Goal: Task Accomplishment & Management: Manage account settings

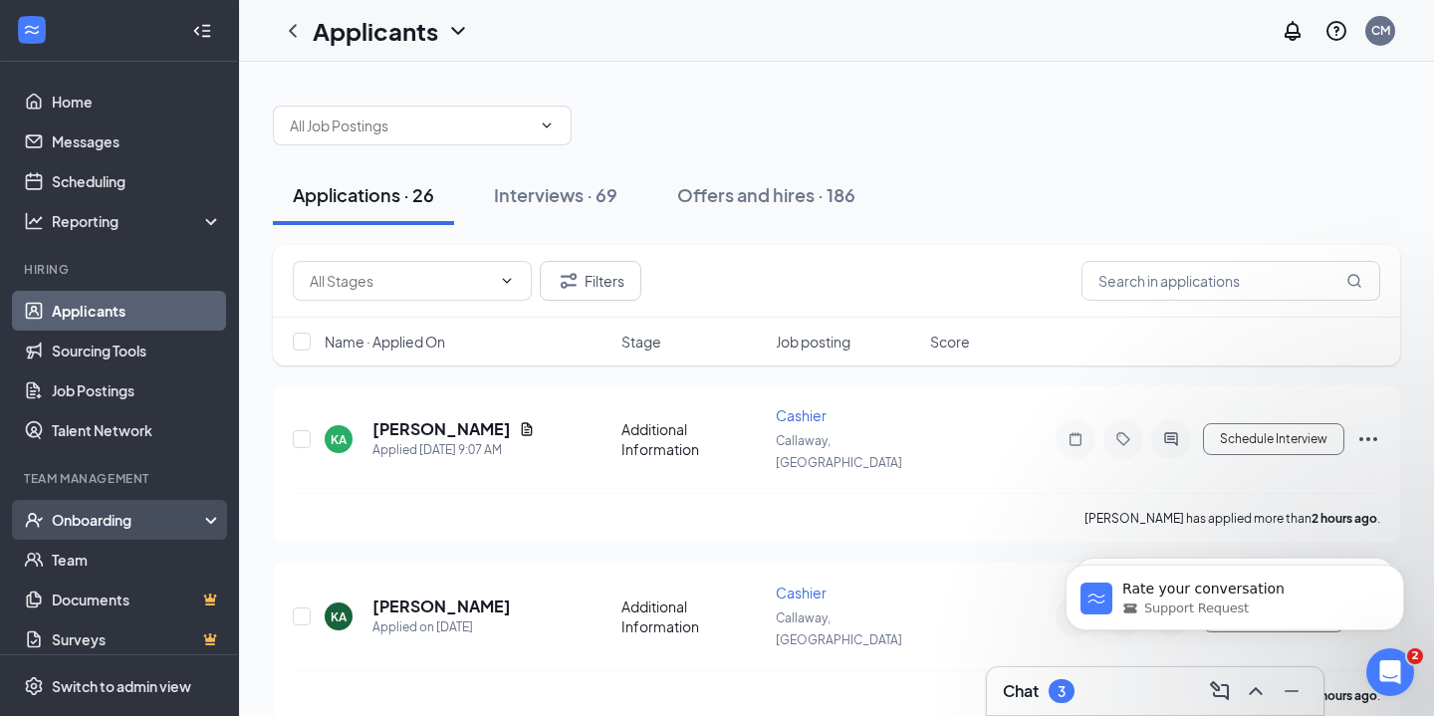
click at [133, 503] on div "Onboarding" at bounding box center [119, 520] width 239 height 40
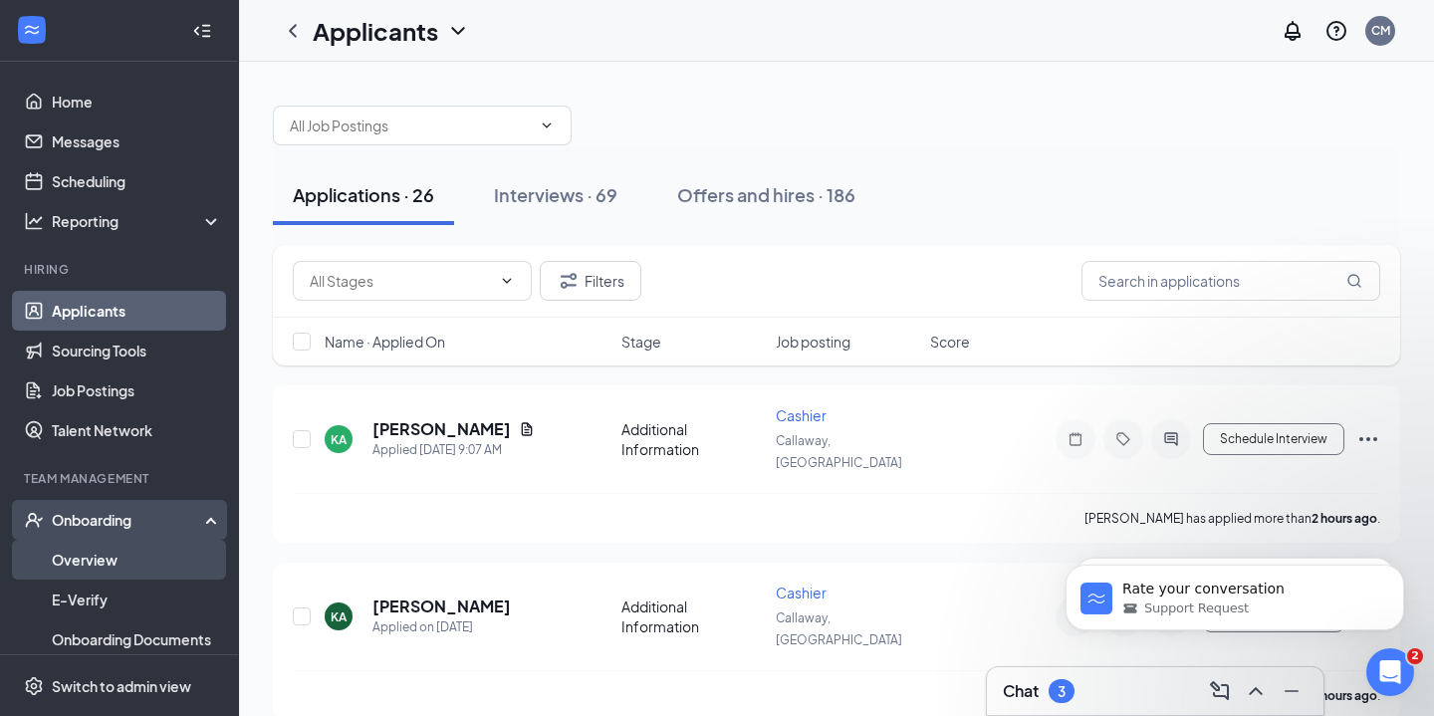
click at [114, 558] on link "Overview" at bounding box center [137, 560] width 170 height 40
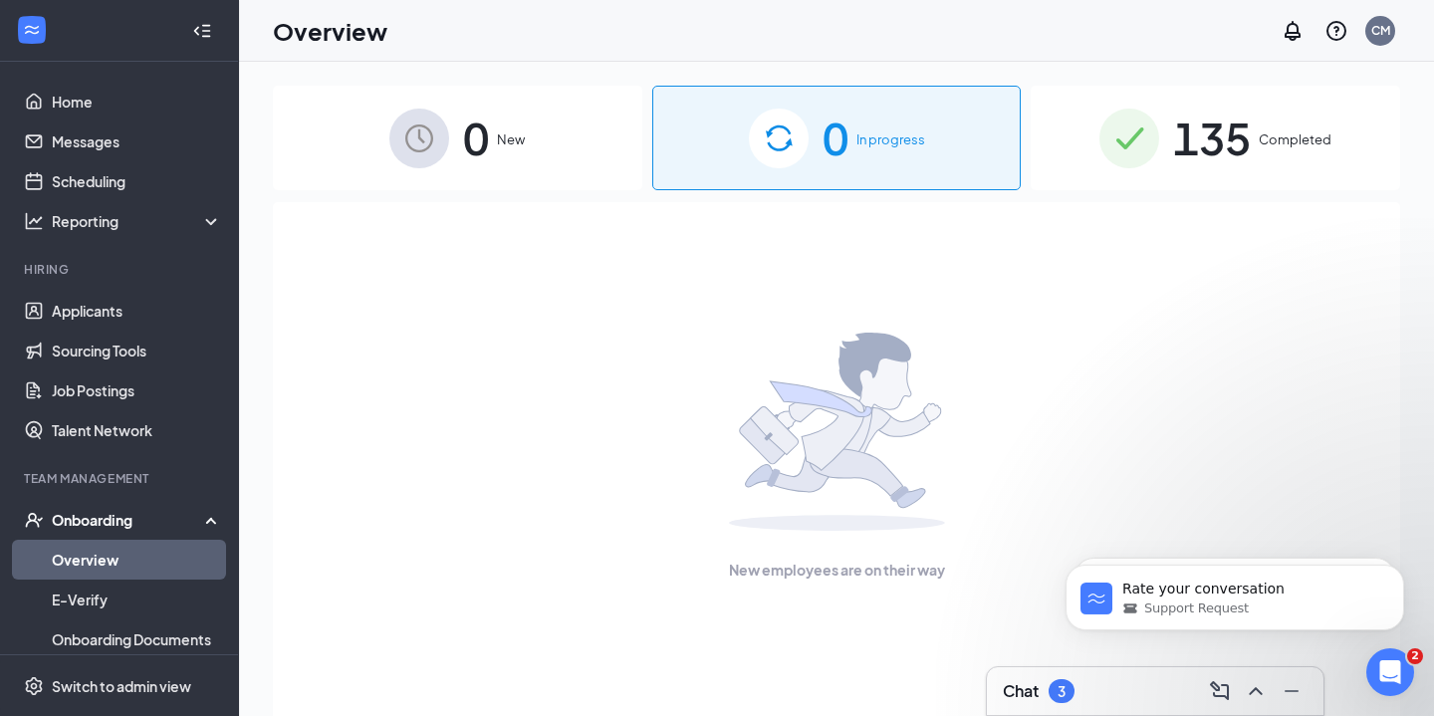
click at [1273, 110] on div "135 Completed" at bounding box center [1215, 138] width 369 height 105
click at [1273, 121] on div "135 Completed" at bounding box center [1215, 138] width 369 height 105
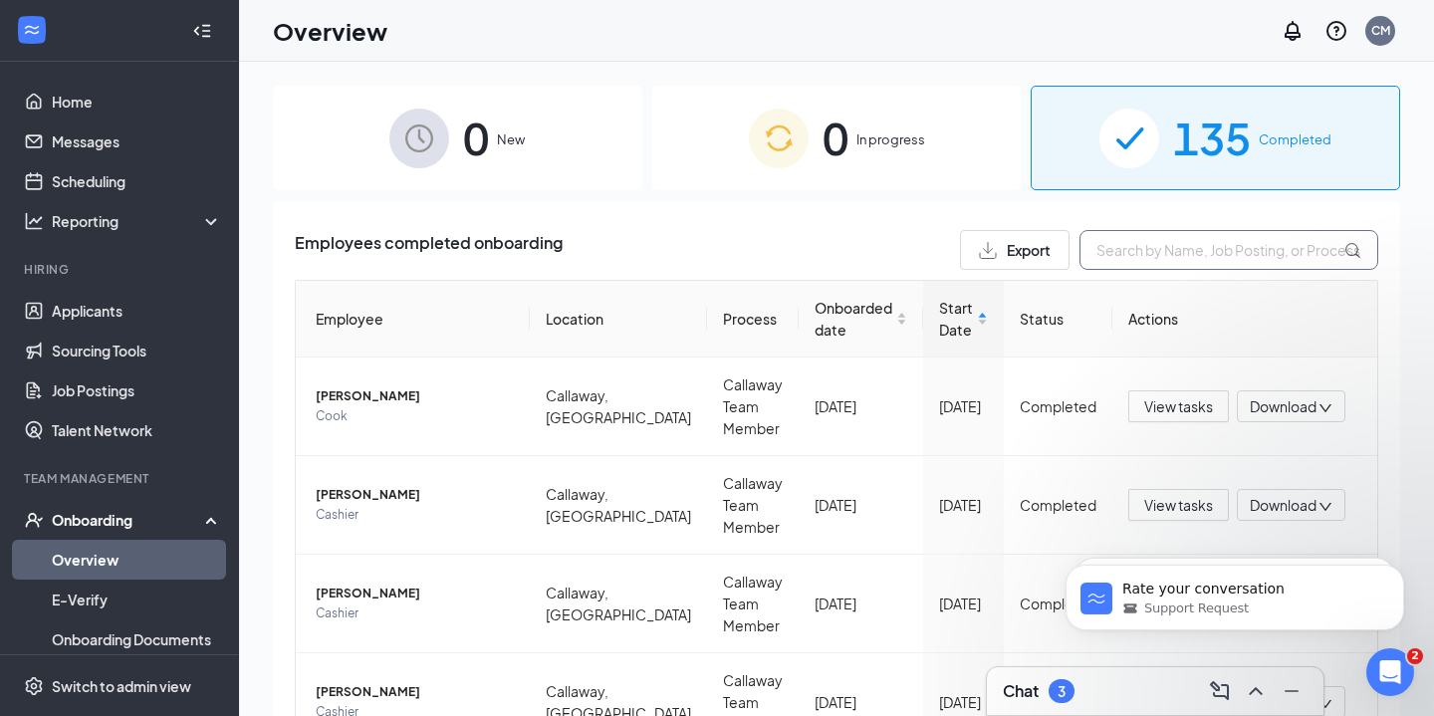
click at [1151, 244] on input "text" at bounding box center [1228, 250] width 299 height 40
type input "[PERSON_NAME]"
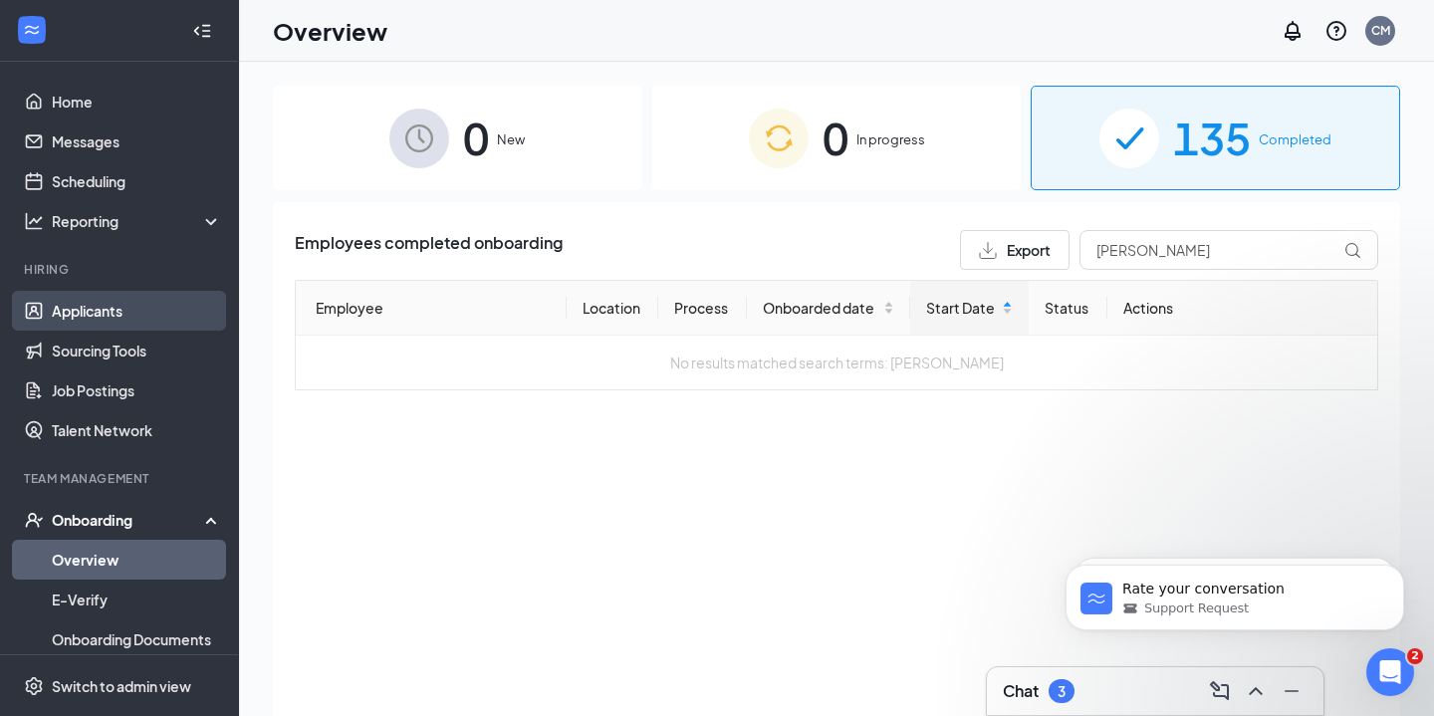
click at [93, 307] on link "Applicants" at bounding box center [137, 311] width 170 height 40
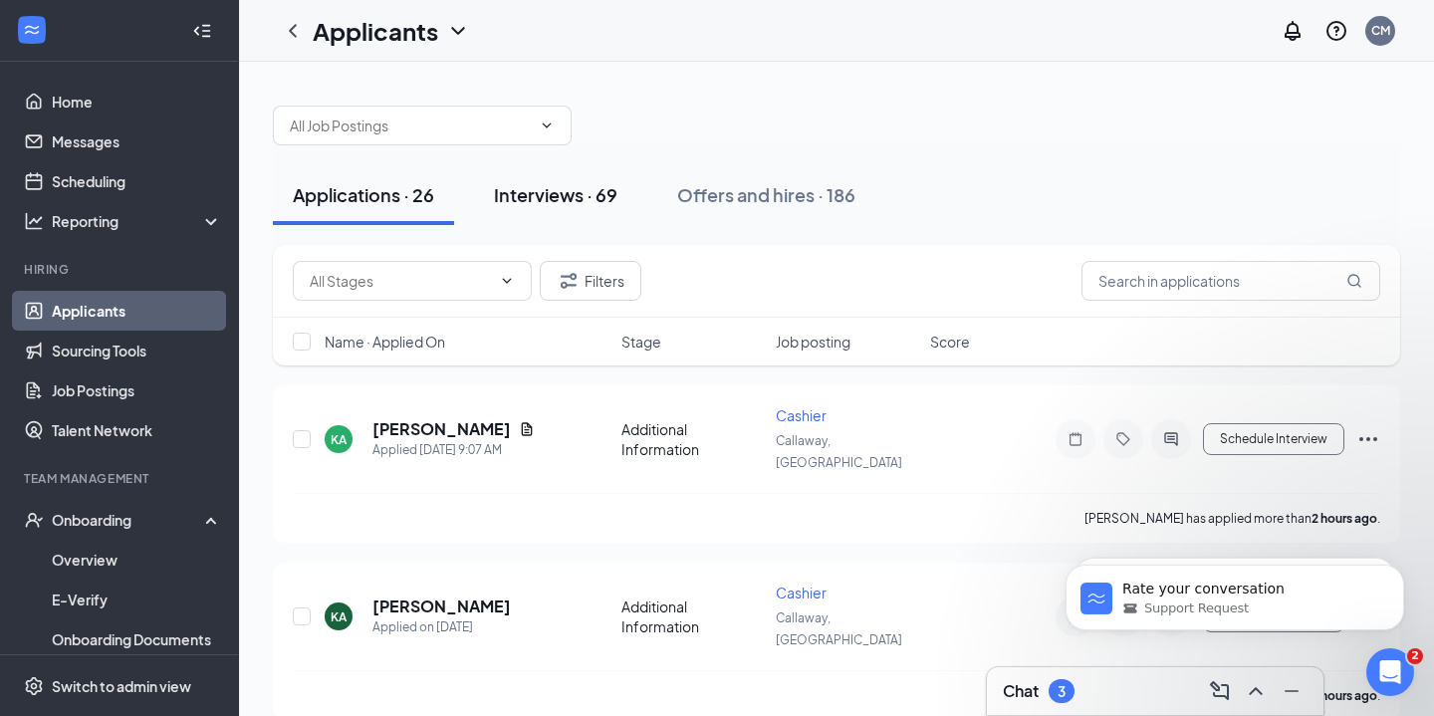
click at [601, 204] on div "Interviews · 69" at bounding box center [555, 194] width 123 height 25
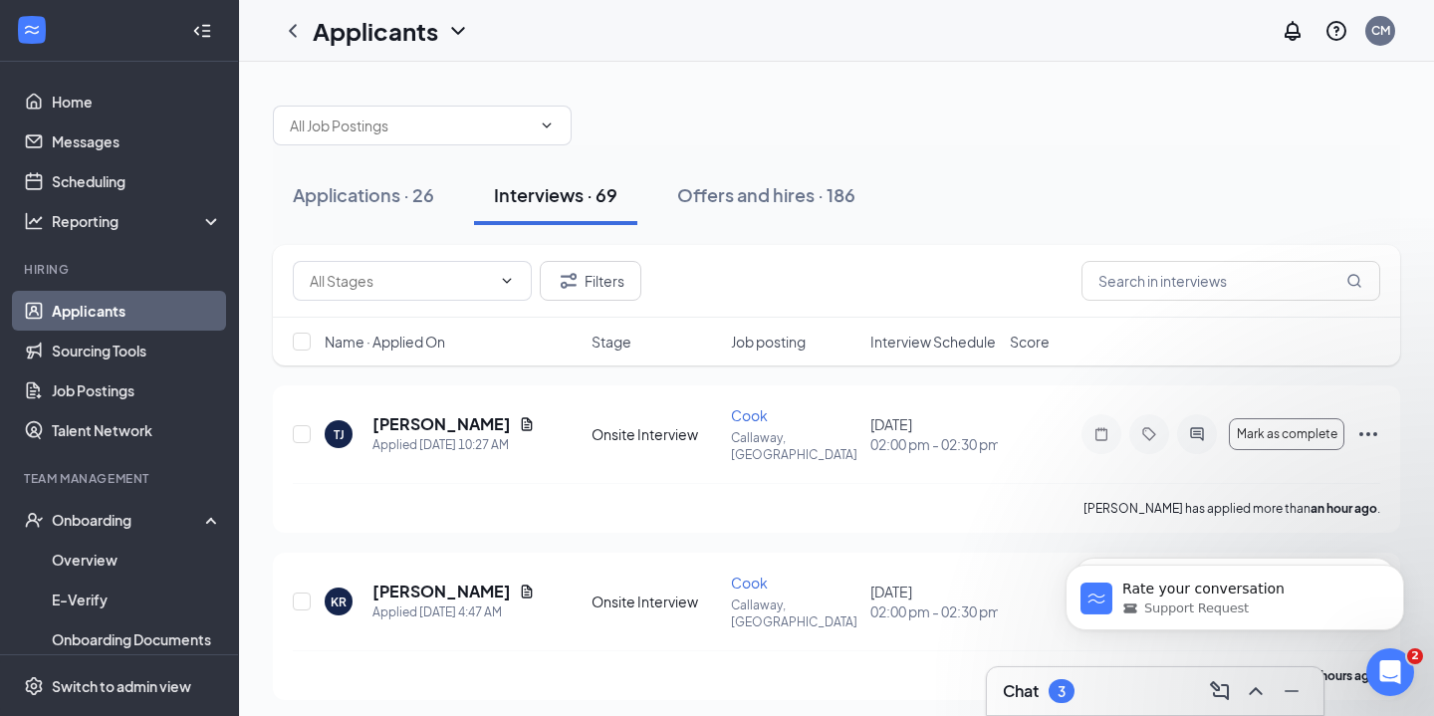
click at [1165, 304] on div "Filters" at bounding box center [836, 281] width 1127 height 73
click at [1165, 291] on input "text" at bounding box center [1230, 281] width 299 height 40
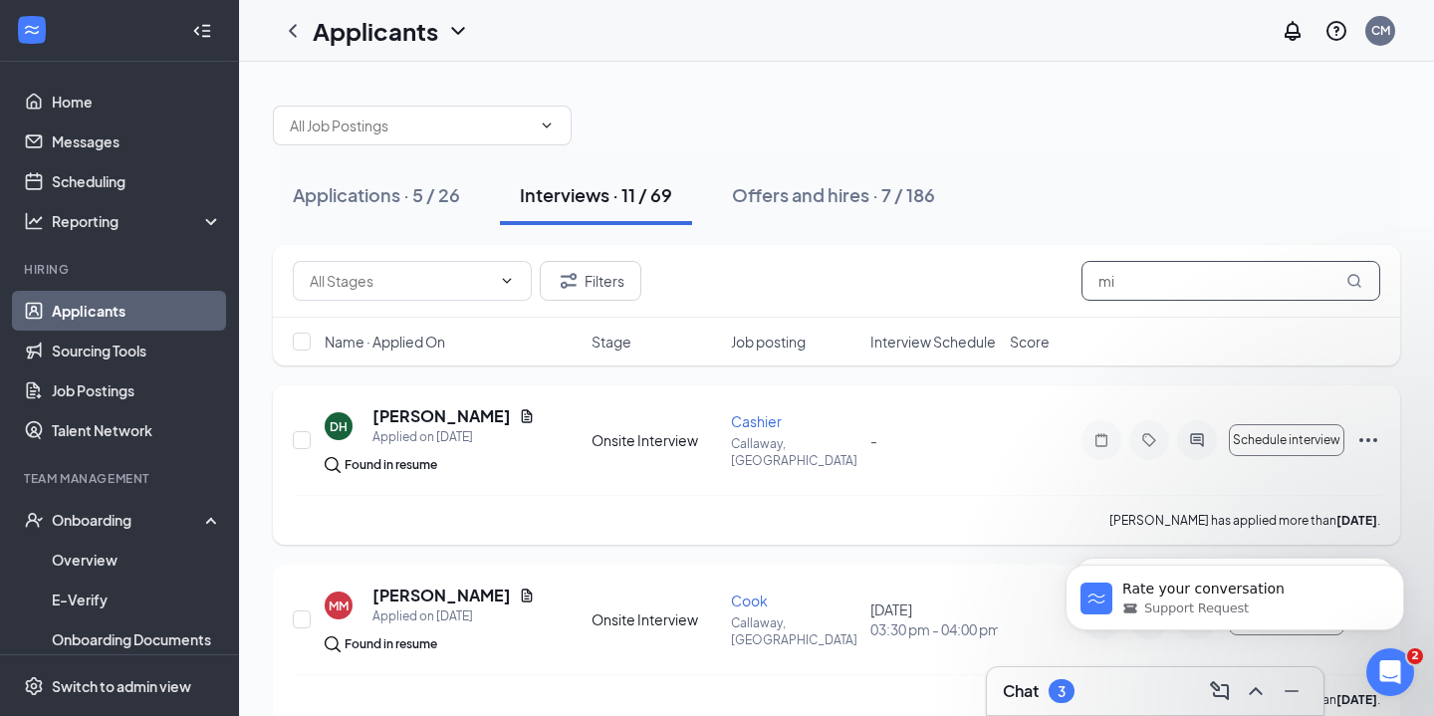
type input "m"
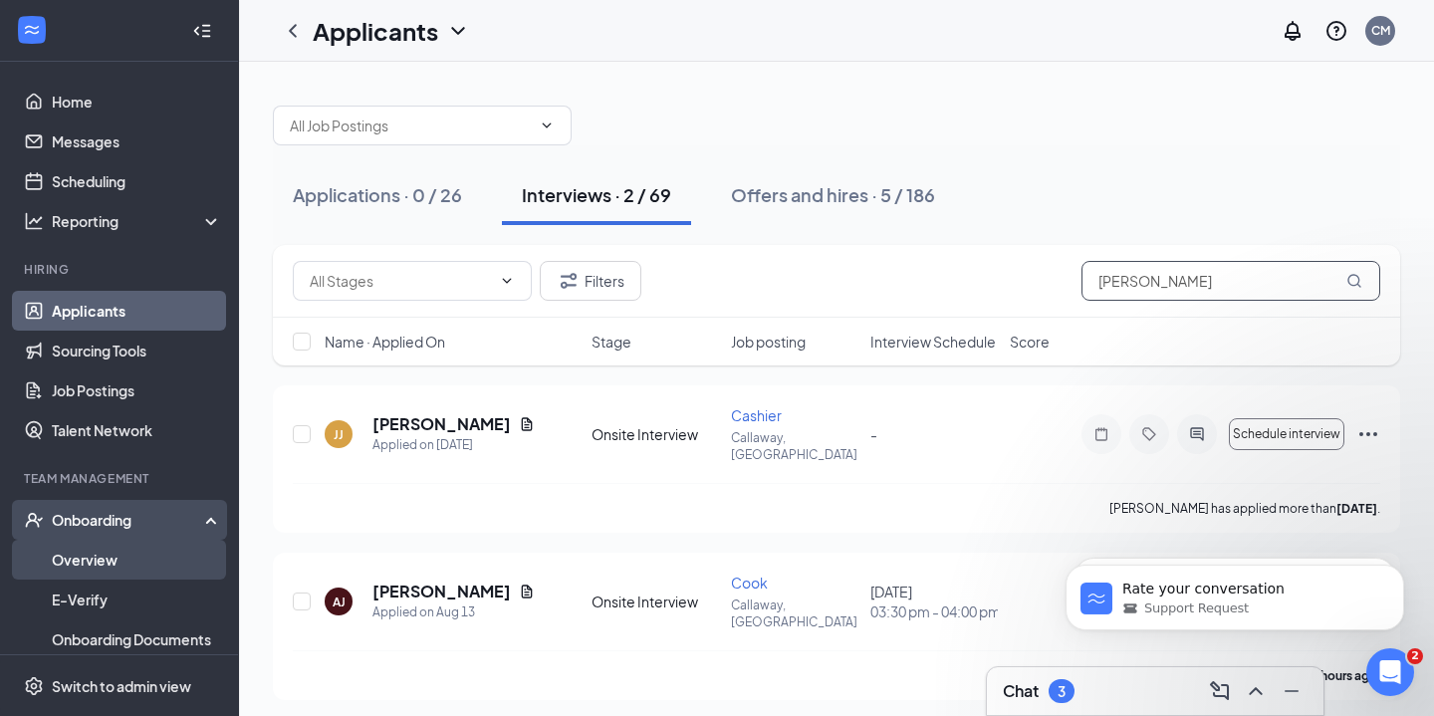
type input "[PERSON_NAME]"
click at [107, 552] on link "Overview" at bounding box center [137, 560] width 170 height 40
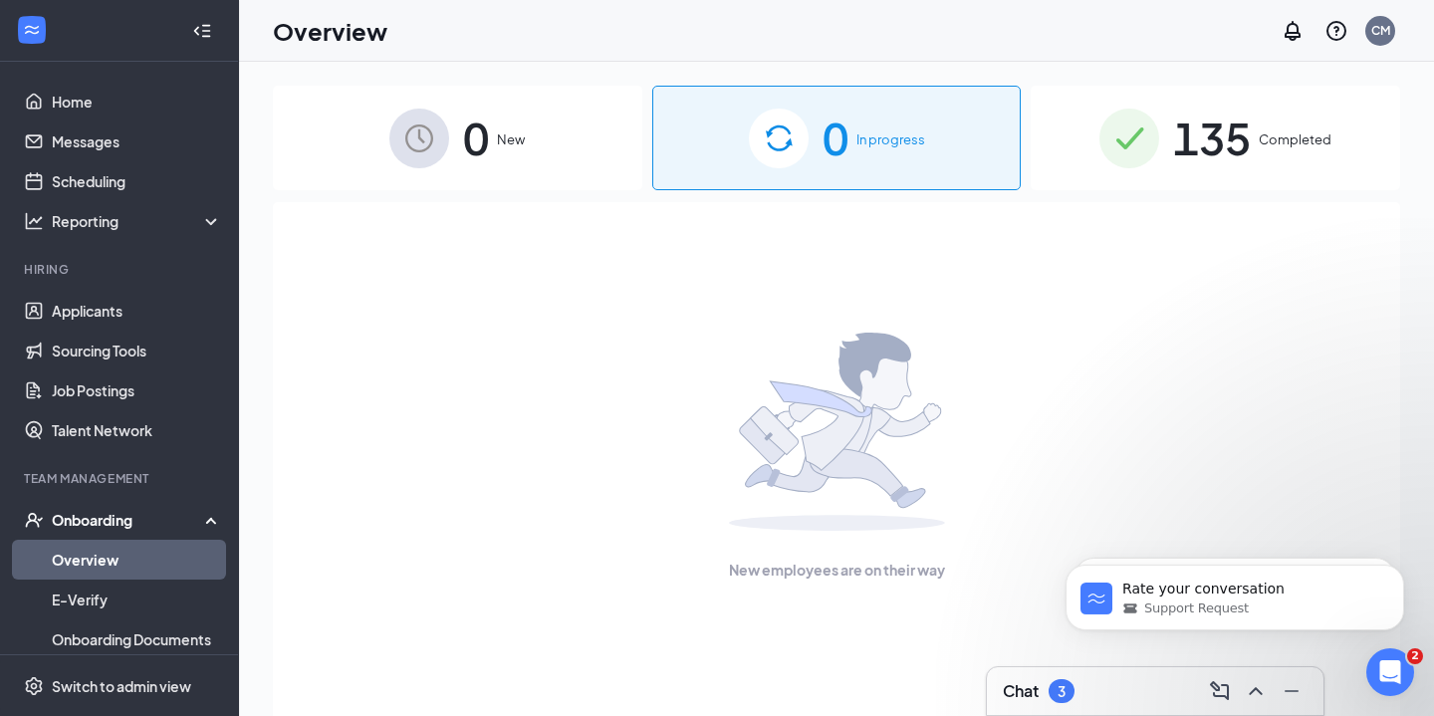
click at [1230, 152] on span "135" at bounding box center [1212, 138] width 78 height 69
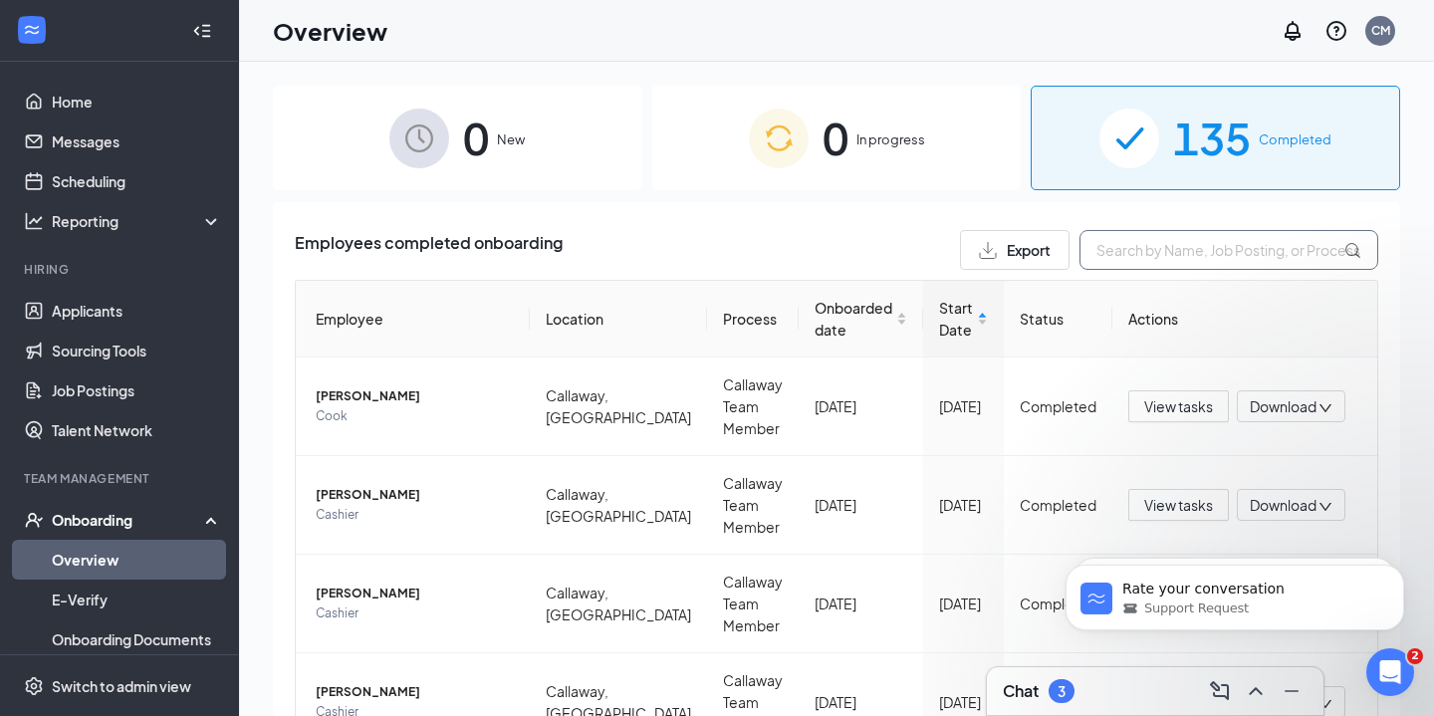
click at [1138, 259] on input "text" at bounding box center [1228, 250] width 299 height 40
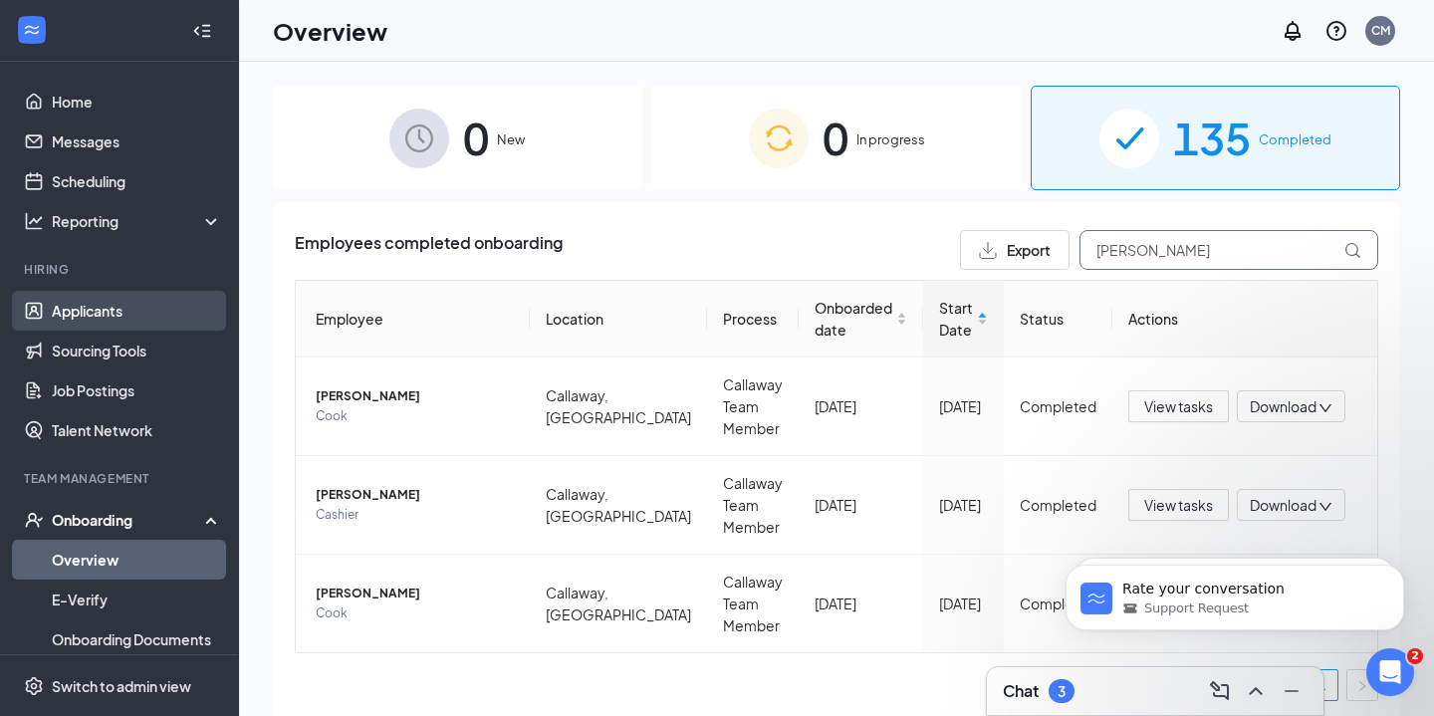
type input "[PERSON_NAME]"
click at [108, 306] on link "Applicants" at bounding box center [137, 311] width 170 height 40
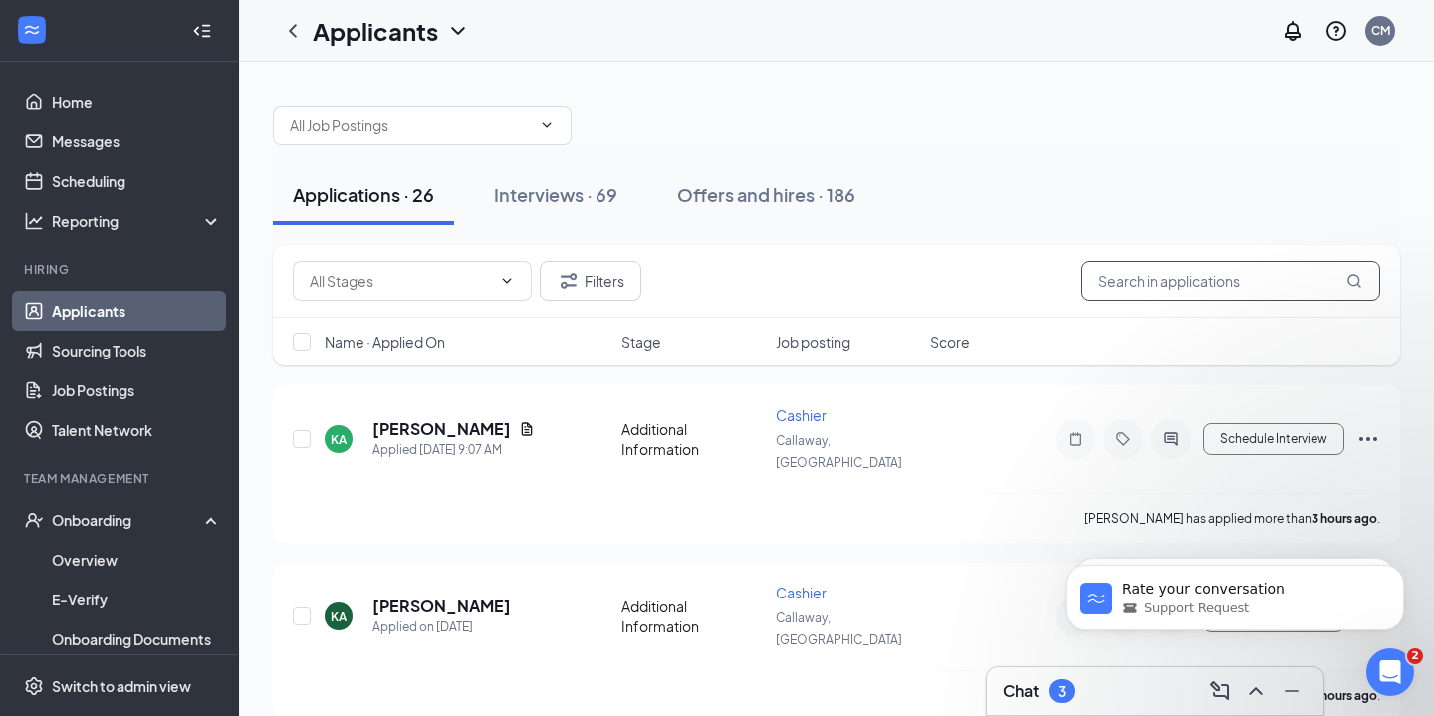
click at [1220, 285] on input "text" at bounding box center [1230, 281] width 299 height 40
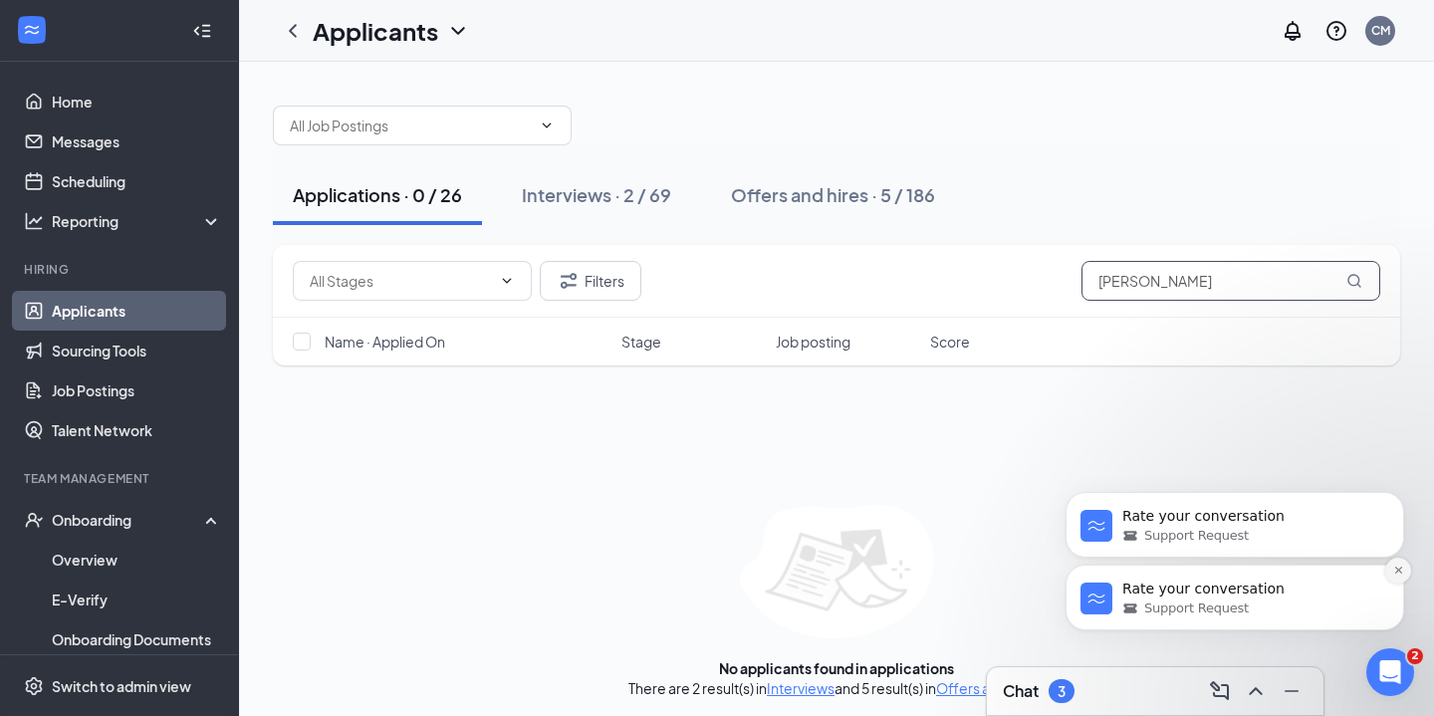
type input "[PERSON_NAME]"
click at [1396, 572] on icon "Dismiss notification" at bounding box center [1398, 570] width 11 height 11
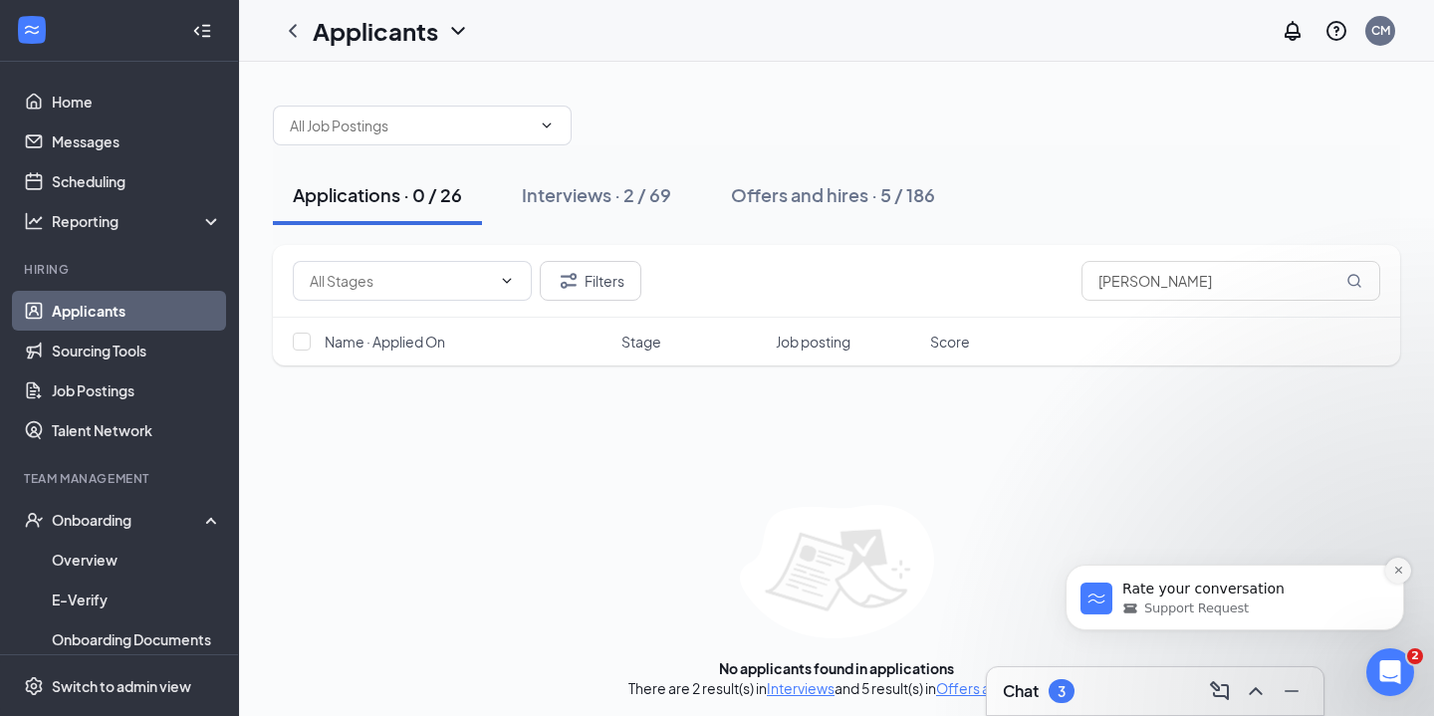
click at [1393, 572] on icon "Dismiss notification" at bounding box center [1398, 570] width 11 height 11
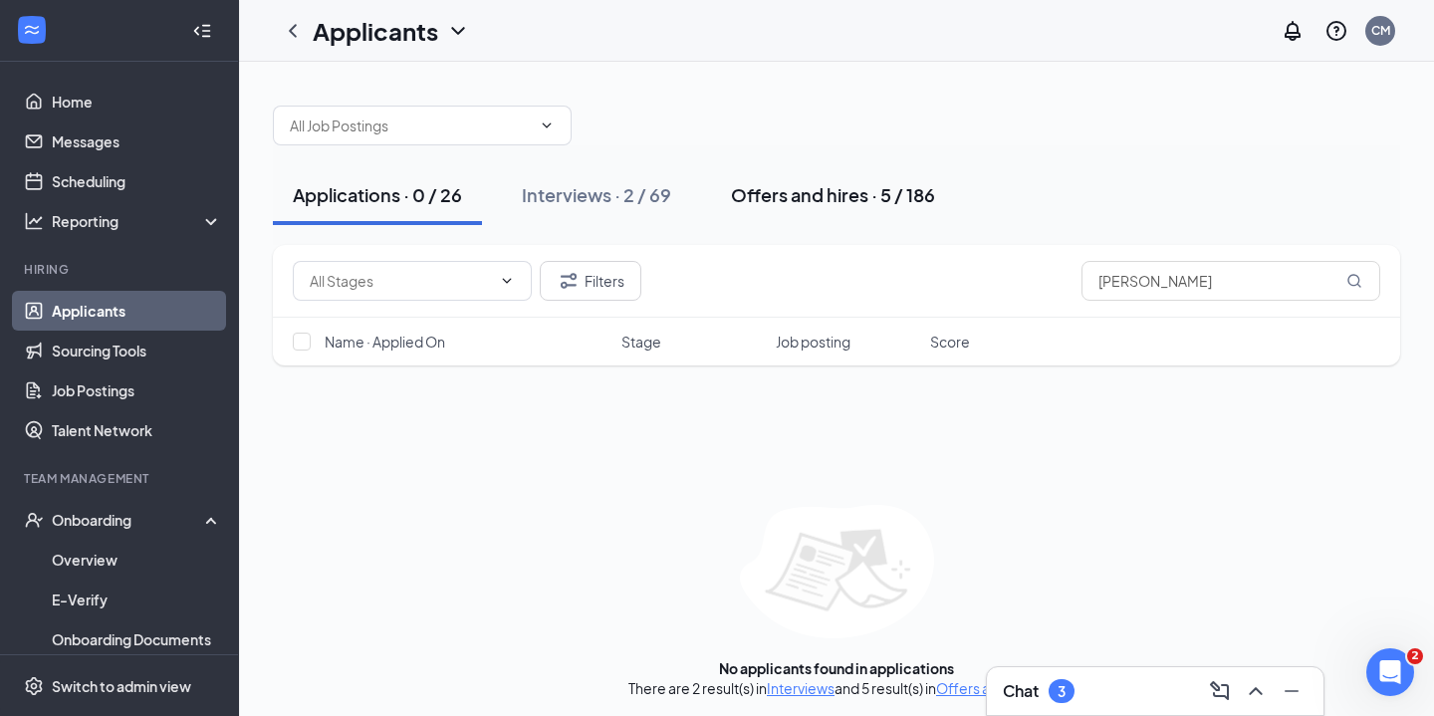
click at [829, 191] on div "Offers and hires · 5 / 186" at bounding box center [833, 194] width 204 height 25
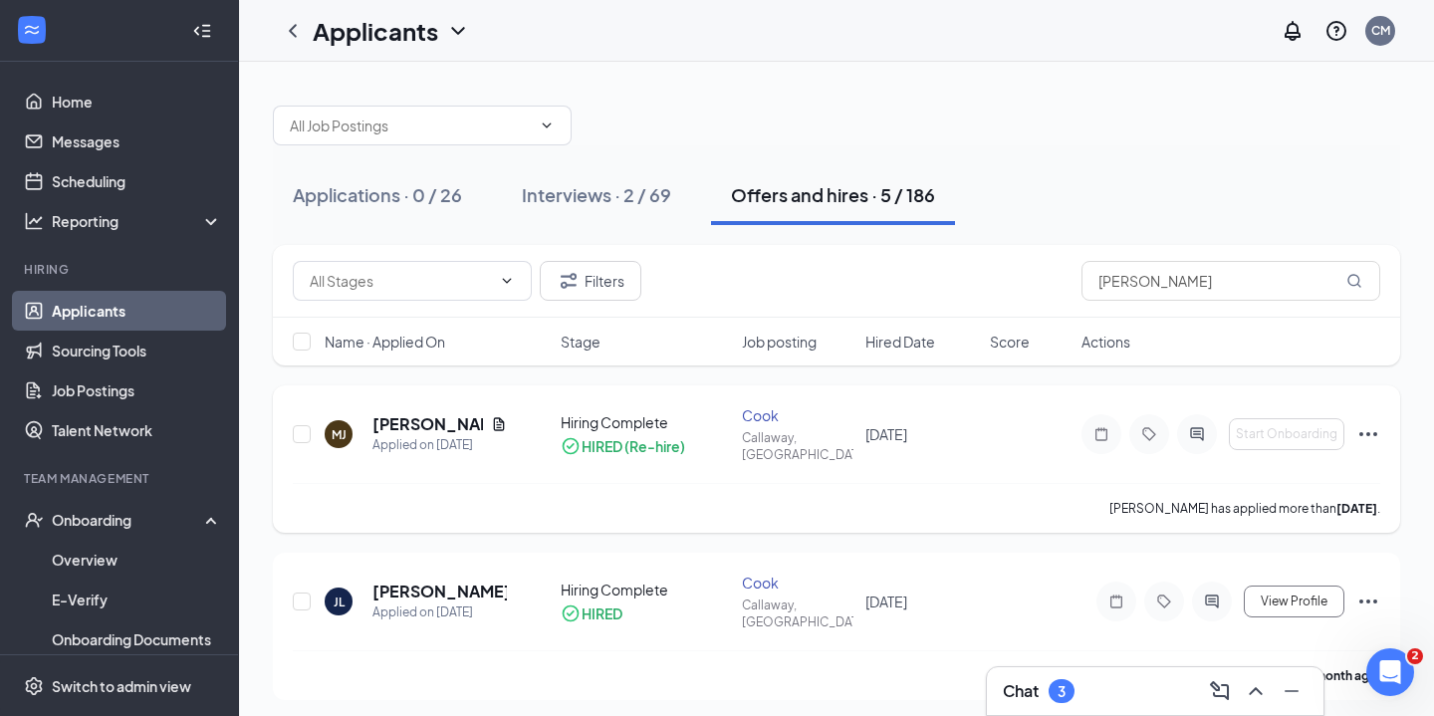
click at [1382, 416] on div "[PERSON_NAME] [PERSON_NAME] Applied on [DATE] Hiring Complete HIRED (Re-hire) […" at bounding box center [836, 458] width 1127 height 147
click at [1374, 422] on icon "Ellipses" at bounding box center [1368, 434] width 24 height 24
click at [368, 421] on div "[PERSON_NAME] [PERSON_NAME] Applied on [DATE]" at bounding box center [437, 434] width 224 height 42
click at [399, 413] on h5 "[PERSON_NAME]" at bounding box center [427, 424] width 111 height 22
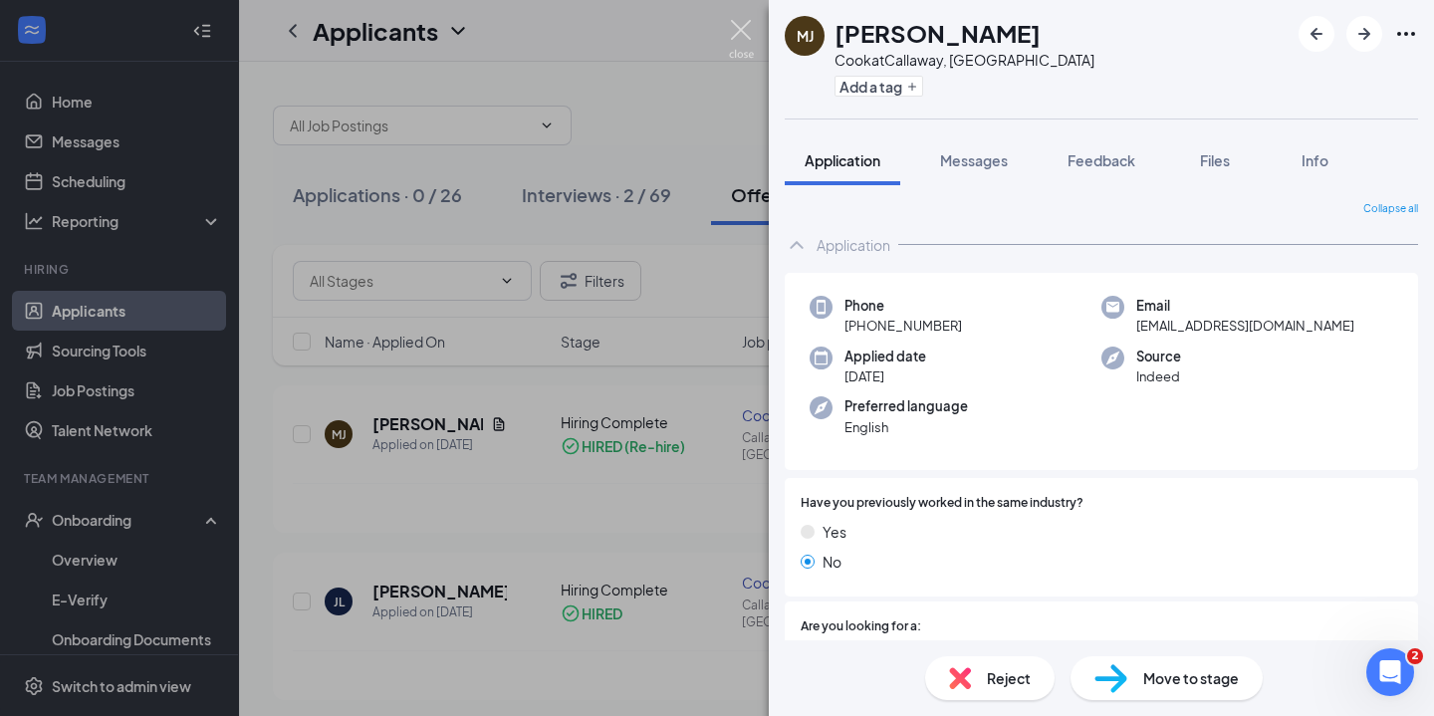
click at [745, 29] on img at bounding box center [741, 39] width 25 height 39
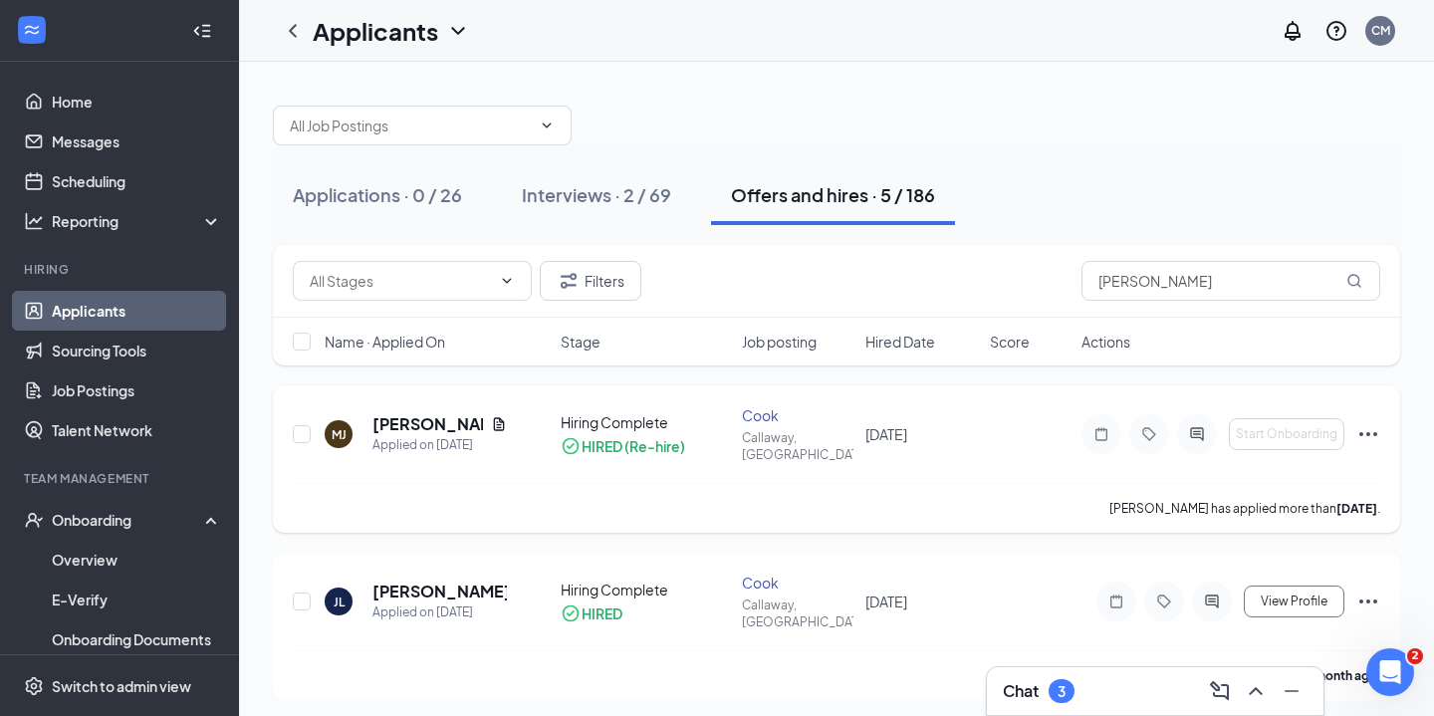
click at [1372, 424] on icon "Ellipses" at bounding box center [1368, 434] width 24 height 24
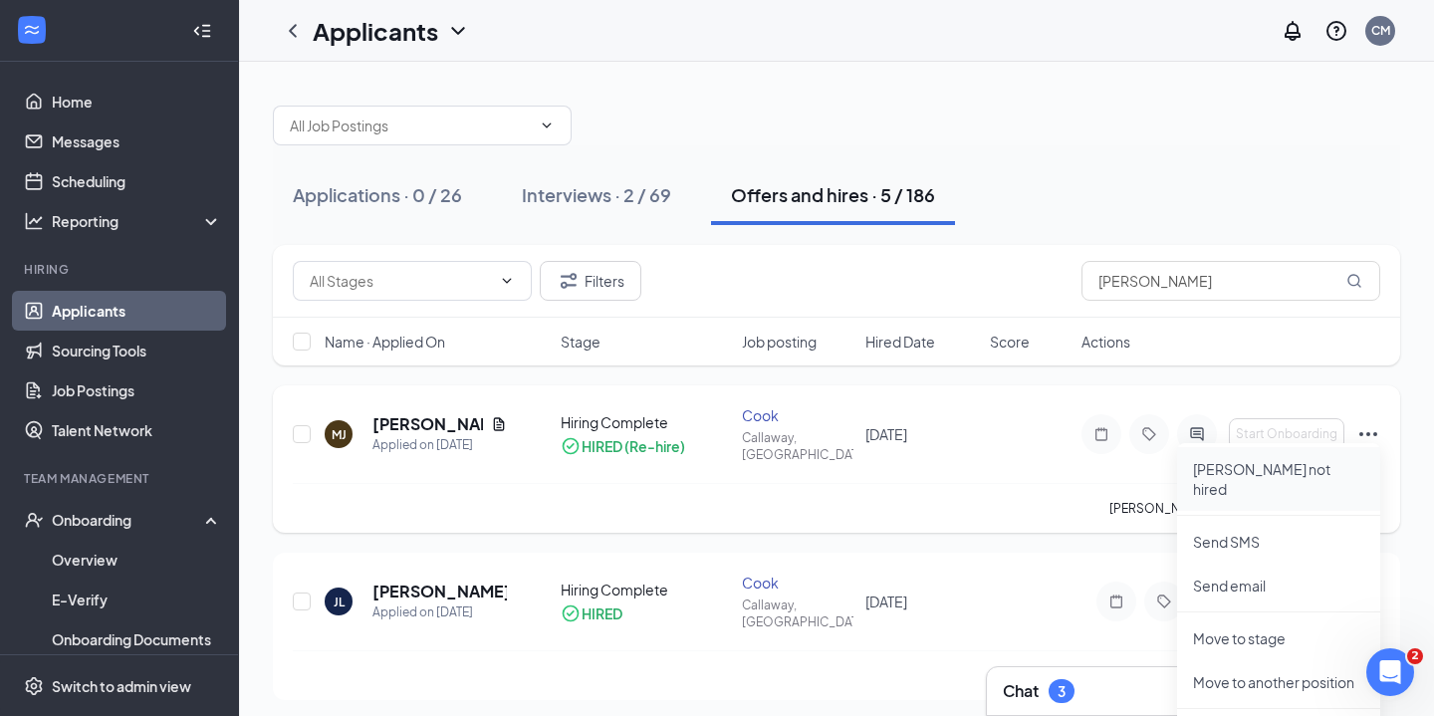
click at [1282, 468] on p "[PERSON_NAME] not hired" at bounding box center [1278, 479] width 171 height 40
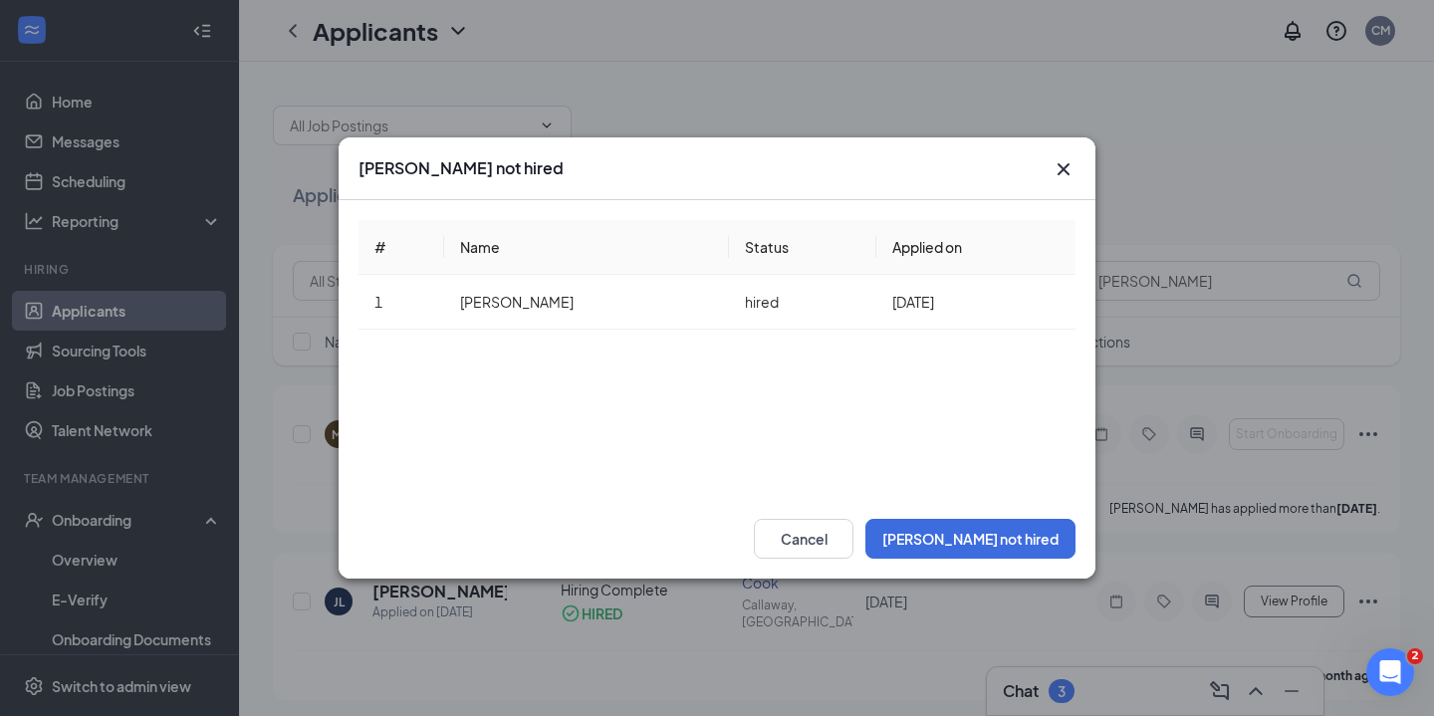
click at [1059, 166] on icon "Cross" at bounding box center [1063, 169] width 12 height 12
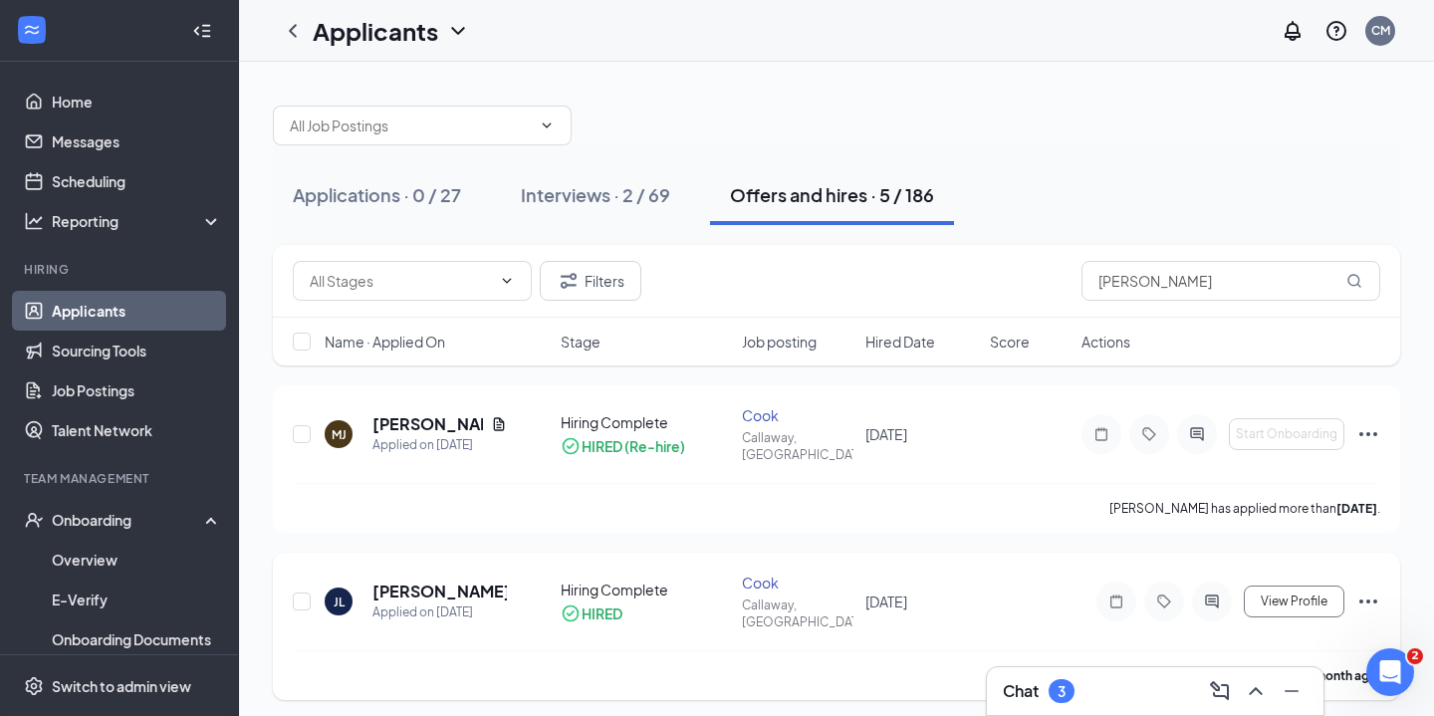
click at [1371, 589] on icon "Ellipses" at bounding box center [1368, 601] width 24 height 24
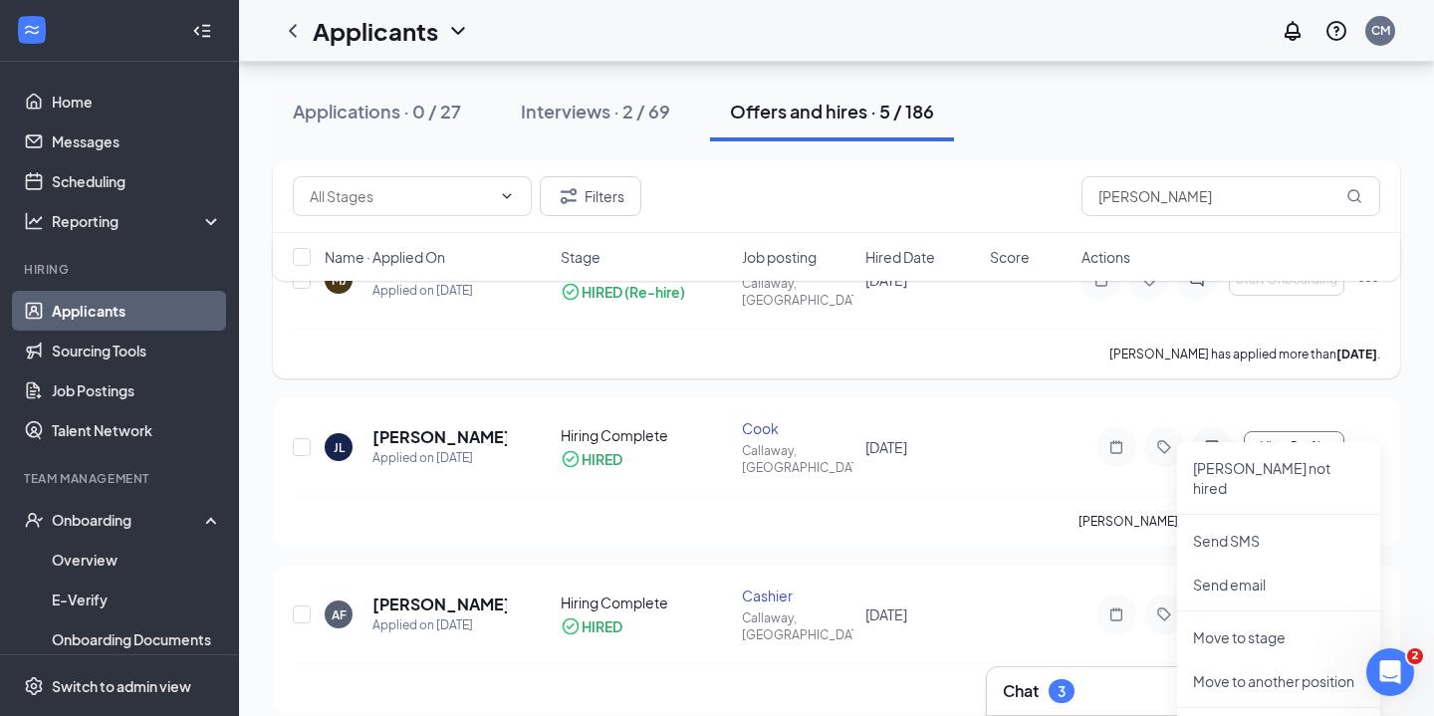
scroll to position [187, 0]
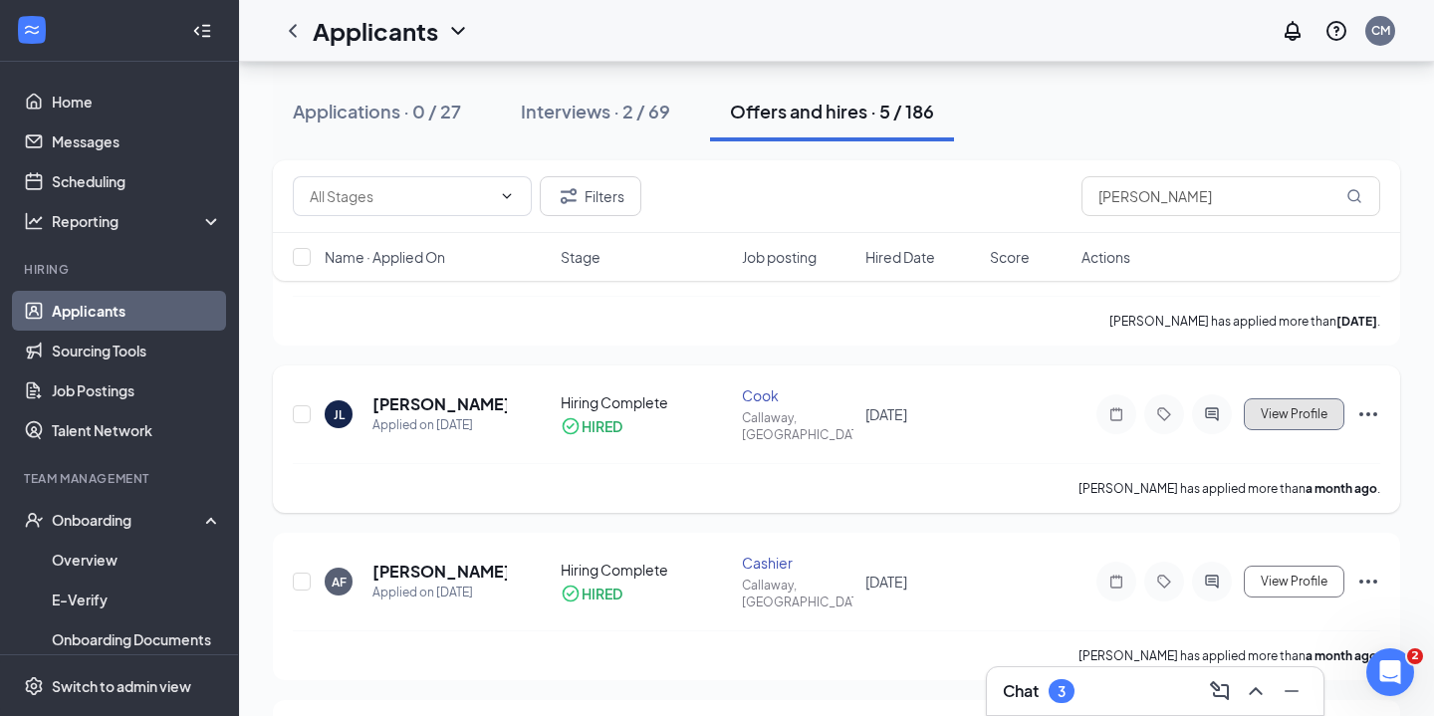
click at [1302, 407] on span "View Profile" at bounding box center [1294, 414] width 67 height 14
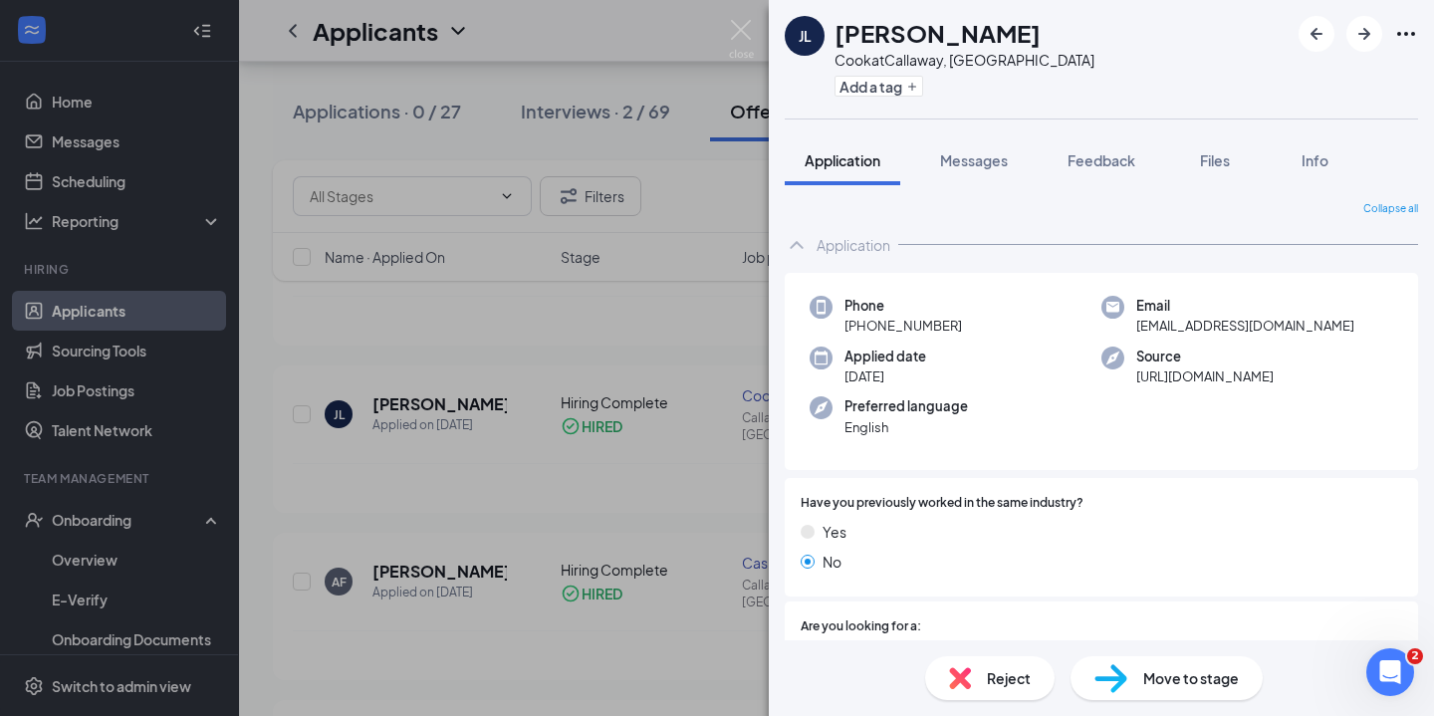
click at [1402, 28] on icon "Ellipses" at bounding box center [1406, 34] width 24 height 24
click at [1269, 81] on link "View full application" at bounding box center [1298, 80] width 215 height 20
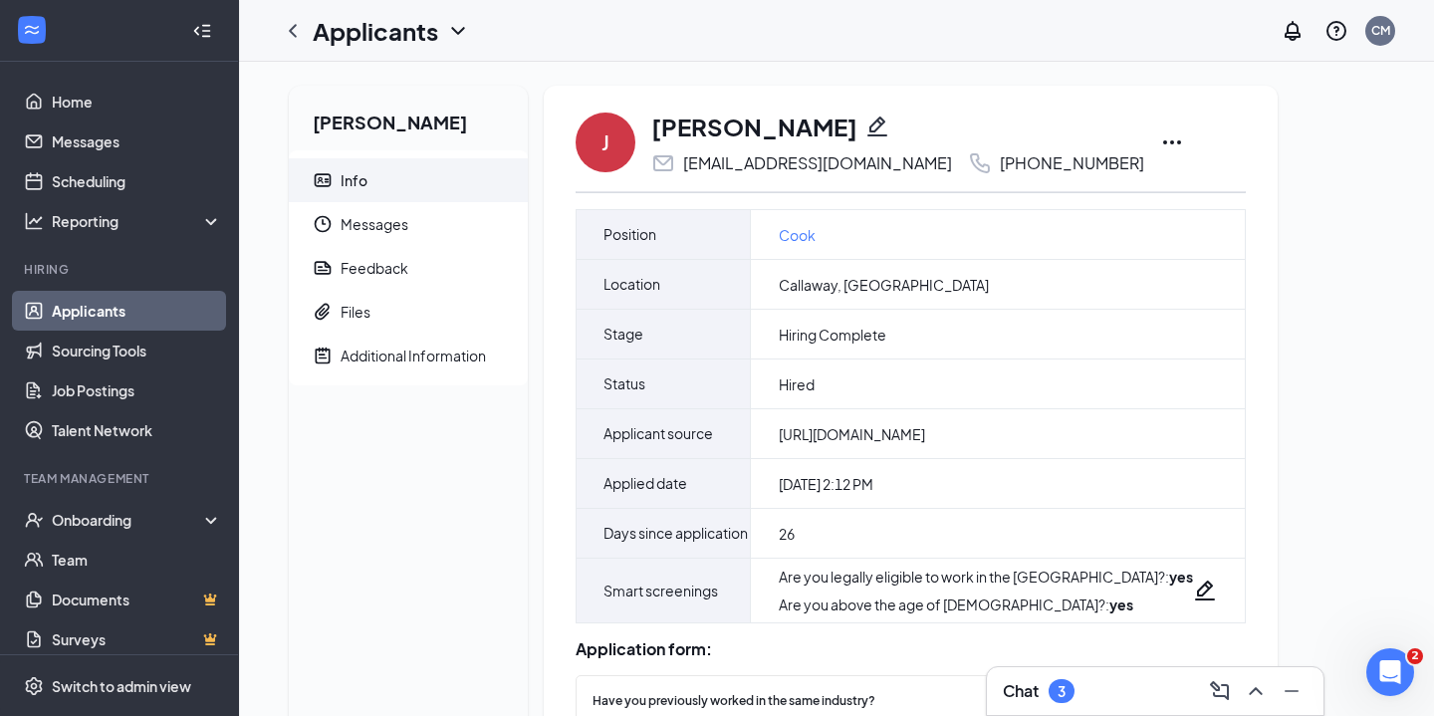
click at [101, 314] on link "Applicants" at bounding box center [137, 311] width 170 height 40
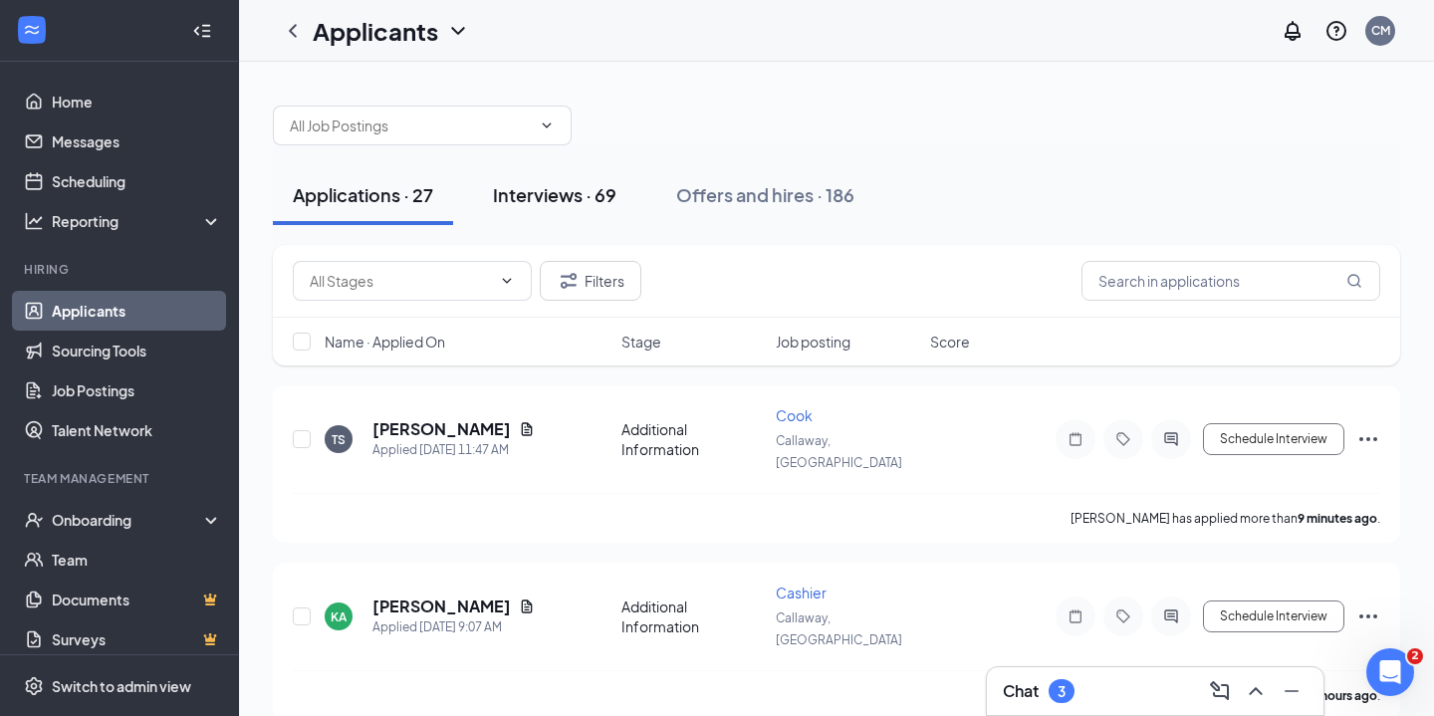
click at [552, 209] on button "Interviews · 69" at bounding box center [554, 195] width 163 height 60
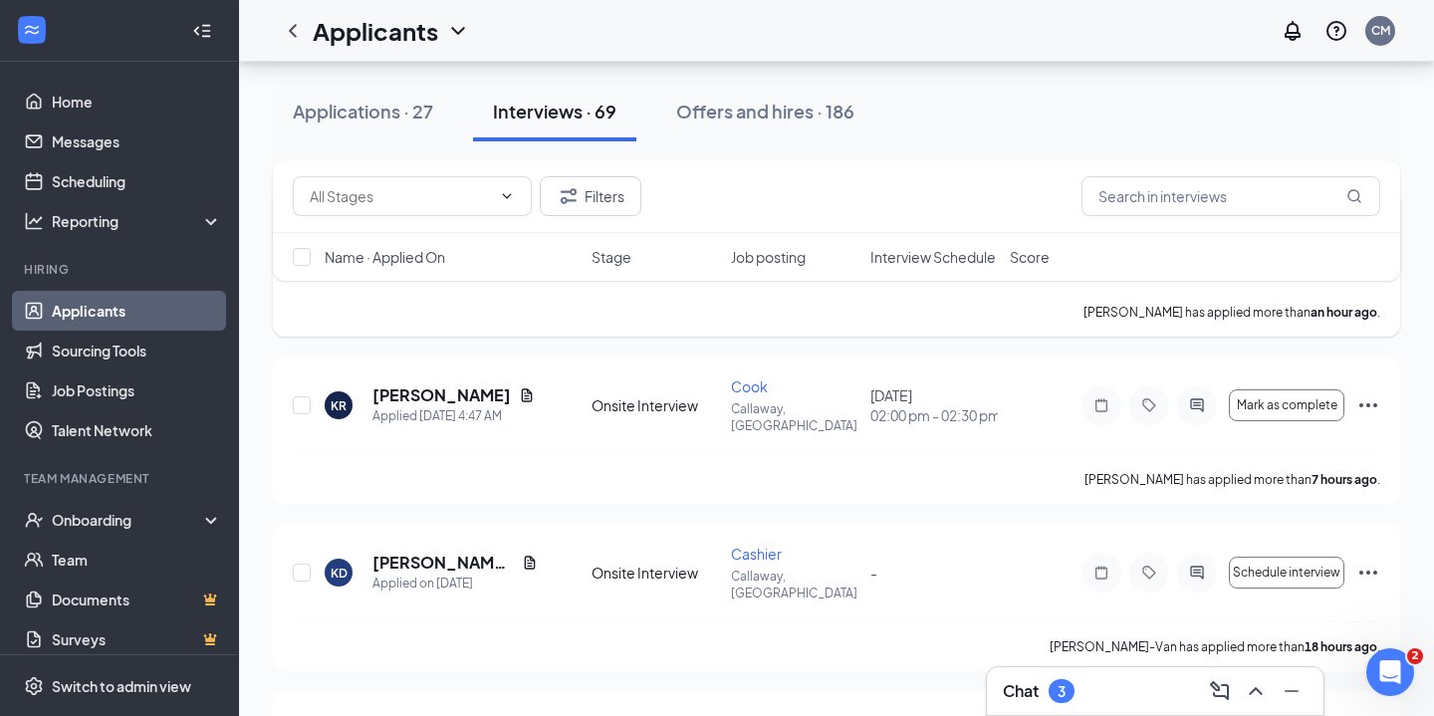
scroll to position [38, 0]
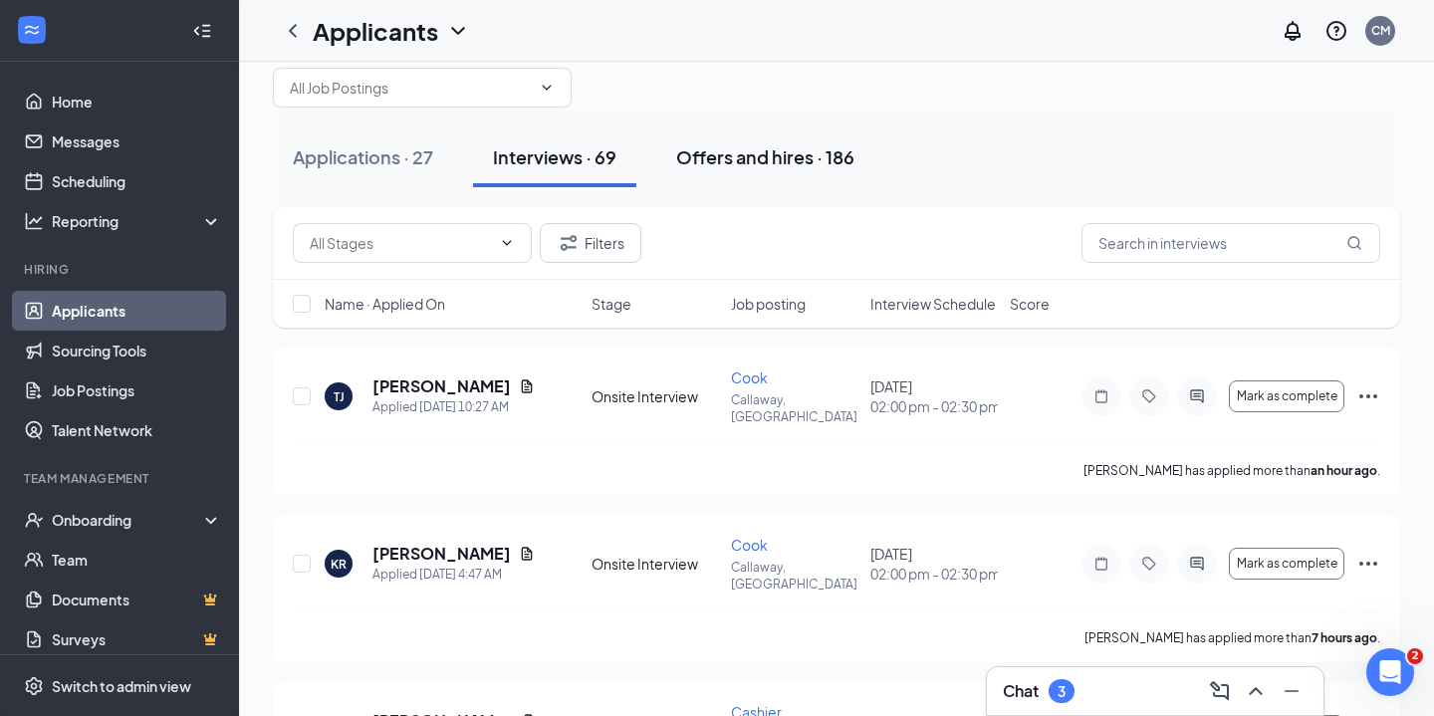
click at [792, 156] on div "Offers and hires · 186" at bounding box center [765, 156] width 178 height 25
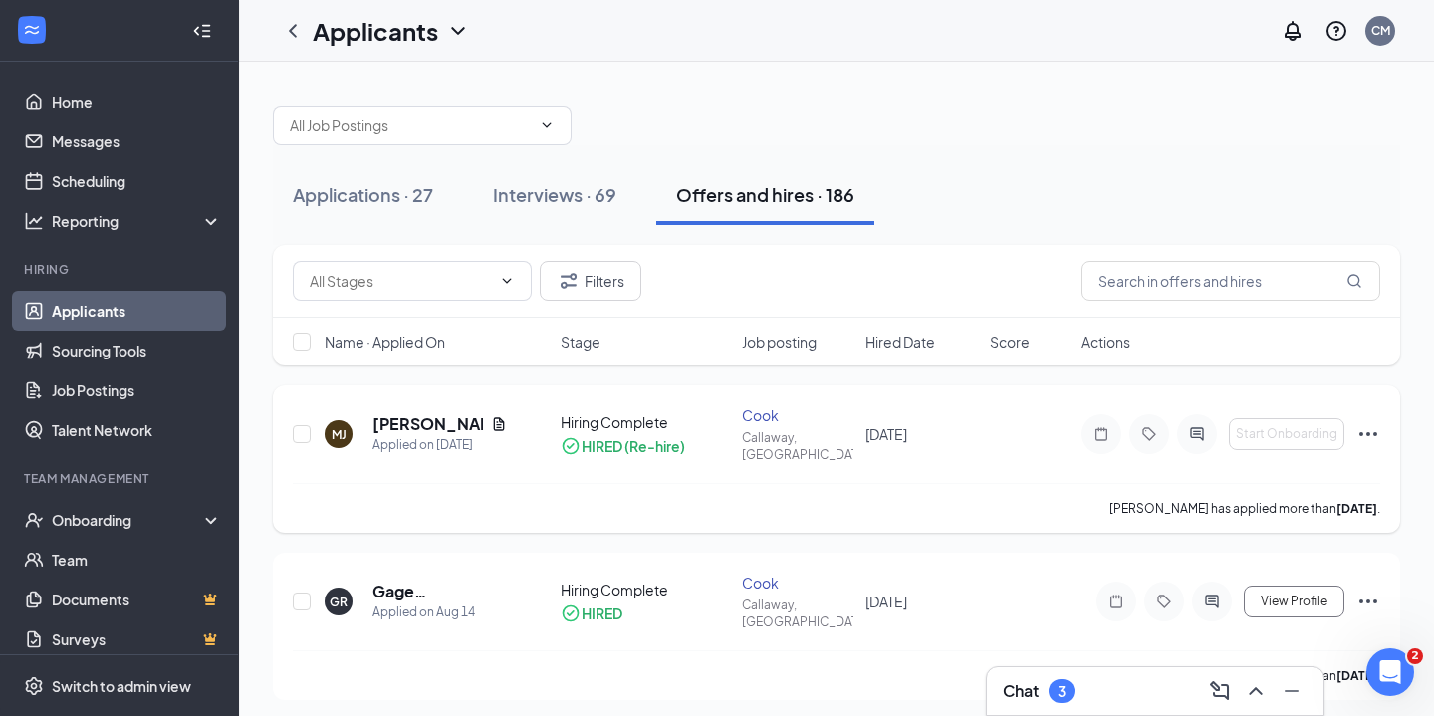
click at [1361, 429] on icon "Ellipses" at bounding box center [1368, 434] width 24 height 24
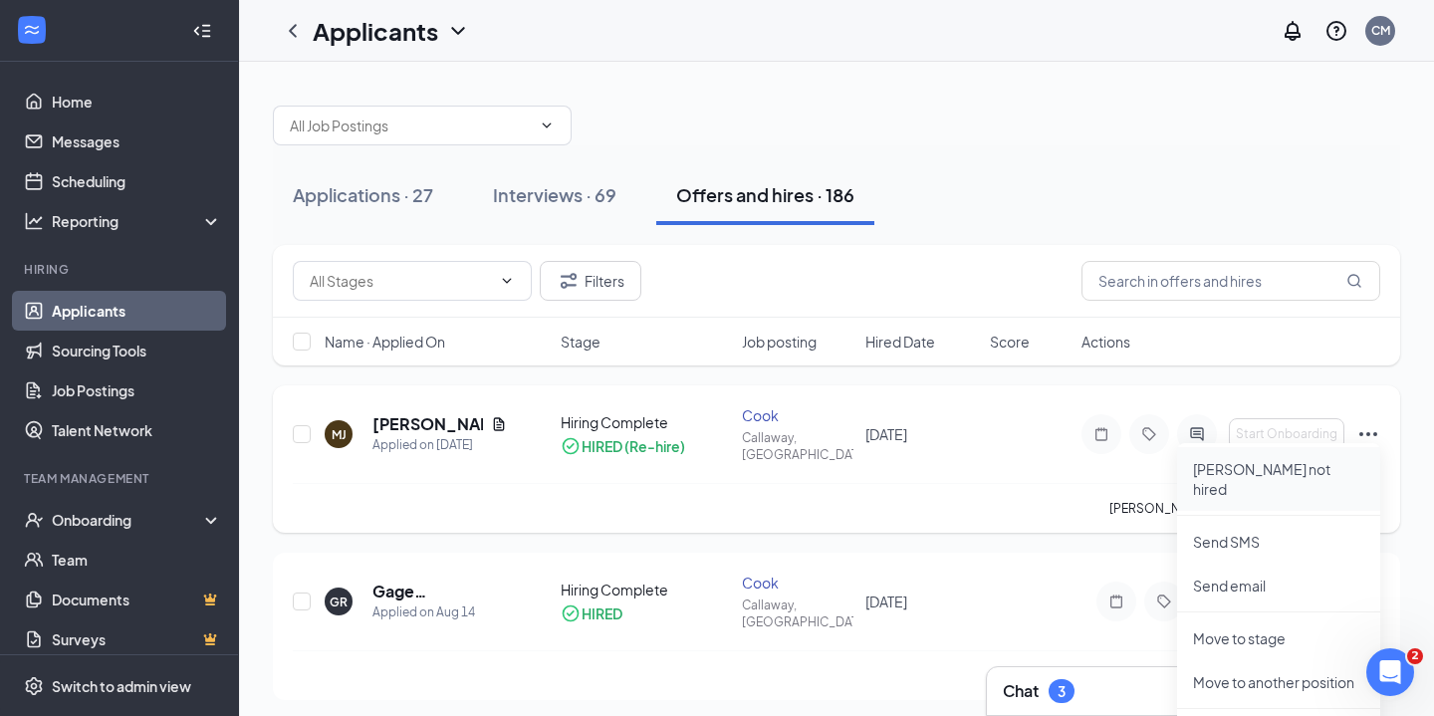
click at [1261, 456] on li "[PERSON_NAME] not hired" at bounding box center [1278, 479] width 203 height 64
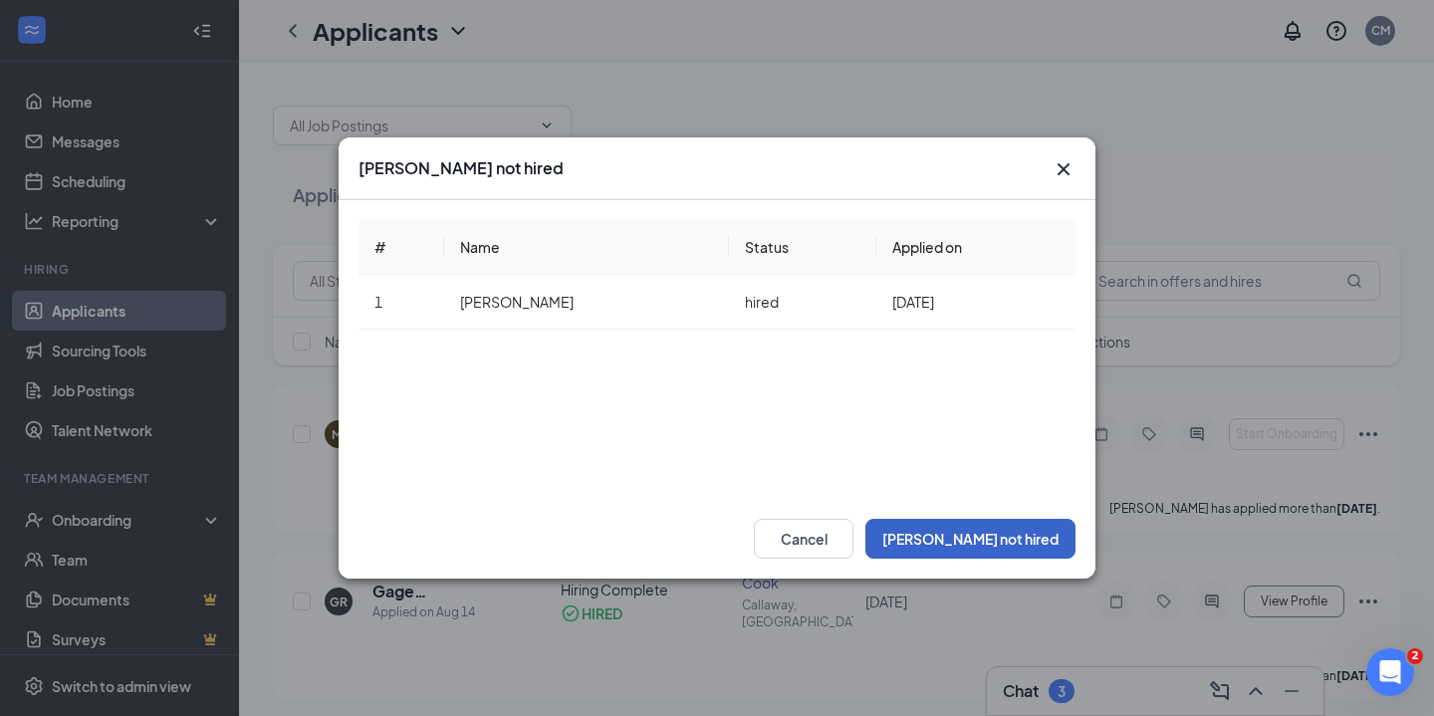
click at [991, 526] on button "[PERSON_NAME] not hired" at bounding box center [970, 539] width 210 height 40
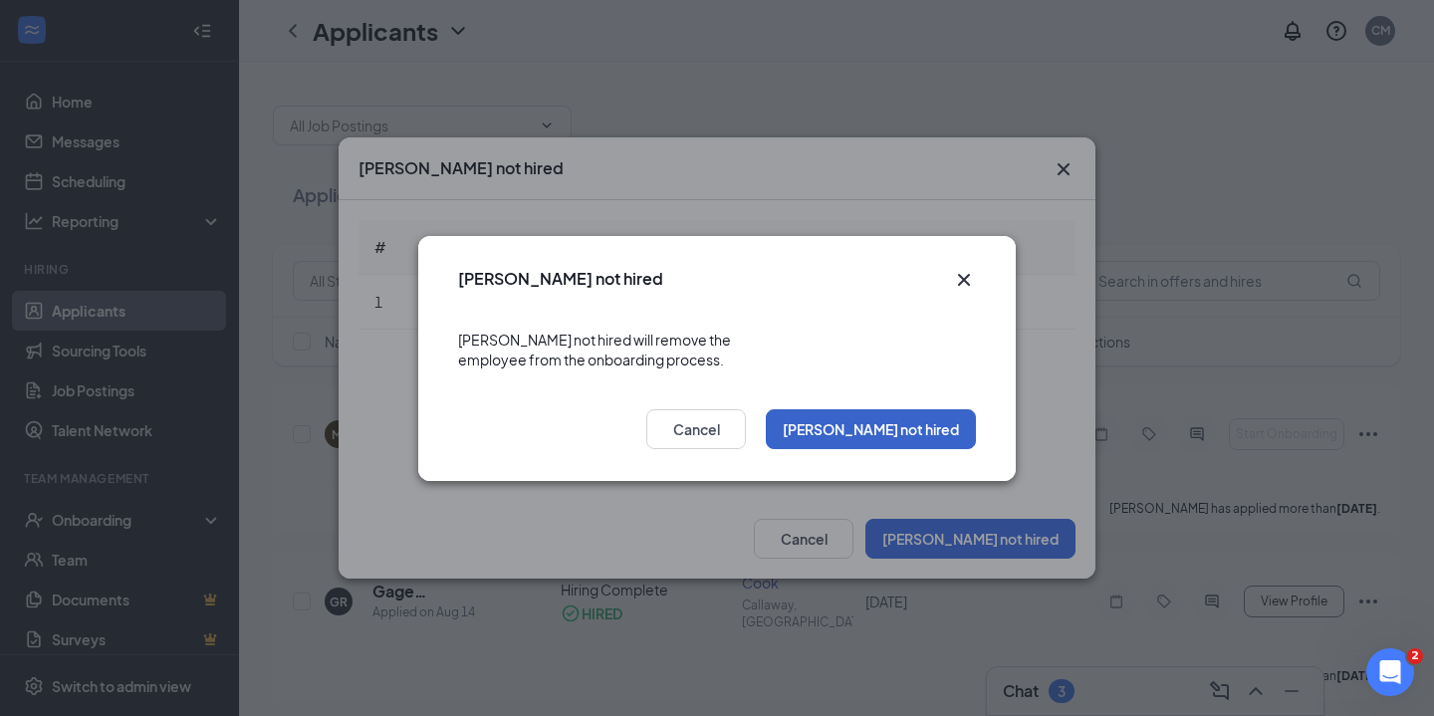
click at [903, 409] on button "[PERSON_NAME] not hired" at bounding box center [871, 429] width 210 height 40
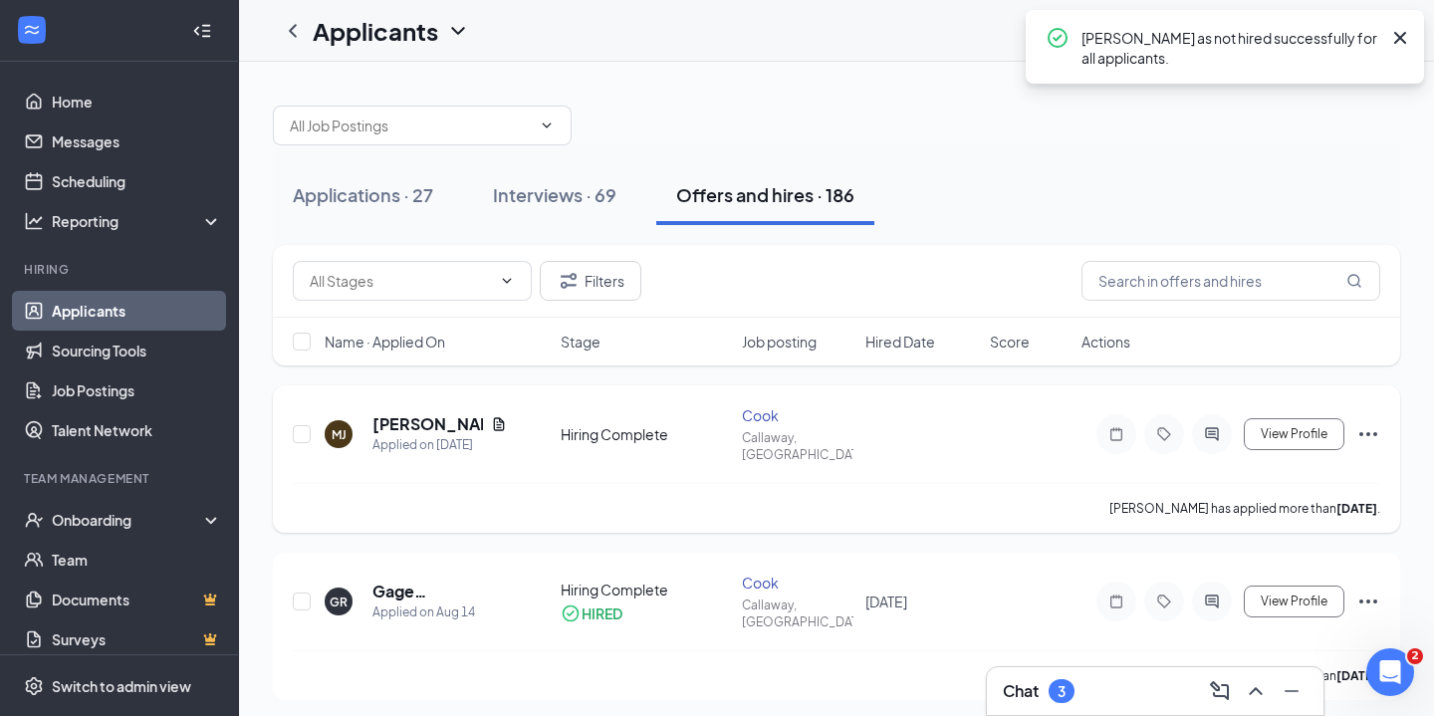
click at [1371, 422] on icon "Ellipses" at bounding box center [1368, 434] width 24 height 24
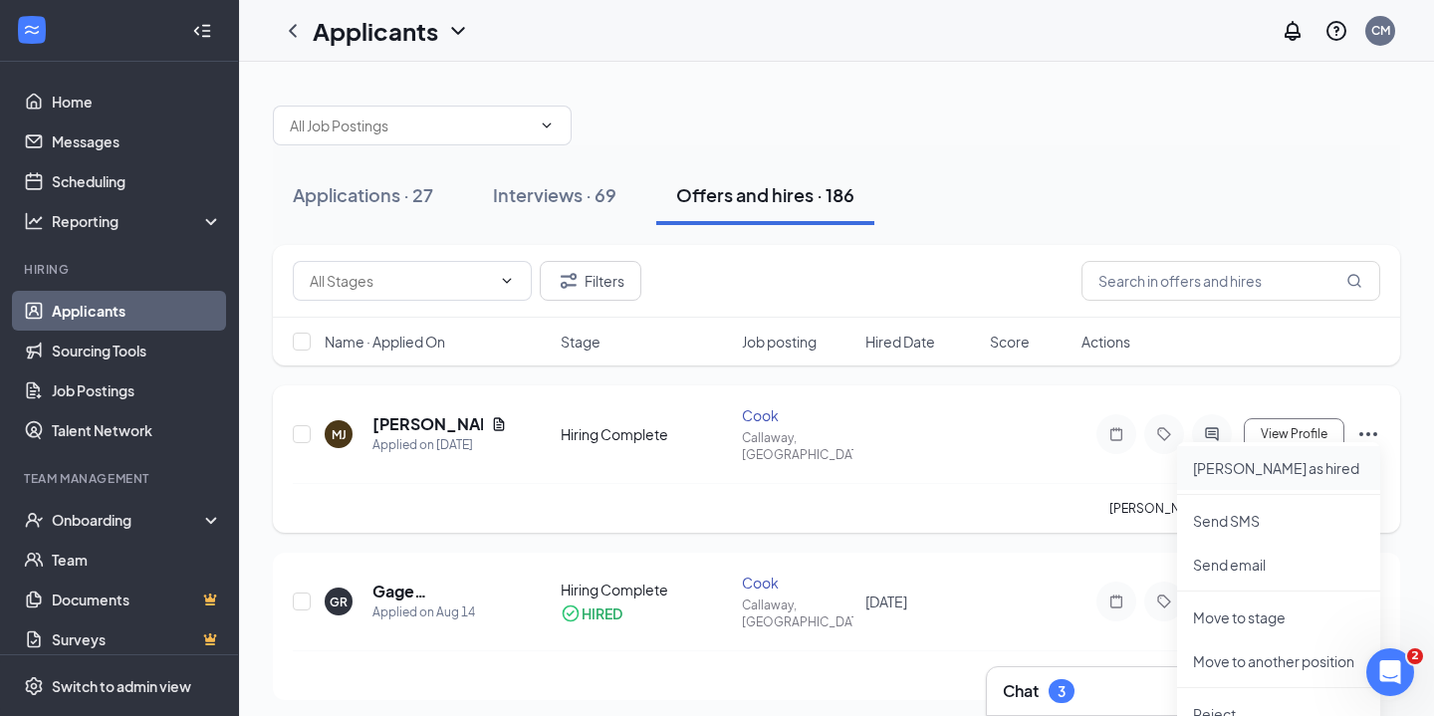
click at [1258, 467] on p "Mark as hired" at bounding box center [1278, 468] width 171 height 20
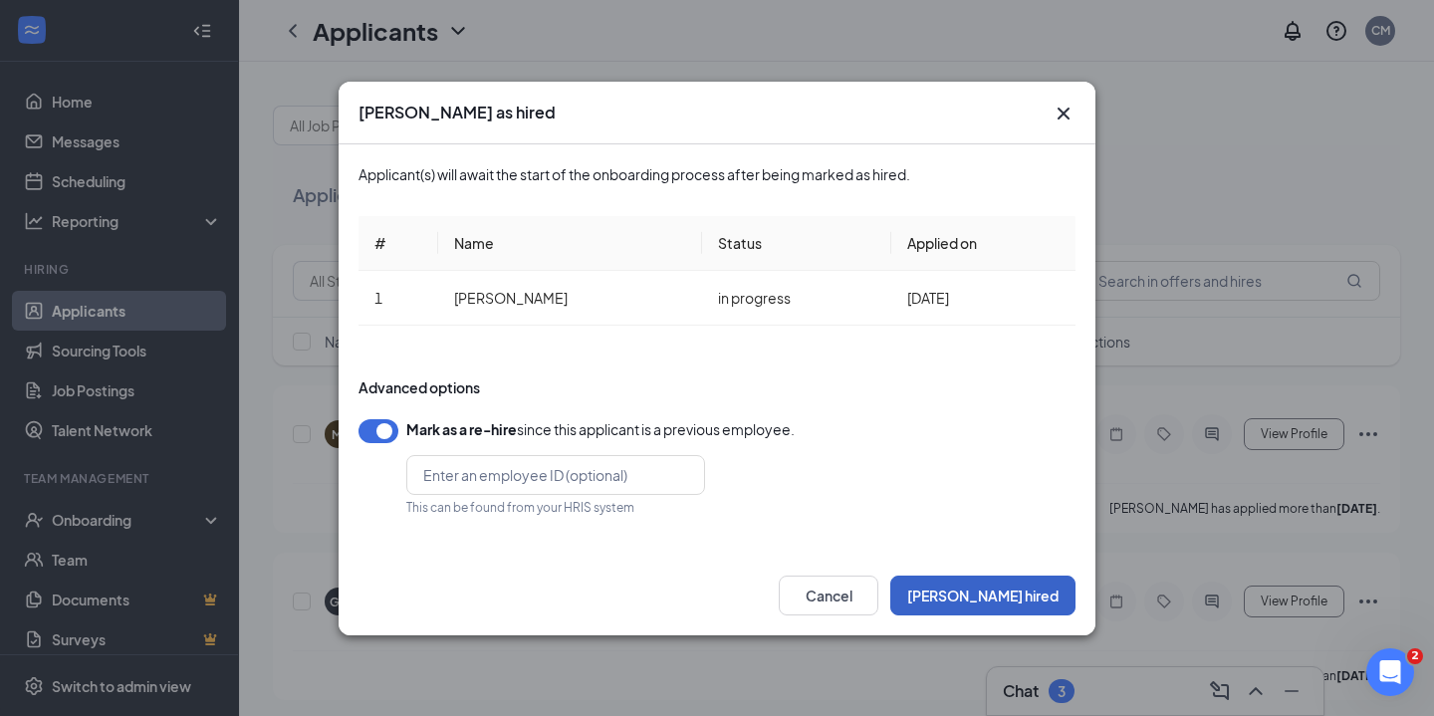
click at [1014, 601] on button "Mark hired" at bounding box center [982, 596] width 185 height 40
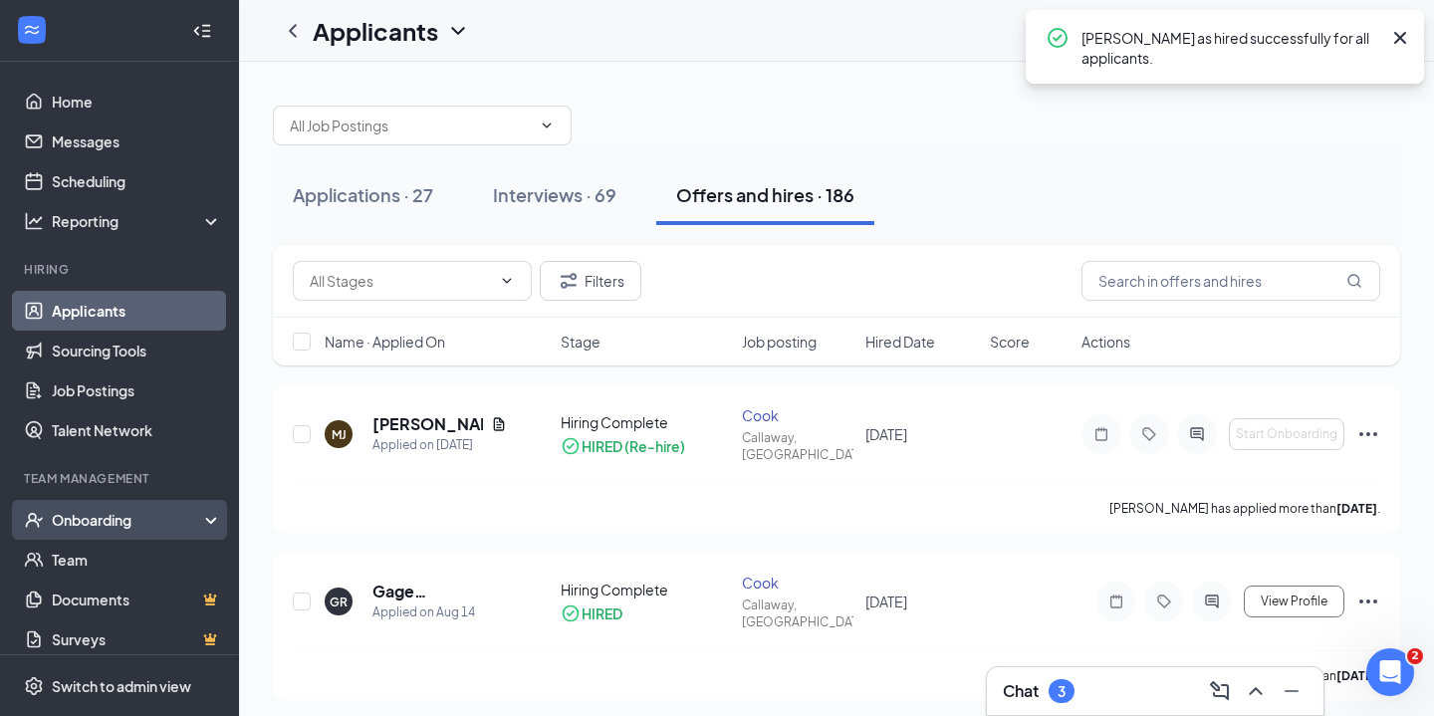
click at [109, 526] on div "Onboarding" at bounding box center [128, 520] width 153 height 20
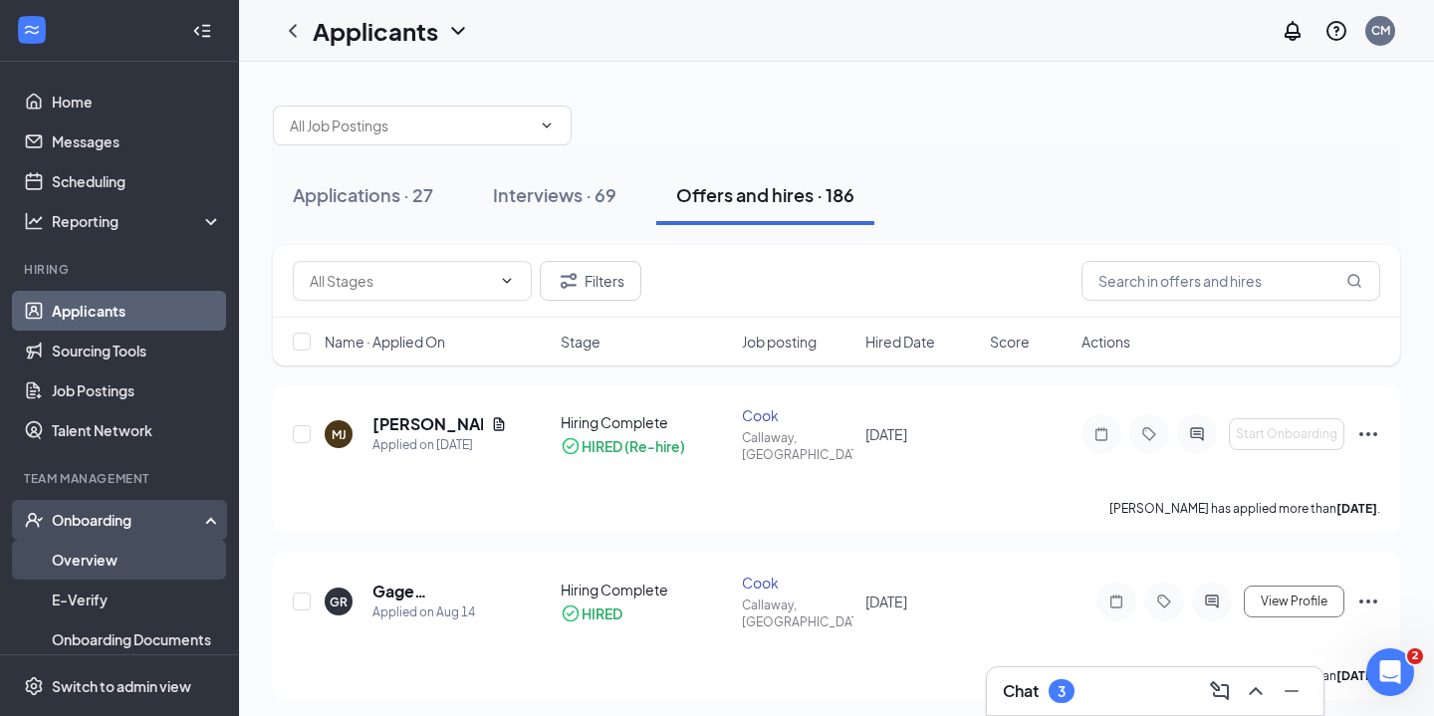
click at [101, 562] on link "Overview" at bounding box center [137, 560] width 170 height 40
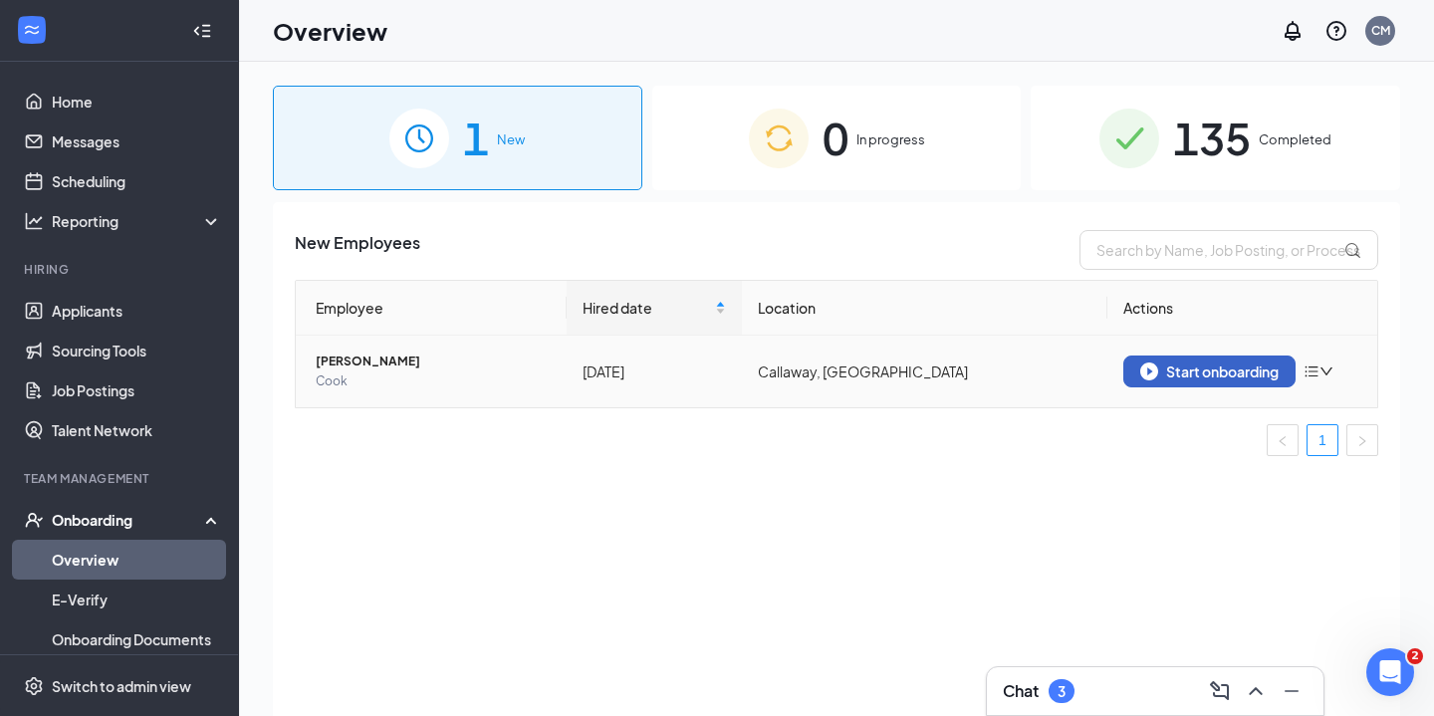
click at [1195, 378] on div "Start onboarding" at bounding box center [1209, 371] width 138 height 18
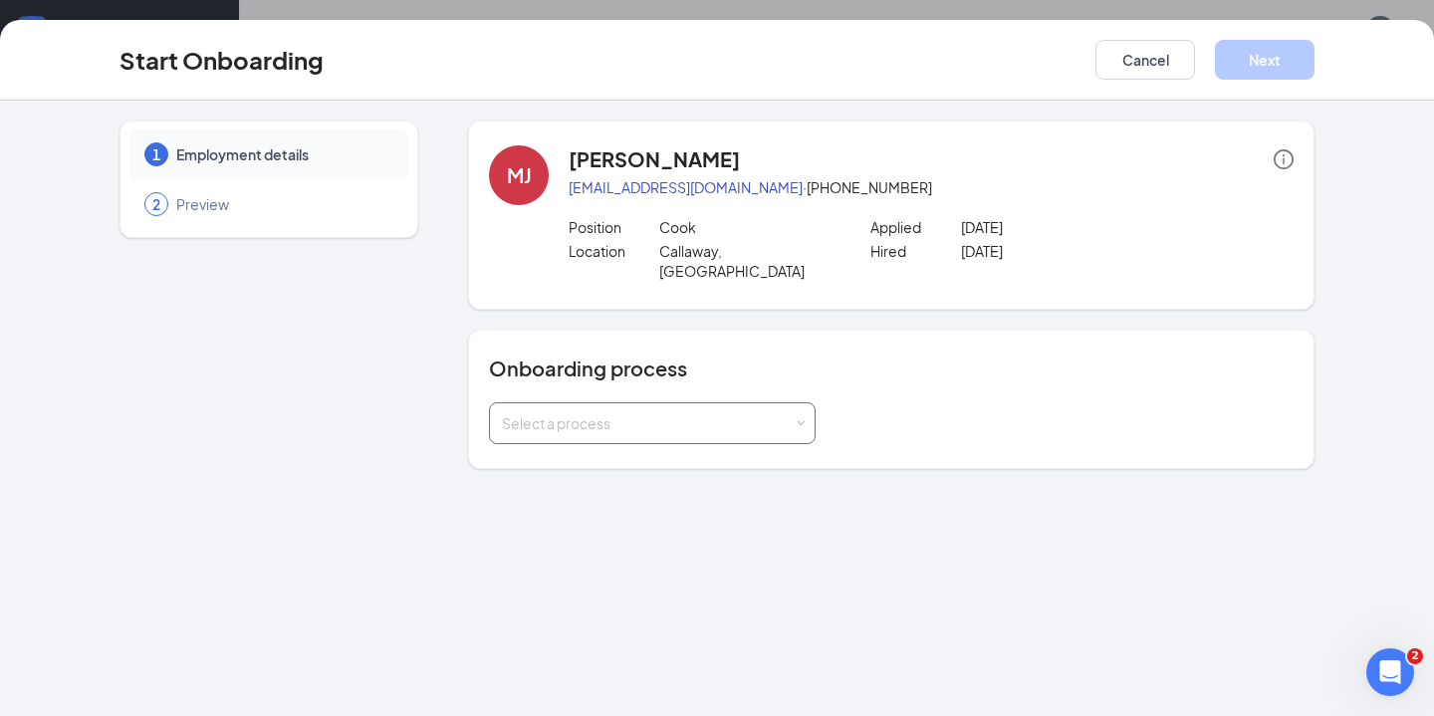
click at [804, 402] on div "Select a process" at bounding box center [652, 423] width 327 height 42
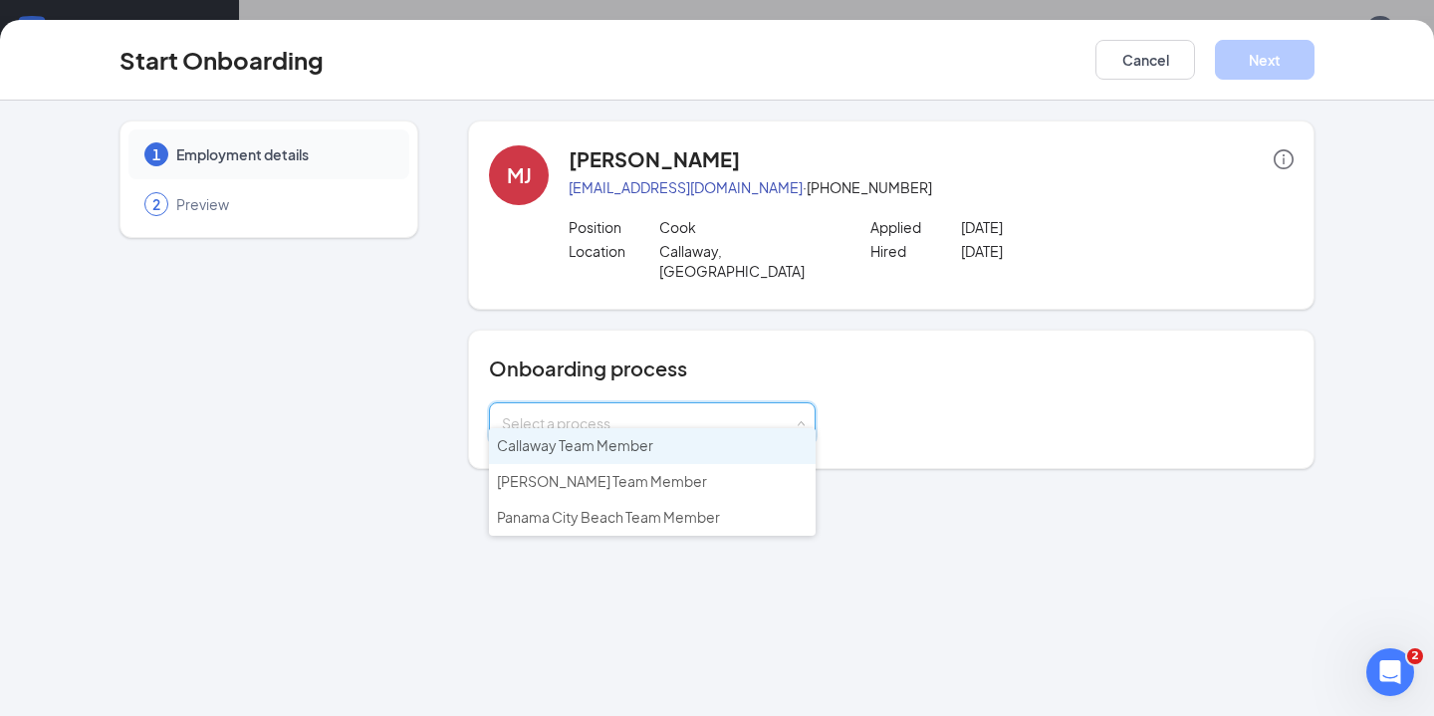
click at [729, 448] on li "Callaway Team Member" at bounding box center [652, 446] width 327 height 36
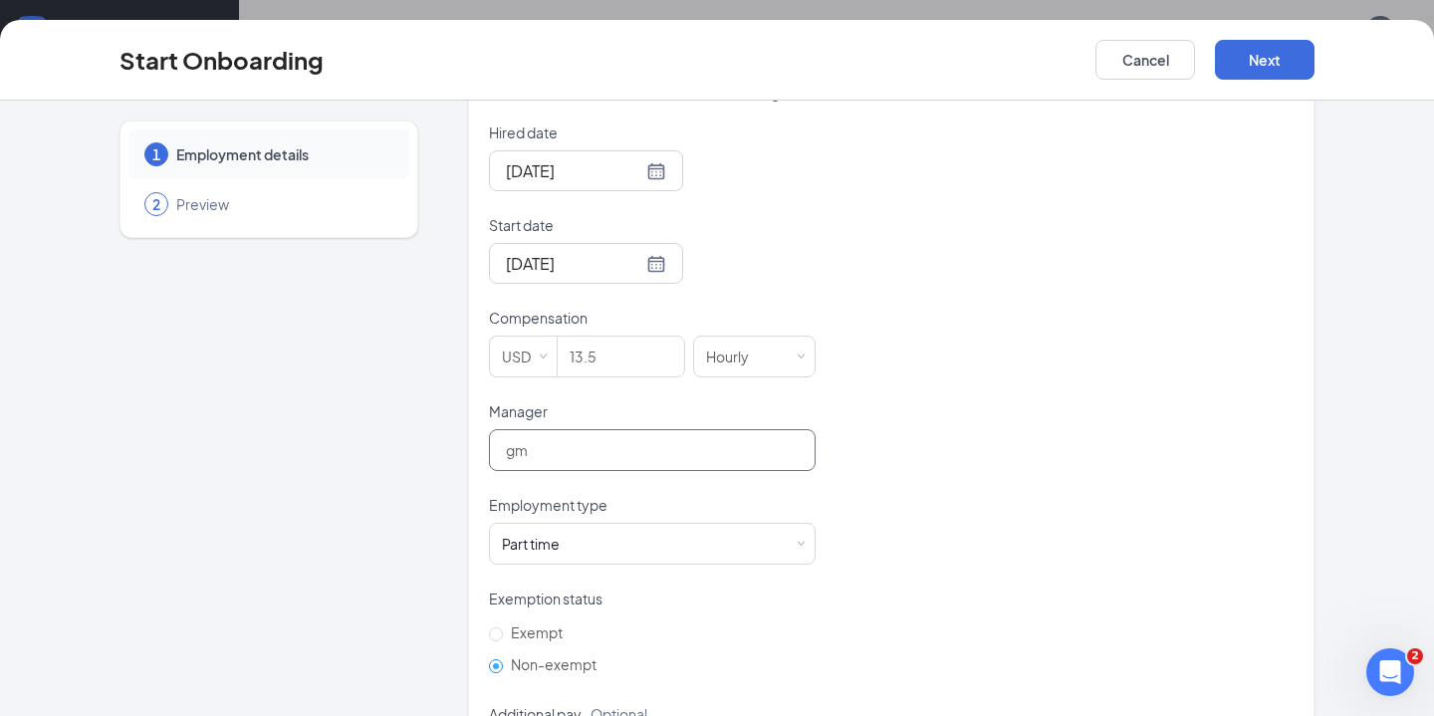
scroll to position [546, 0]
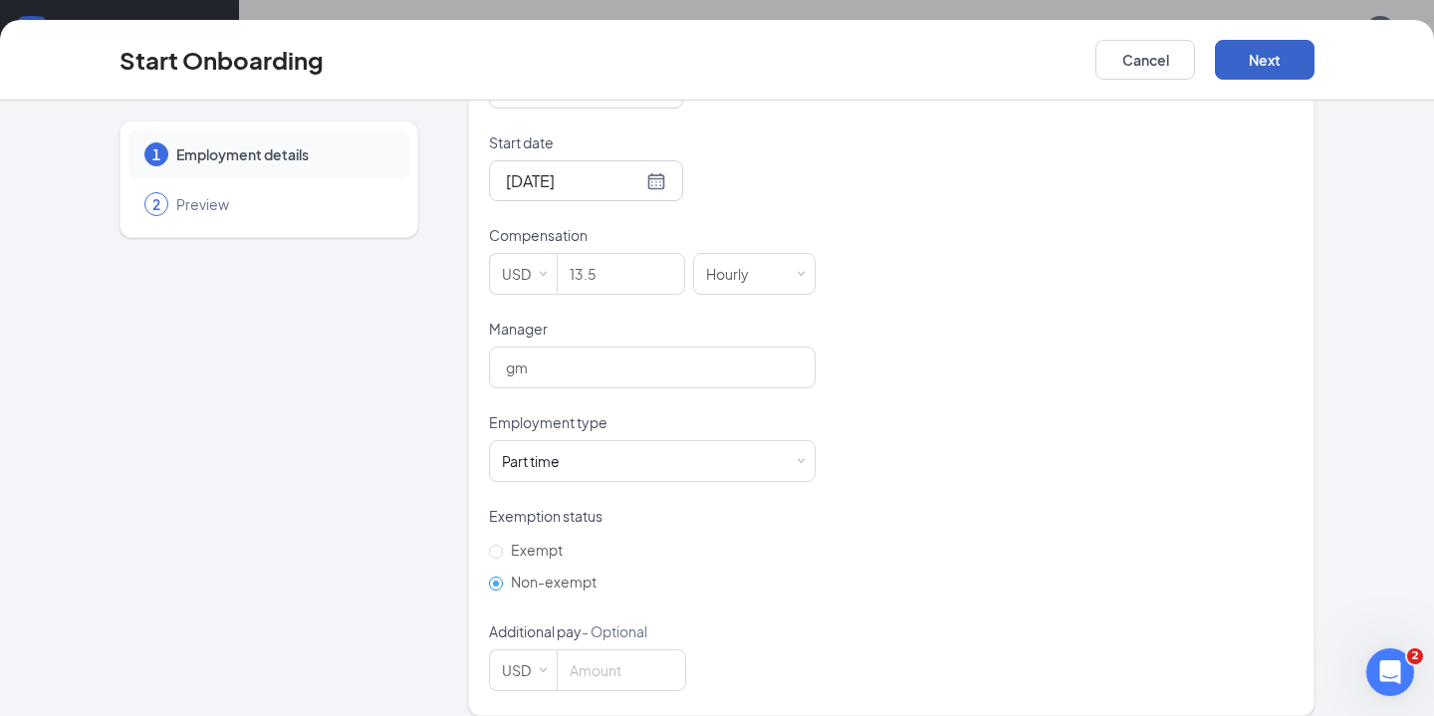
click at [1250, 71] on button "Next" at bounding box center [1265, 60] width 100 height 40
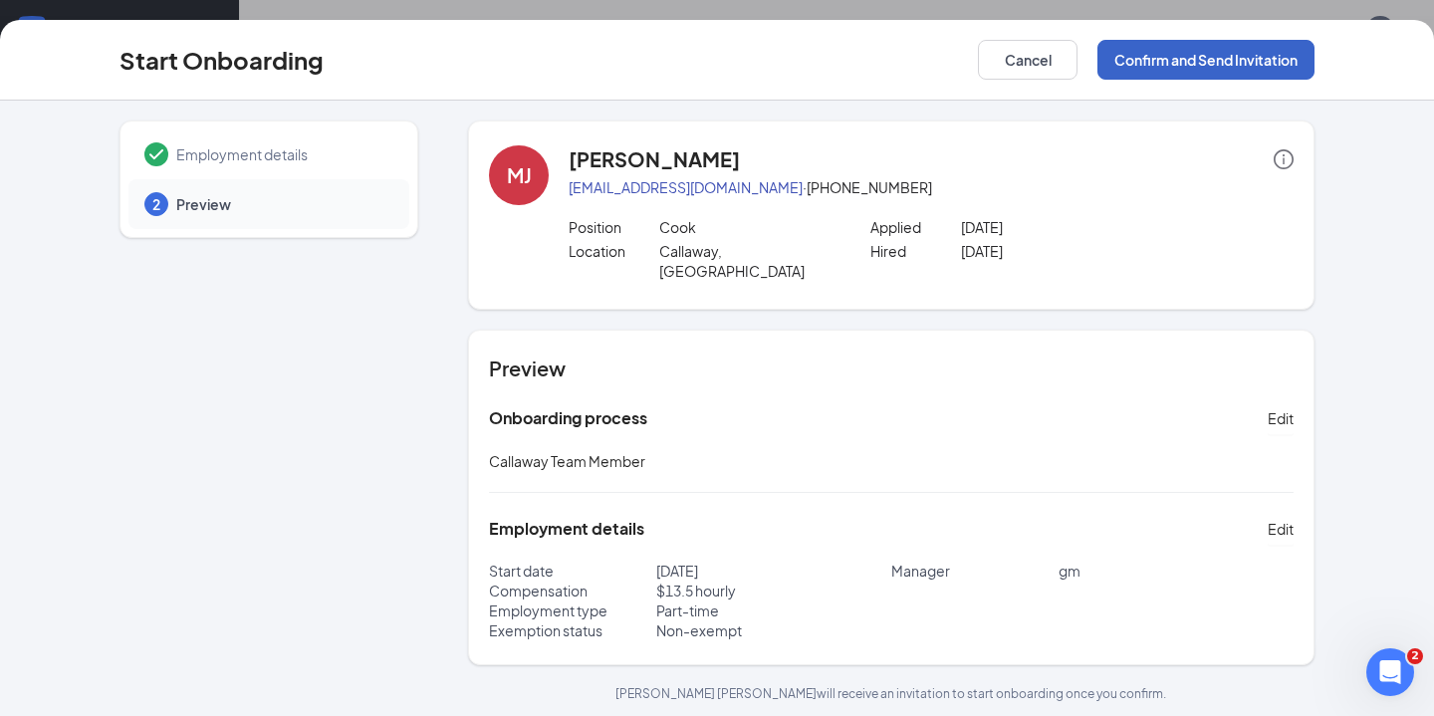
click at [1181, 59] on button "Confirm and Send Invitation" at bounding box center [1205, 60] width 217 height 40
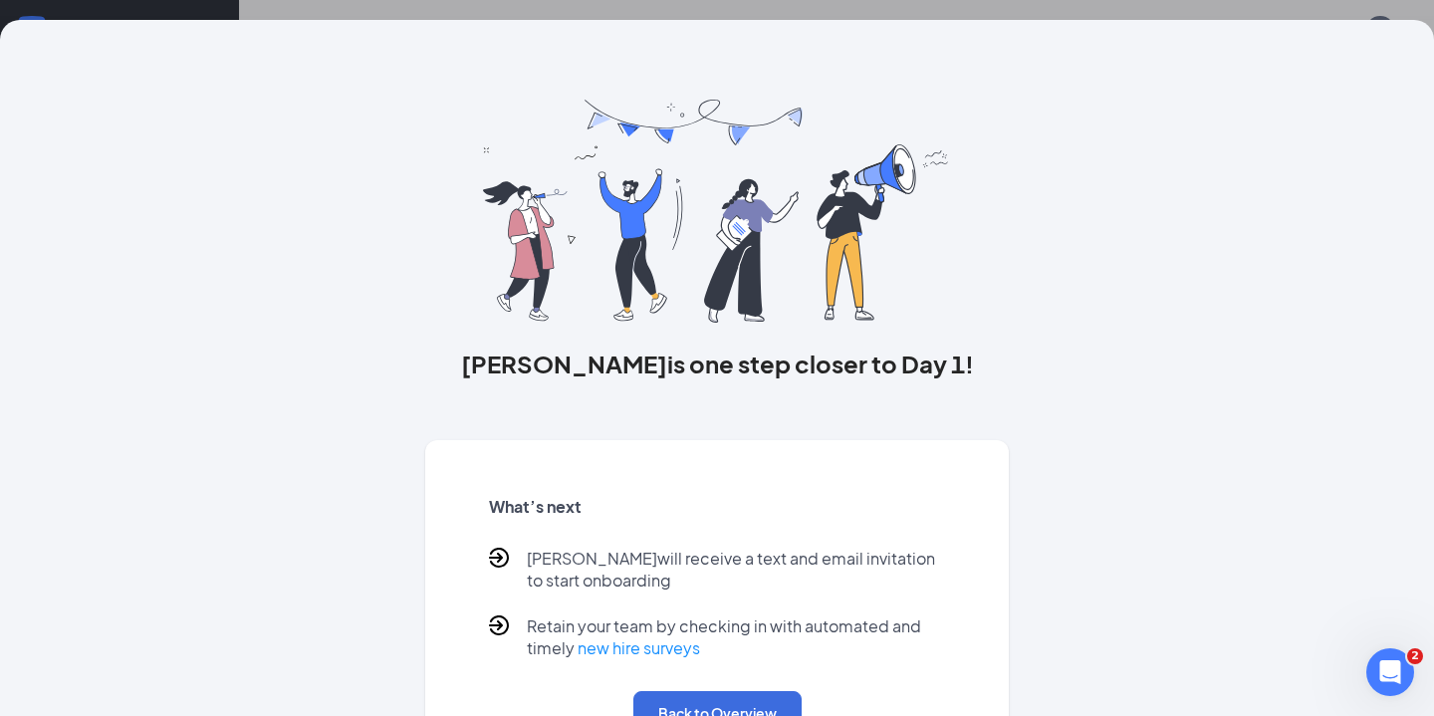
scroll to position [75, 0]
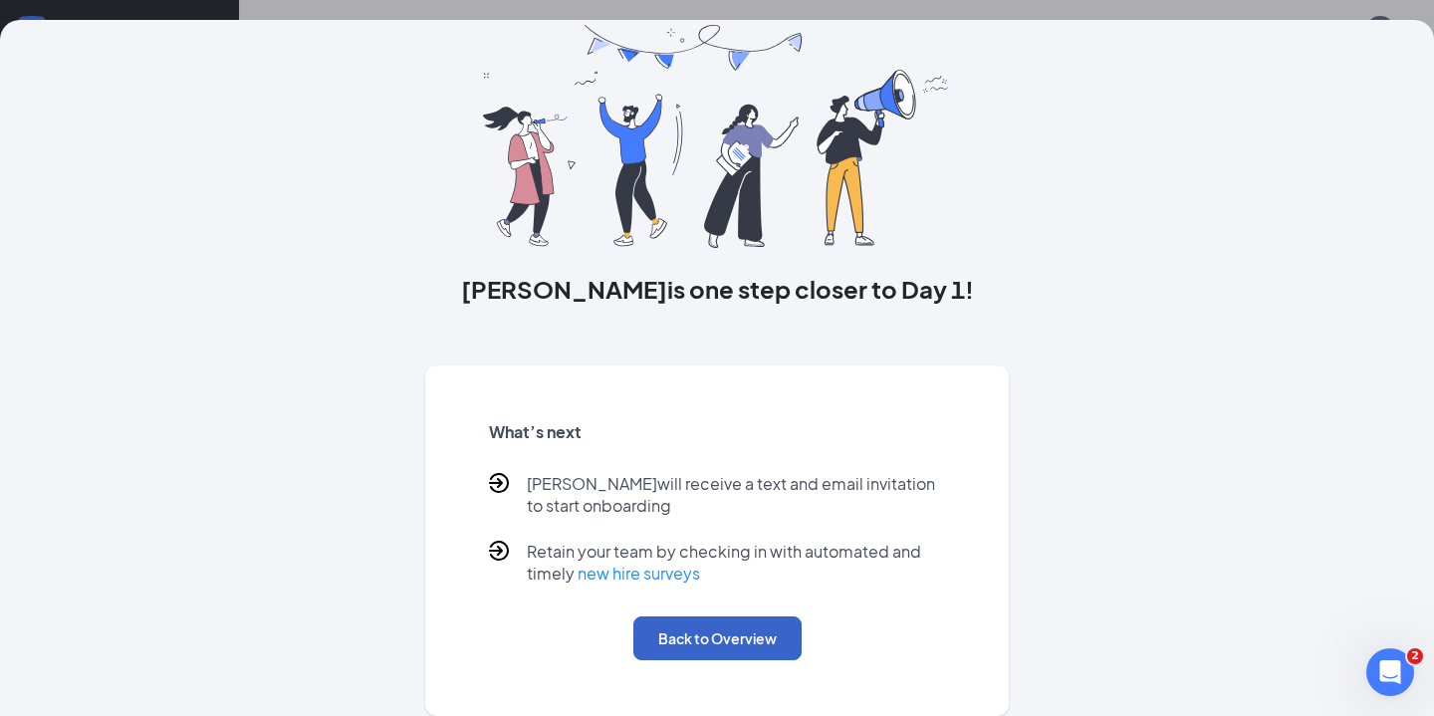
click at [720, 637] on button "Back to Overview" at bounding box center [717, 638] width 168 height 44
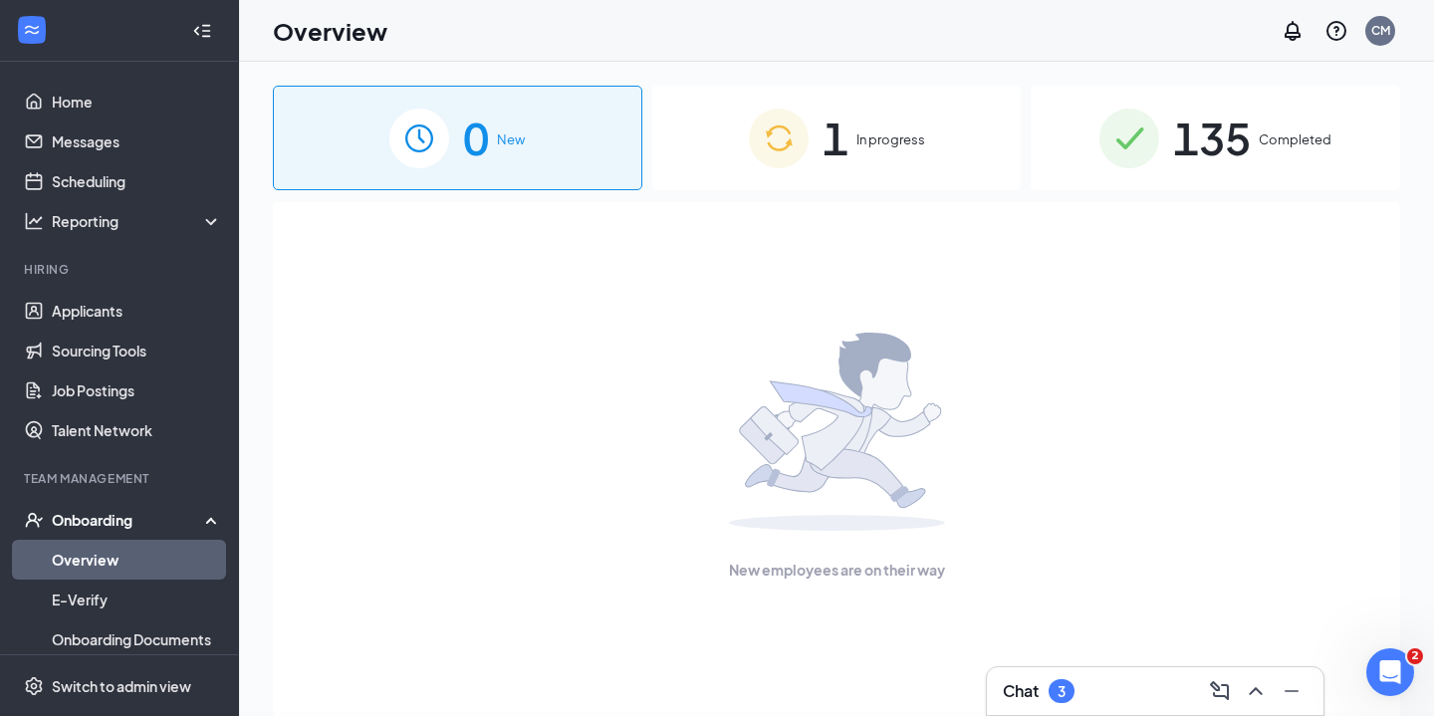
scroll to position [0, 0]
click at [870, 134] on span "In progress" at bounding box center [890, 139] width 69 height 20
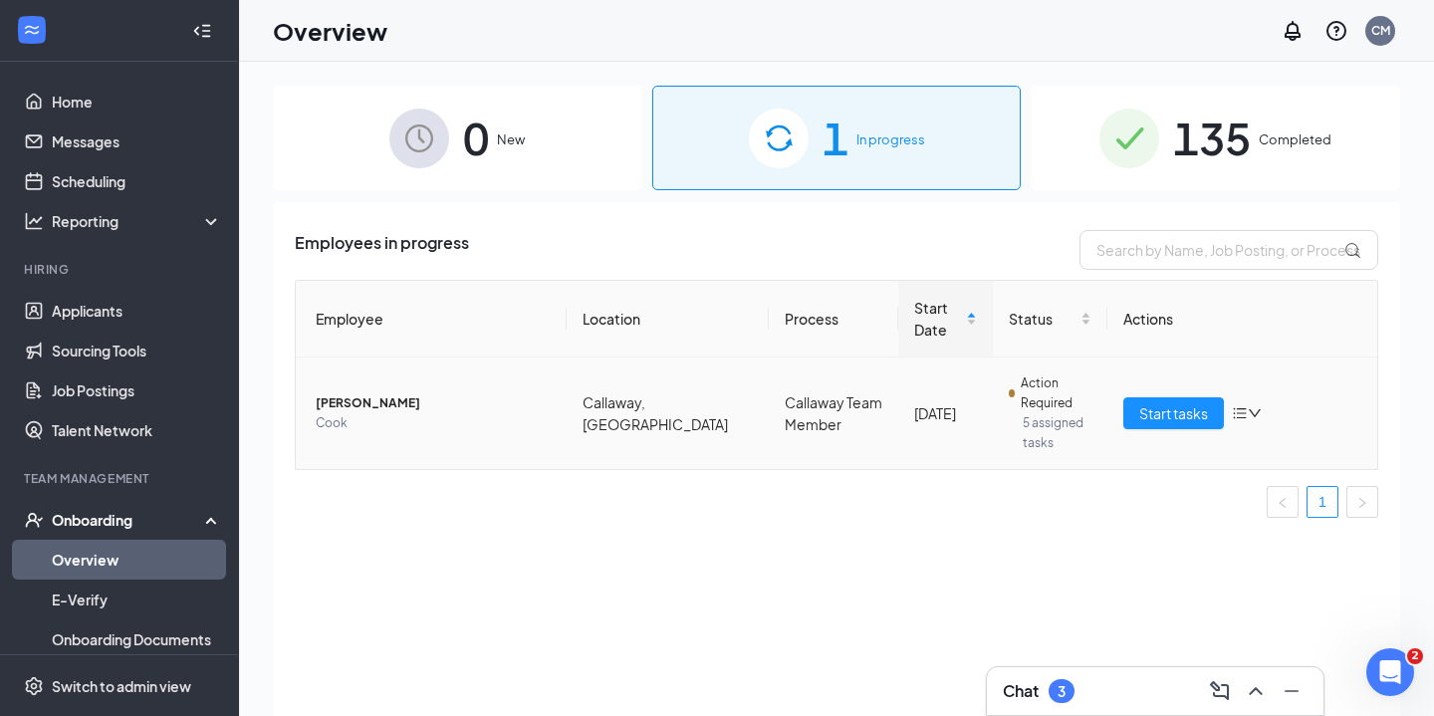
click at [379, 399] on span "[PERSON_NAME]" at bounding box center [433, 403] width 235 height 20
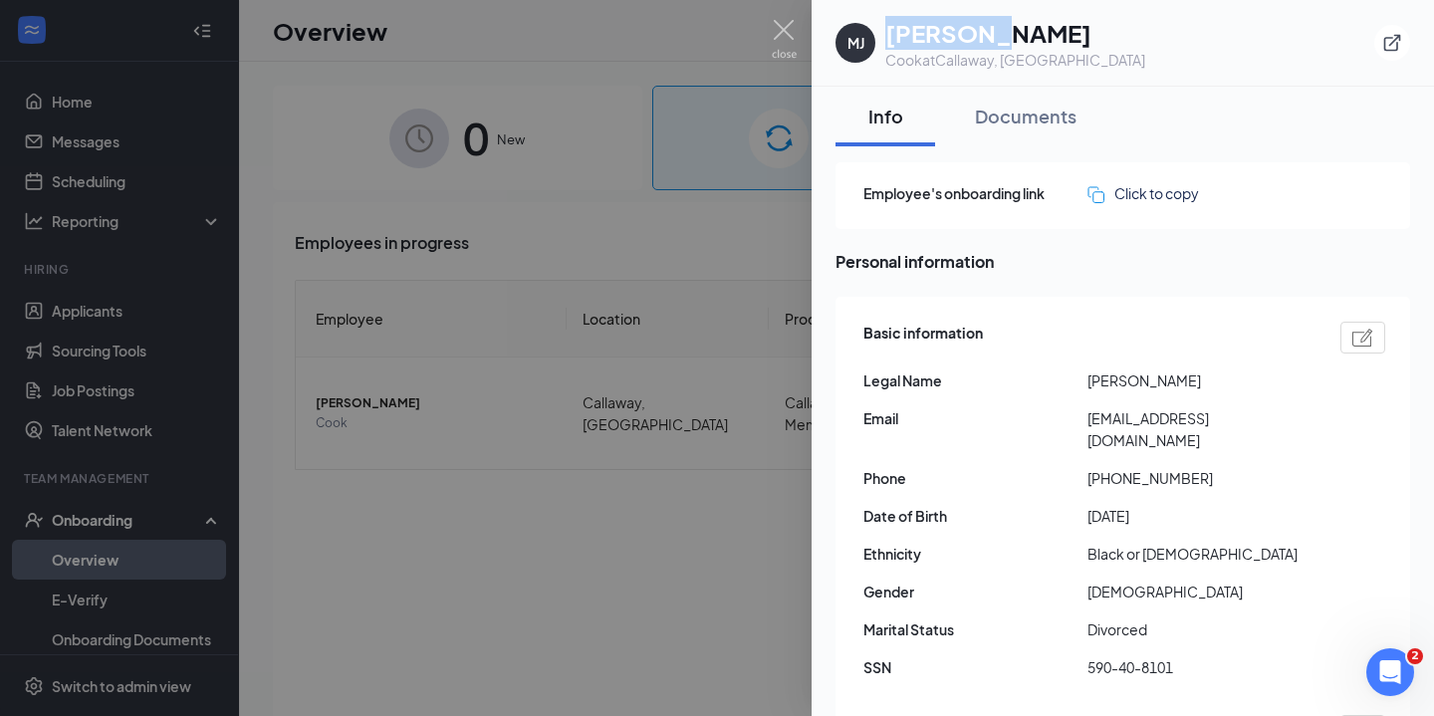
drag, startPoint x: 980, startPoint y: 33, endPoint x: 882, endPoint y: 31, distance: 97.6
click at [882, 31] on div "MJ Michael Johnson Cook at Callaway, FL" at bounding box center [990, 43] width 310 height 54
copy h1 "Michael"
click at [1083, 37] on div "MJ Michael Johnson Cook at Callaway, FL" at bounding box center [1122, 43] width 575 height 54
drag, startPoint x: 1081, startPoint y: 30, endPoint x: 982, endPoint y: 31, distance: 99.6
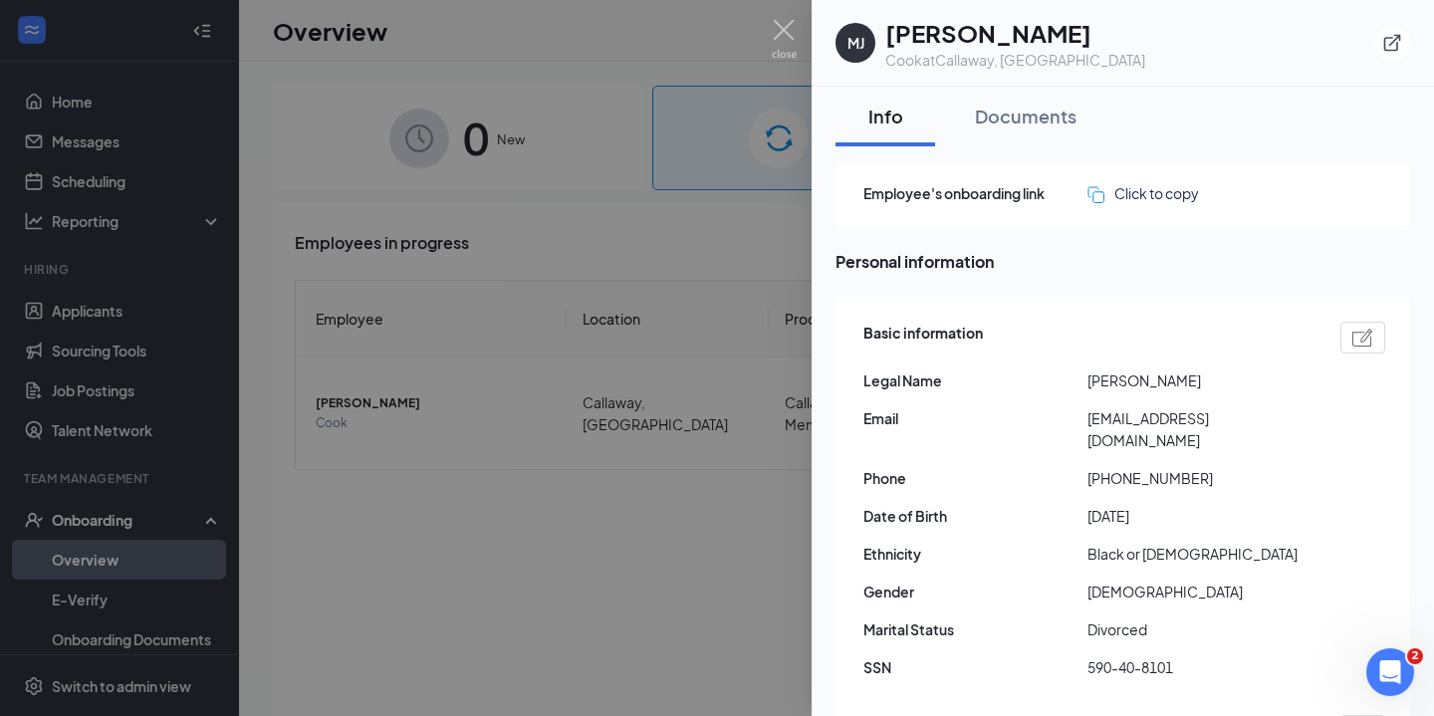
click at [982, 31] on div "MJ Michael Johnson Cook at Callaway, FL" at bounding box center [1122, 43] width 575 height 54
copy h1 "Johnson"
drag, startPoint x: 1192, startPoint y: 452, endPoint x: 1094, endPoint y: 456, distance: 97.7
click at [1094, 467] on span "+18504055425" at bounding box center [1199, 478] width 224 height 22
copy span "18504055425"
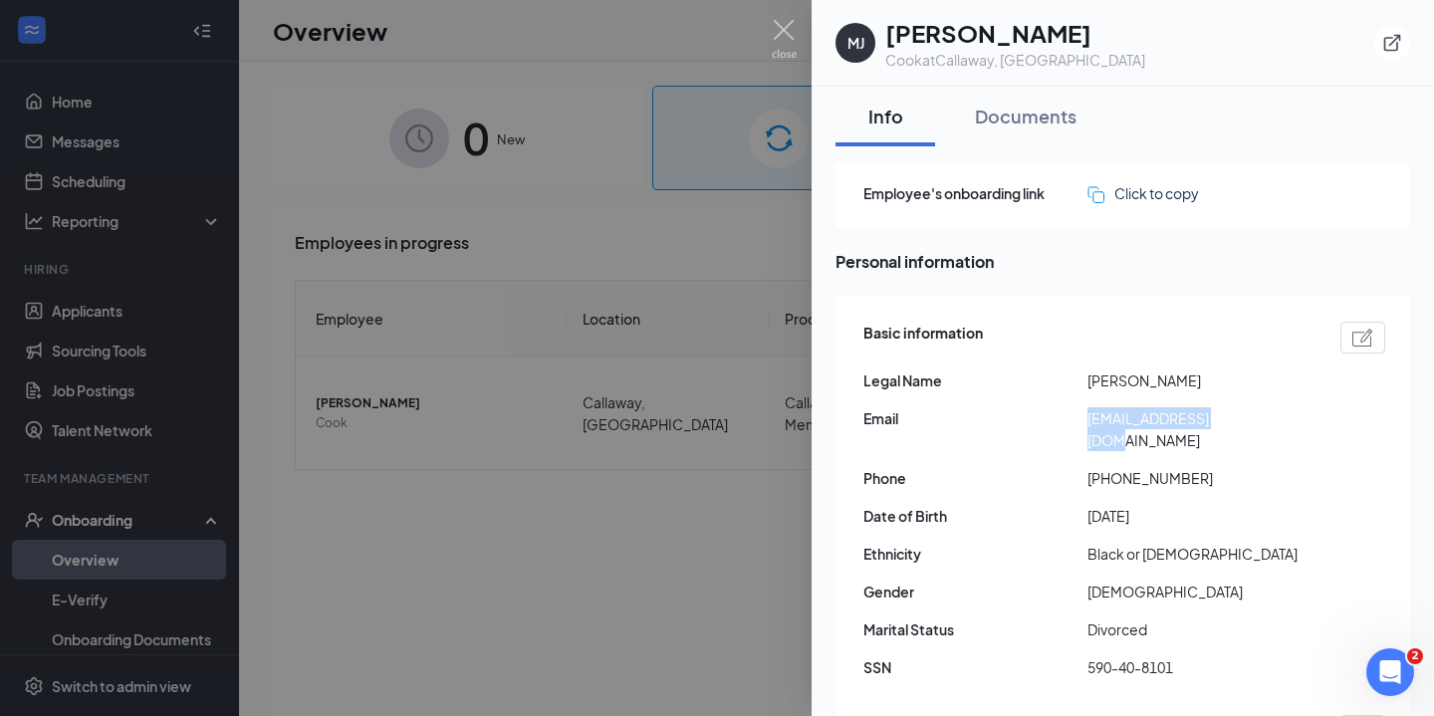
drag, startPoint x: 1250, startPoint y: 412, endPoint x: 1088, endPoint y: 424, distance: 161.8
click at [1088, 424] on span "[EMAIL_ADDRESS][DOMAIN_NAME]" at bounding box center [1199, 429] width 224 height 44
copy span "[EMAIL_ADDRESS][DOMAIN_NAME]"
drag, startPoint x: 1183, startPoint y: 645, endPoint x: 1083, endPoint y: 642, distance: 99.6
click at [1083, 656] on div "SSN 590-40-8101" at bounding box center [1124, 667] width 522 height 22
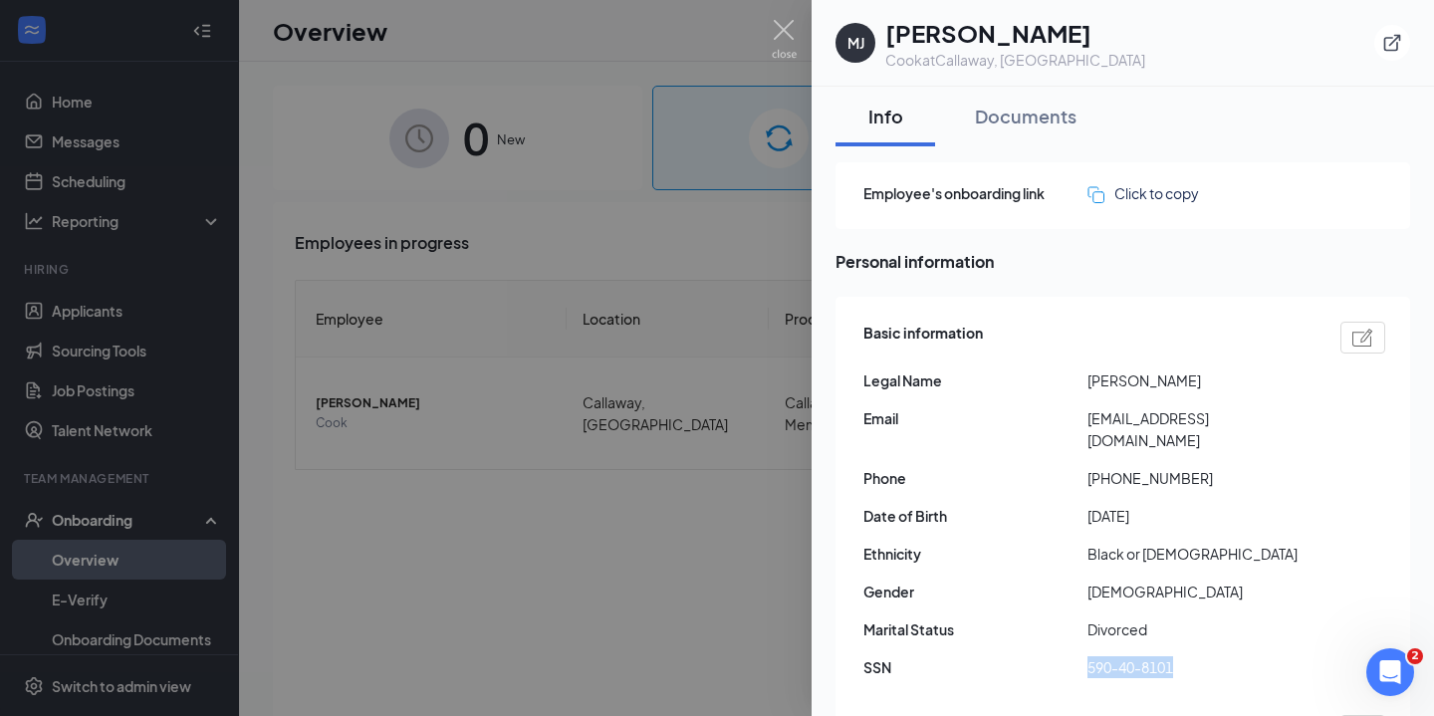
copy div "590-40-8101"
click at [1048, 234] on div "Employee's onboarding link Click to copy Personal information Basic information…" at bounding box center [1122, 603] width 575 height 883
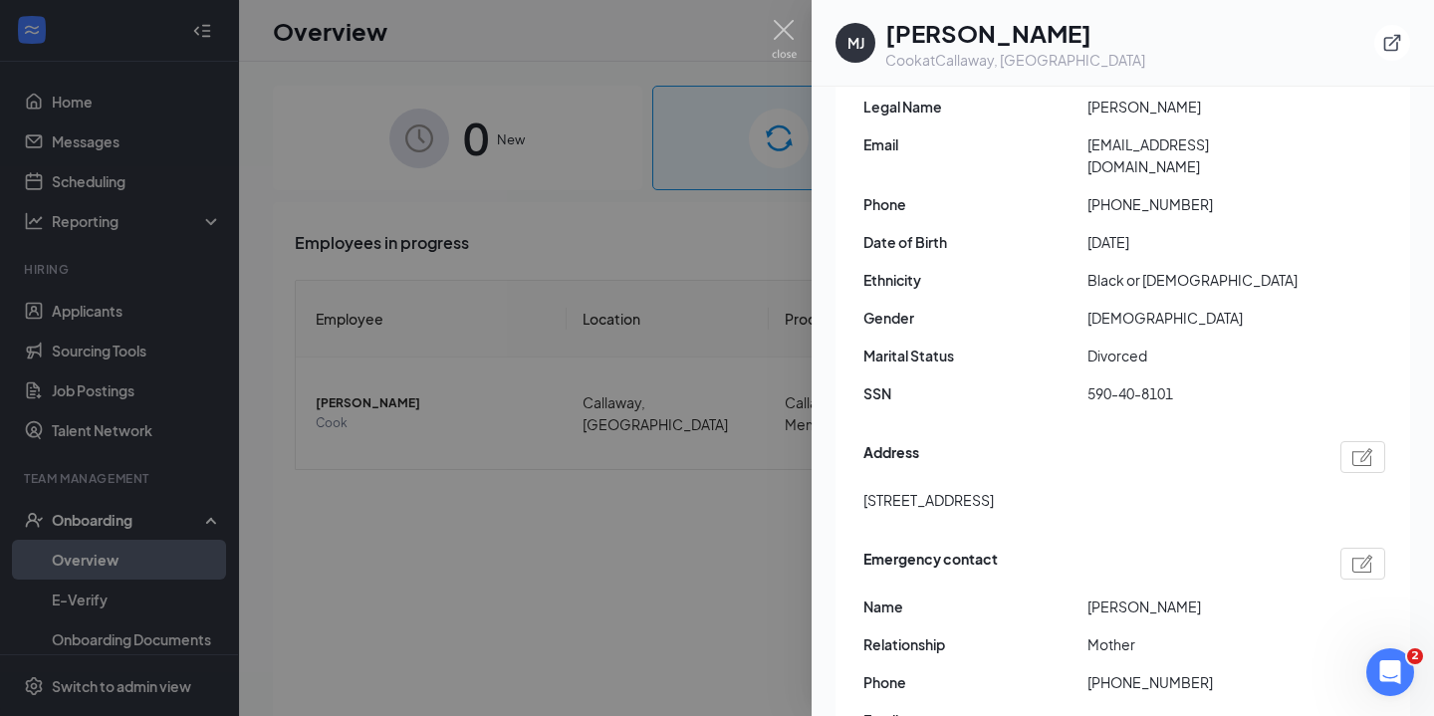
scroll to position [286, 0]
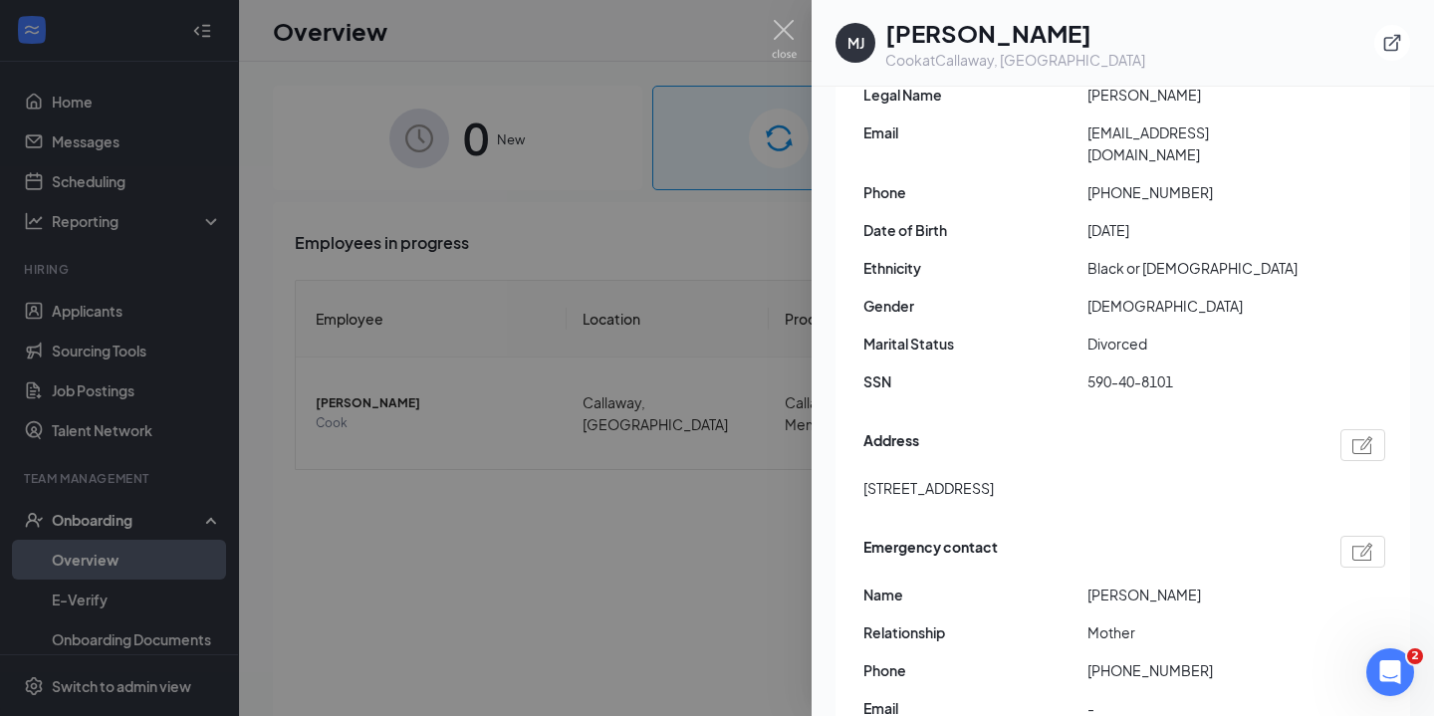
drag, startPoint x: 1116, startPoint y: 463, endPoint x: 859, endPoint y: 461, distance: 256.9
click at [859, 461] on div "Basic information Legal Name Michael Johnson Email k98365459@gmail.com Phone +1…" at bounding box center [1122, 385] width 575 height 749
copy span "5422 Lake dr Panama city FL US 32404"
click at [785, 25] on img at bounding box center [784, 39] width 25 height 39
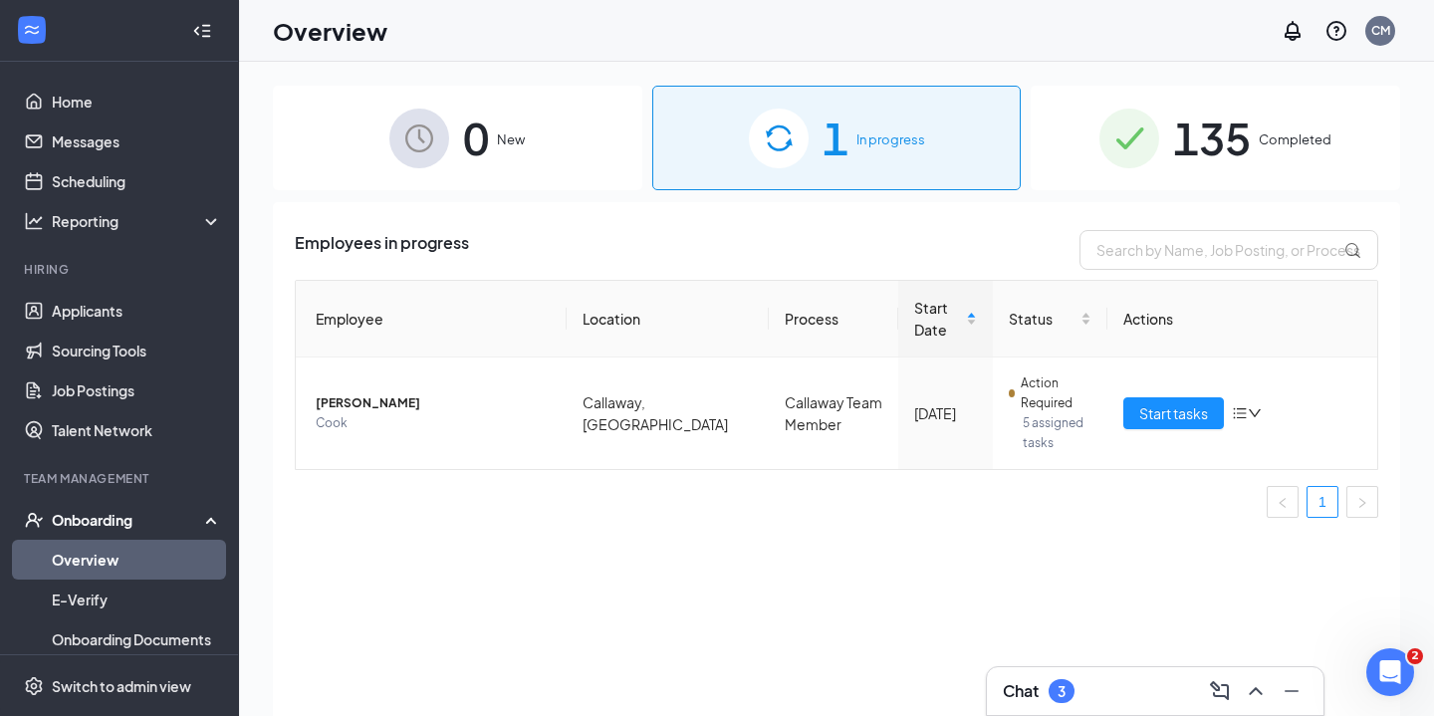
click at [1160, 142] on div "135 Completed" at bounding box center [1215, 138] width 369 height 105
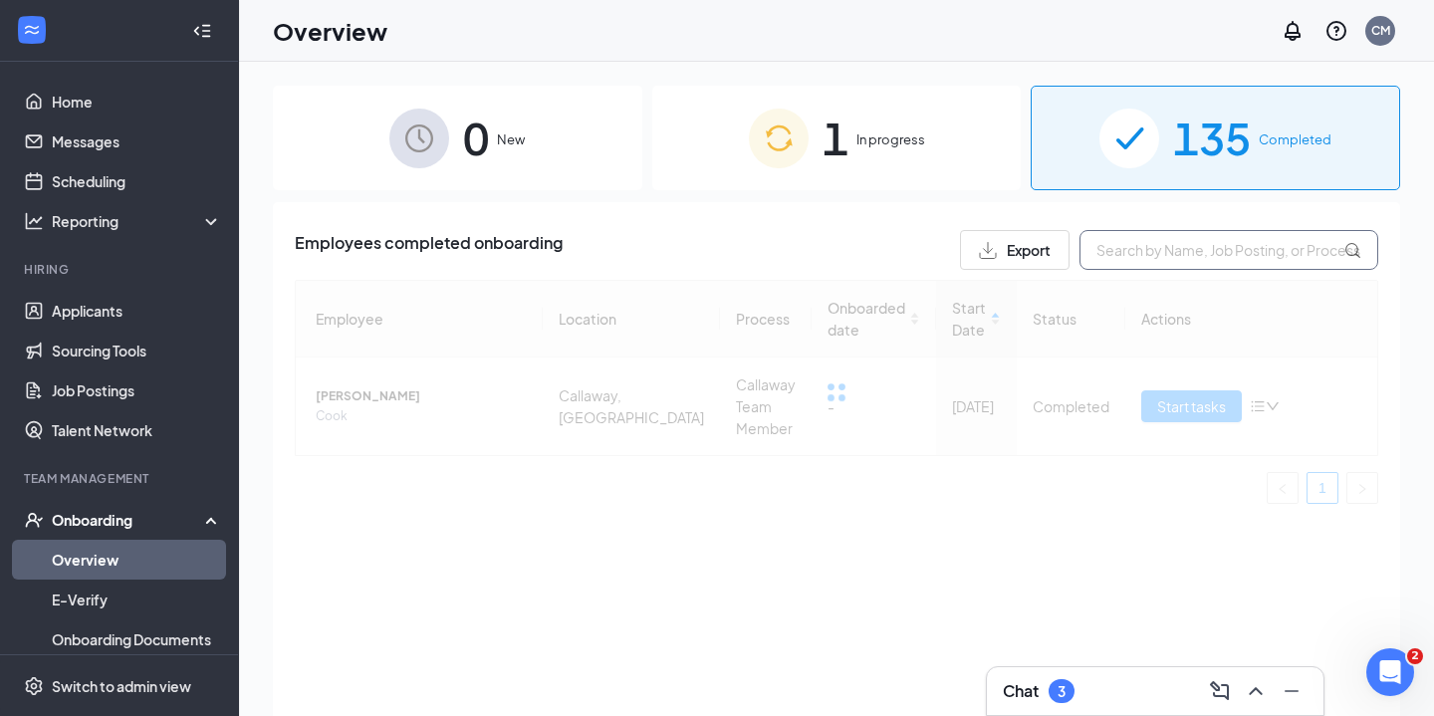
click at [1140, 251] on input "text" at bounding box center [1228, 250] width 299 height 40
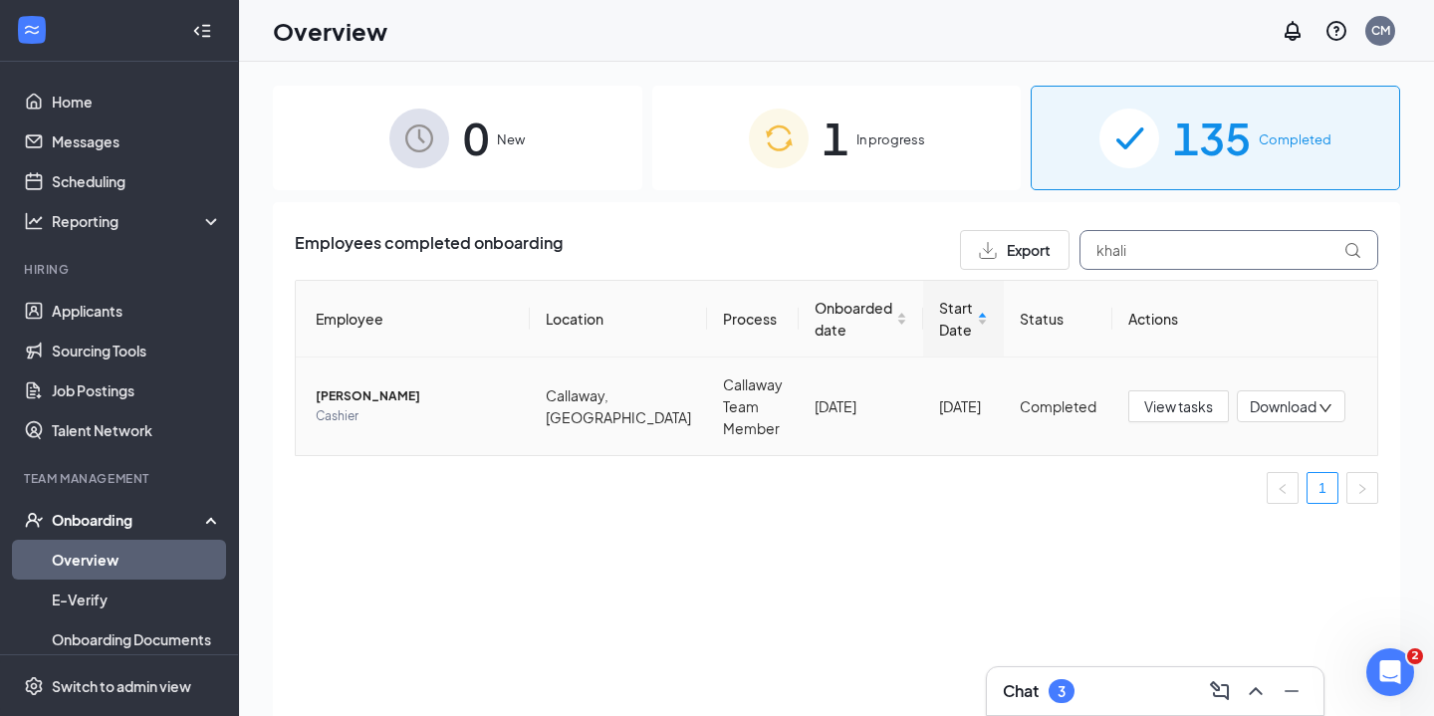
type input "khali"
click at [379, 390] on span "Khali Hunter" at bounding box center [415, 396] width 198 height 20
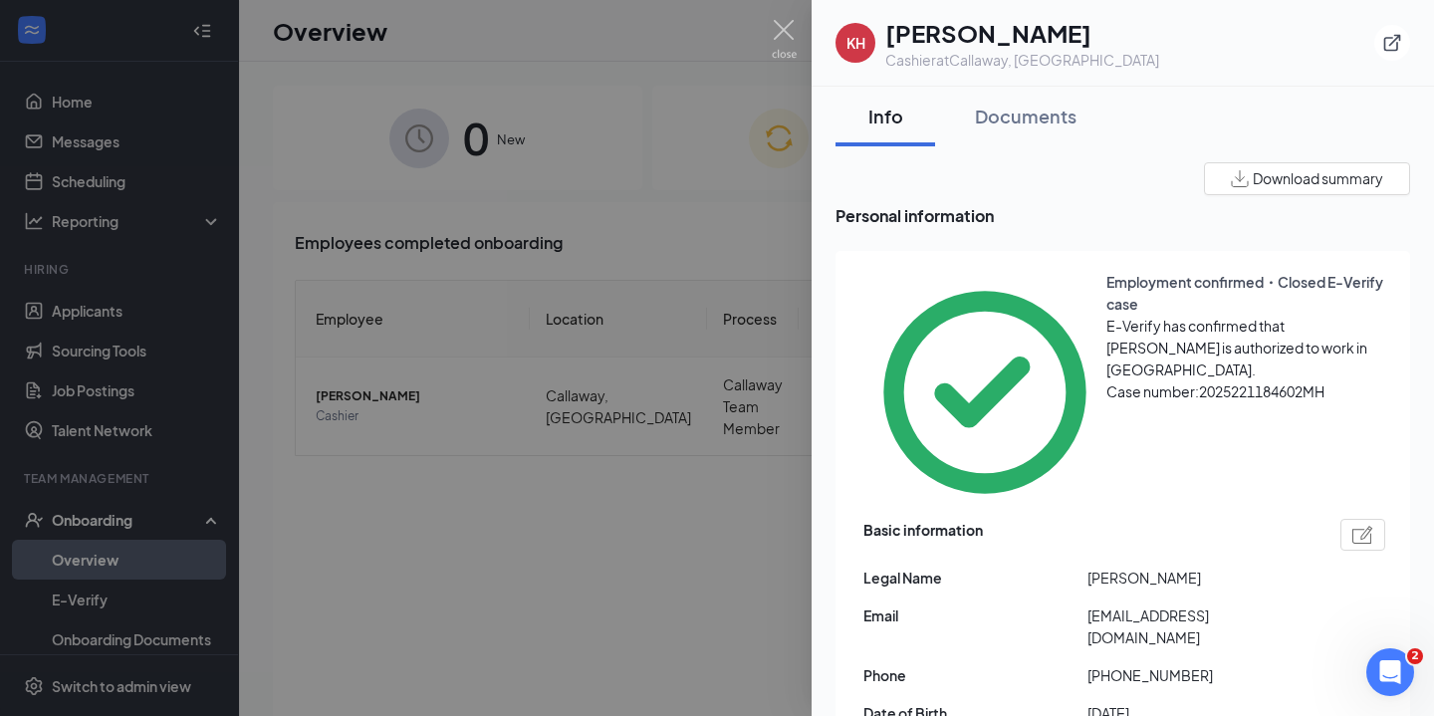
click at [778, 17] on div at bounding box center [717, 358] width 1434 height 716
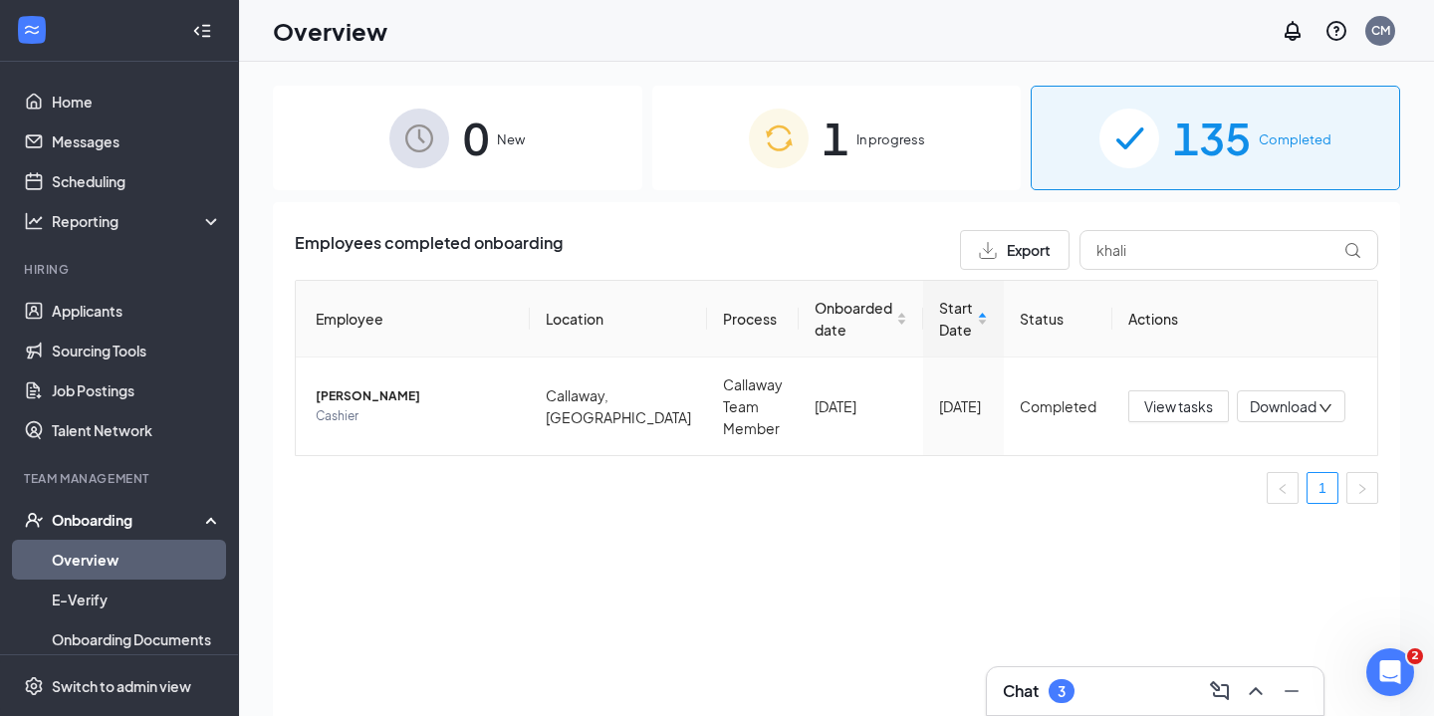
click at [781, 29] on div "Overview CM" at bounding box center [836, 31] width 1195 height 62
click at [1161, 406] on span "View tasks" at bounding box center [1178, 406] width 69 height 22
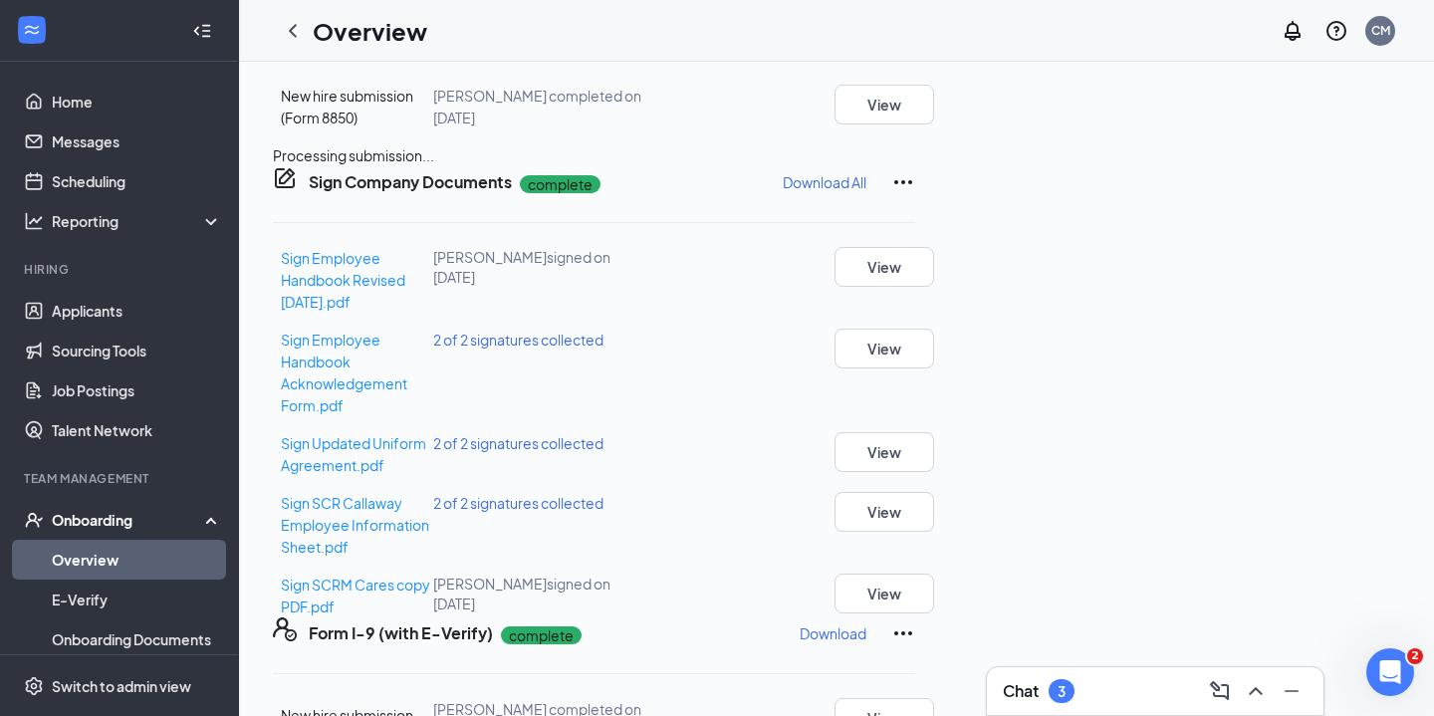
scroll to position [1177, 0]
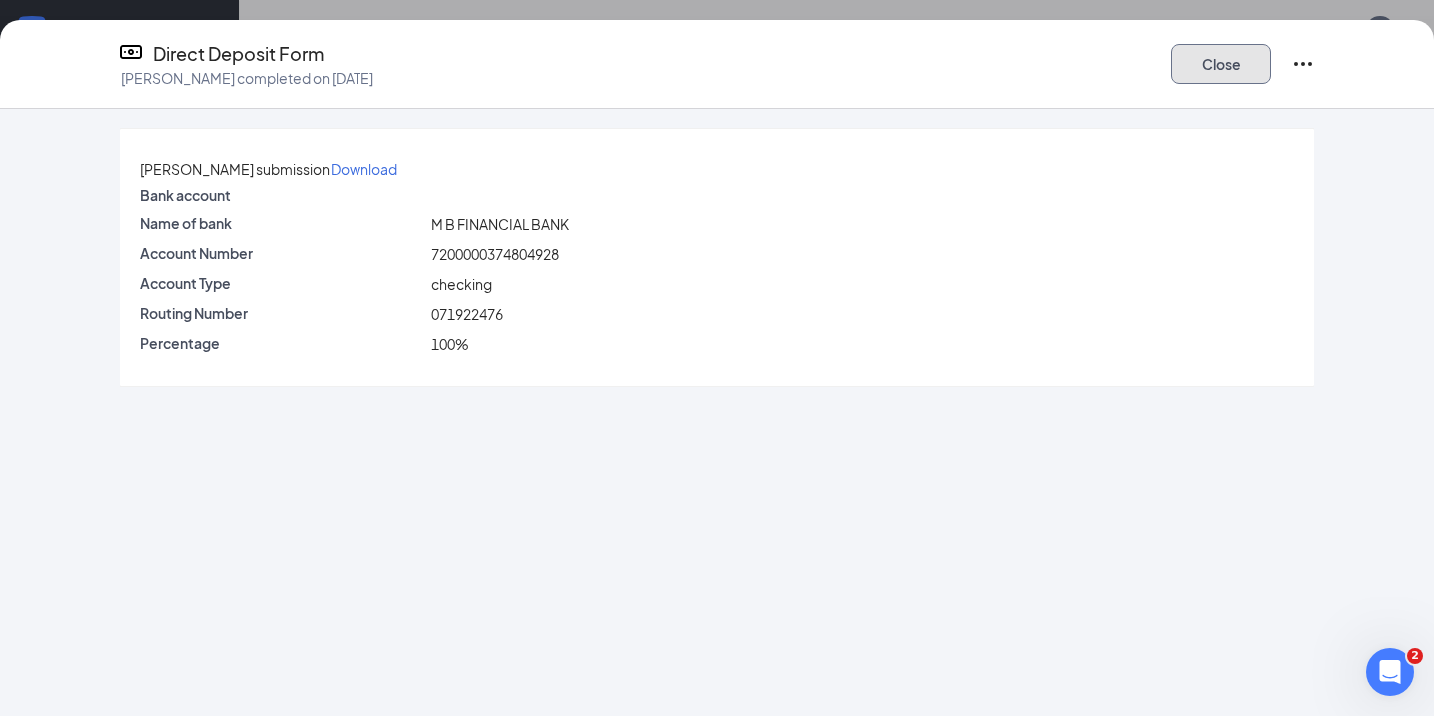
click at [1203, 70] on button "Close" at bounding box center [1221, 64] width 100 height 40
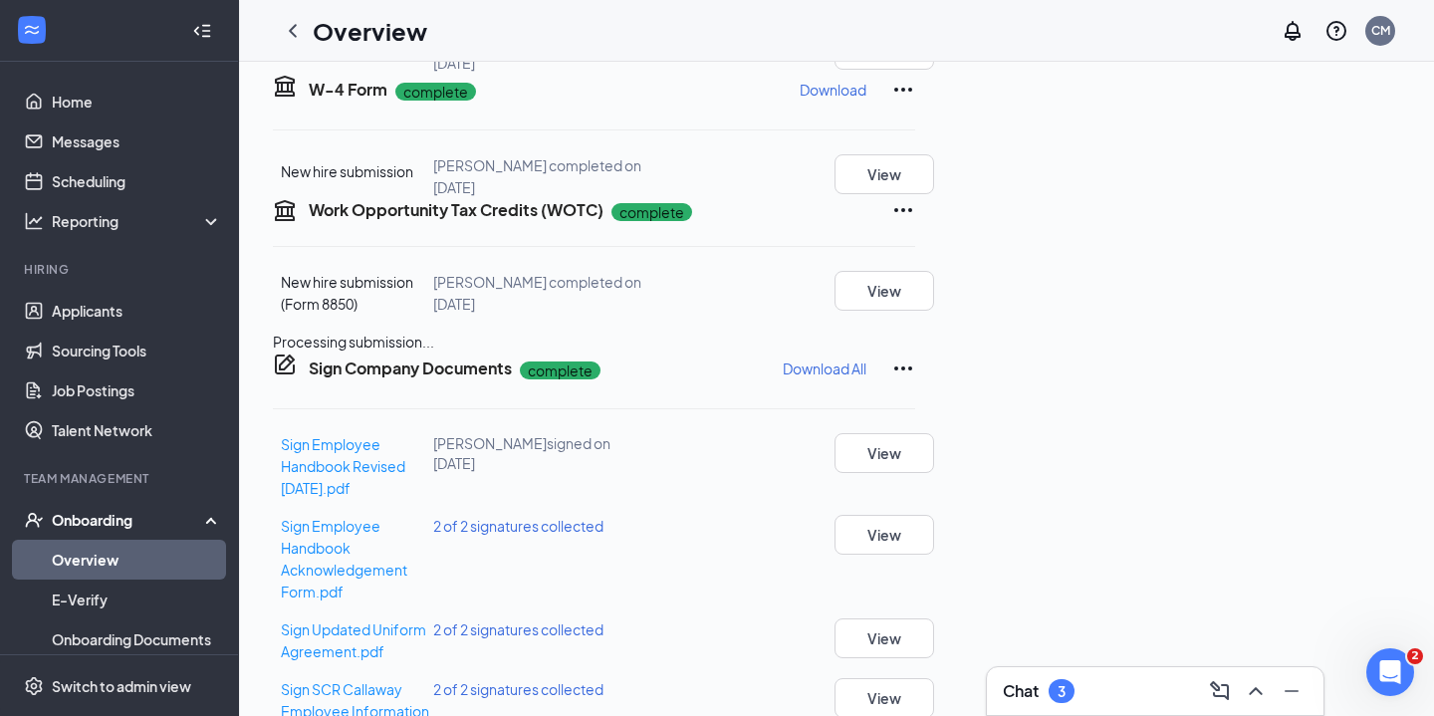
scroll to position [0, 0]
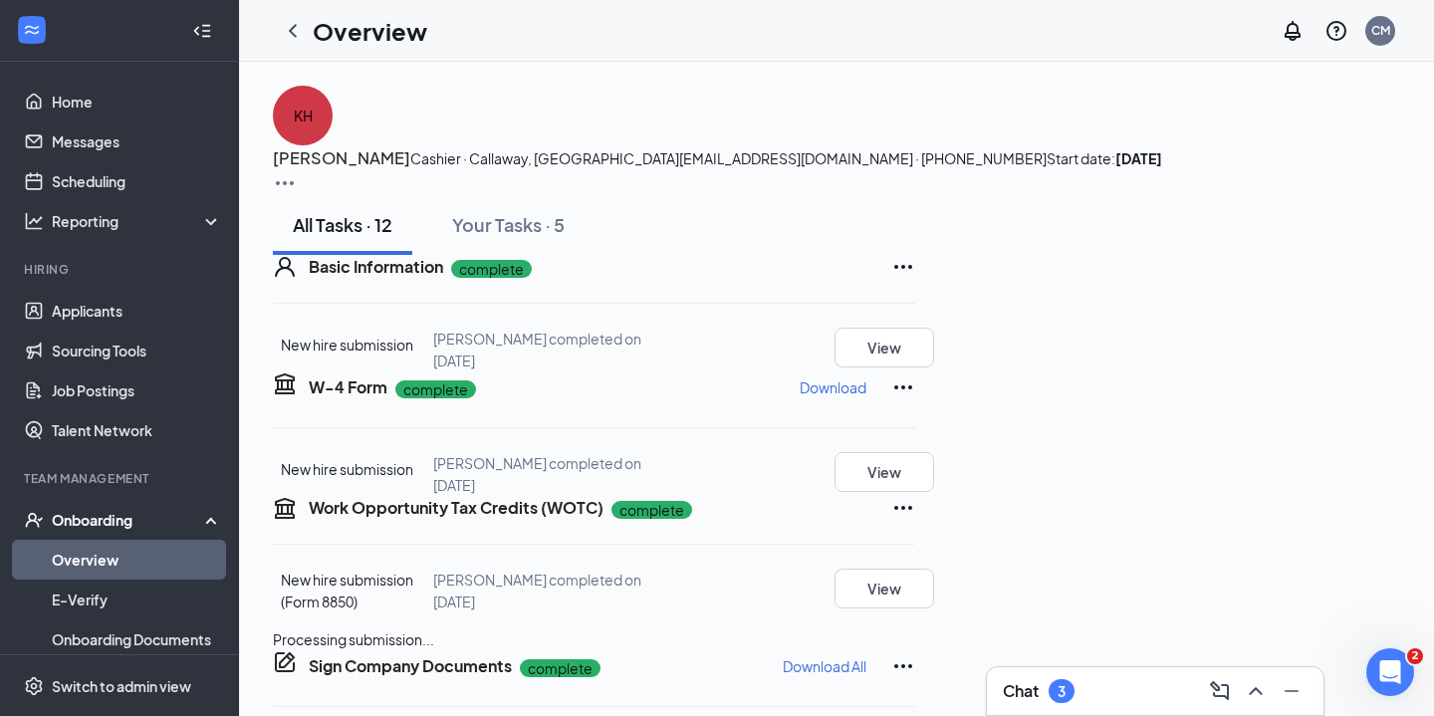
click at [410, 145] on h3 "Khali Hunter" at bounding box center [341, 158] width 137 height 26
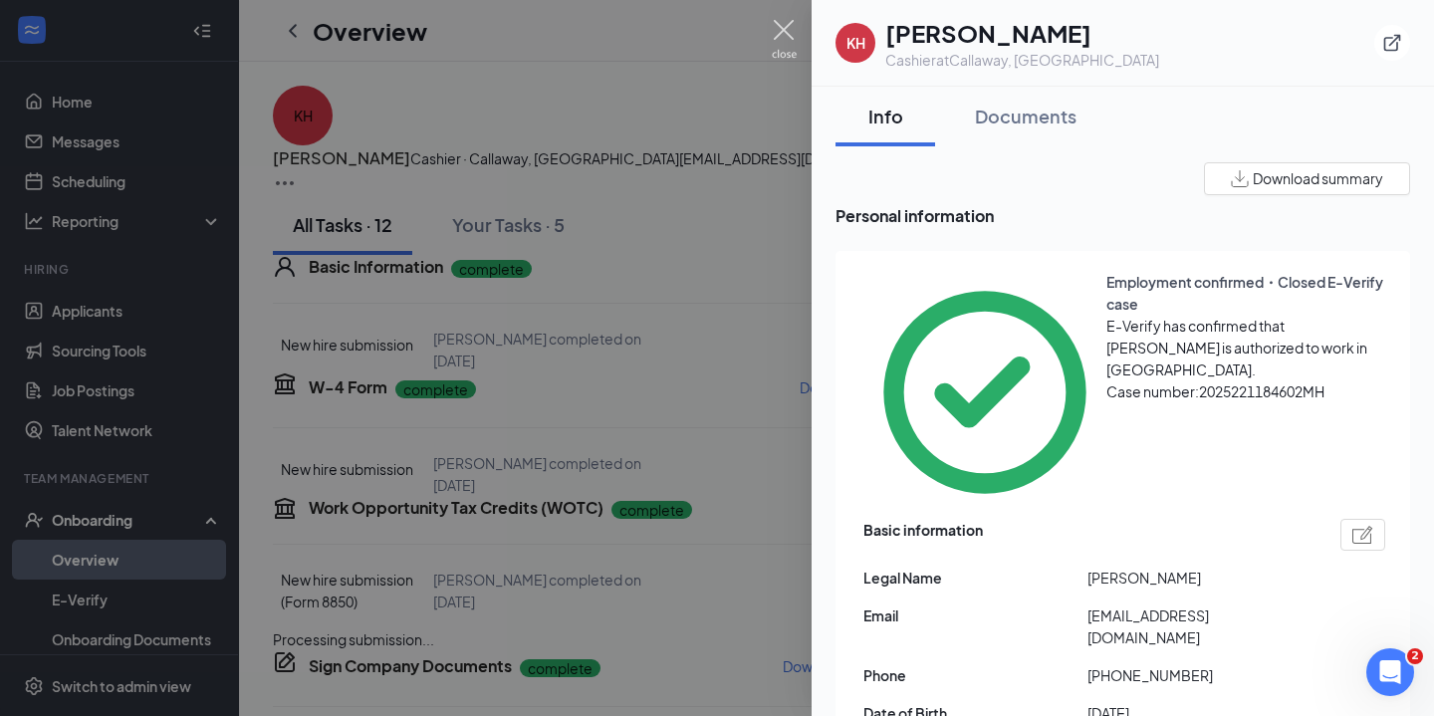
click at [779, 31] on img at bounding box center [784, 39] width 25 height 39
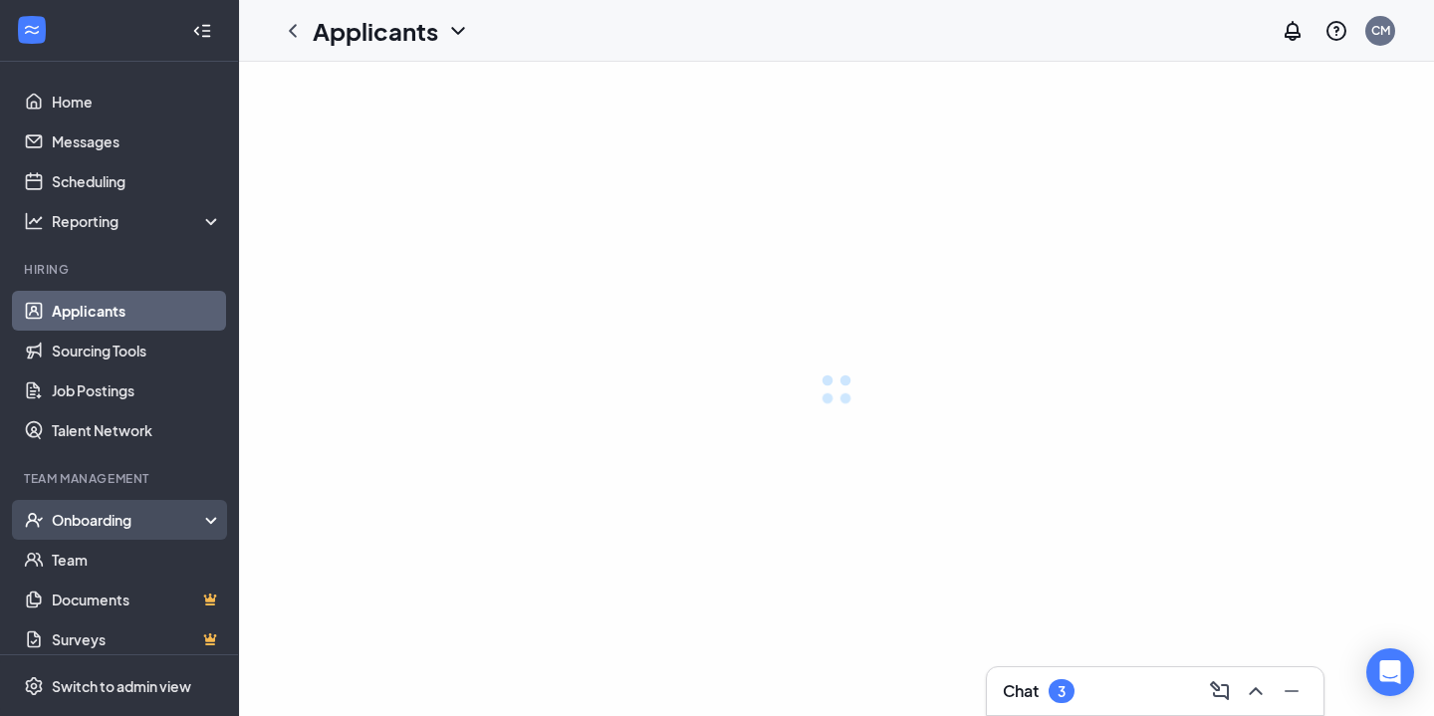
click at [69, 523] on div "Onboarding" at bounding box center [128, 520] width 153 height 20
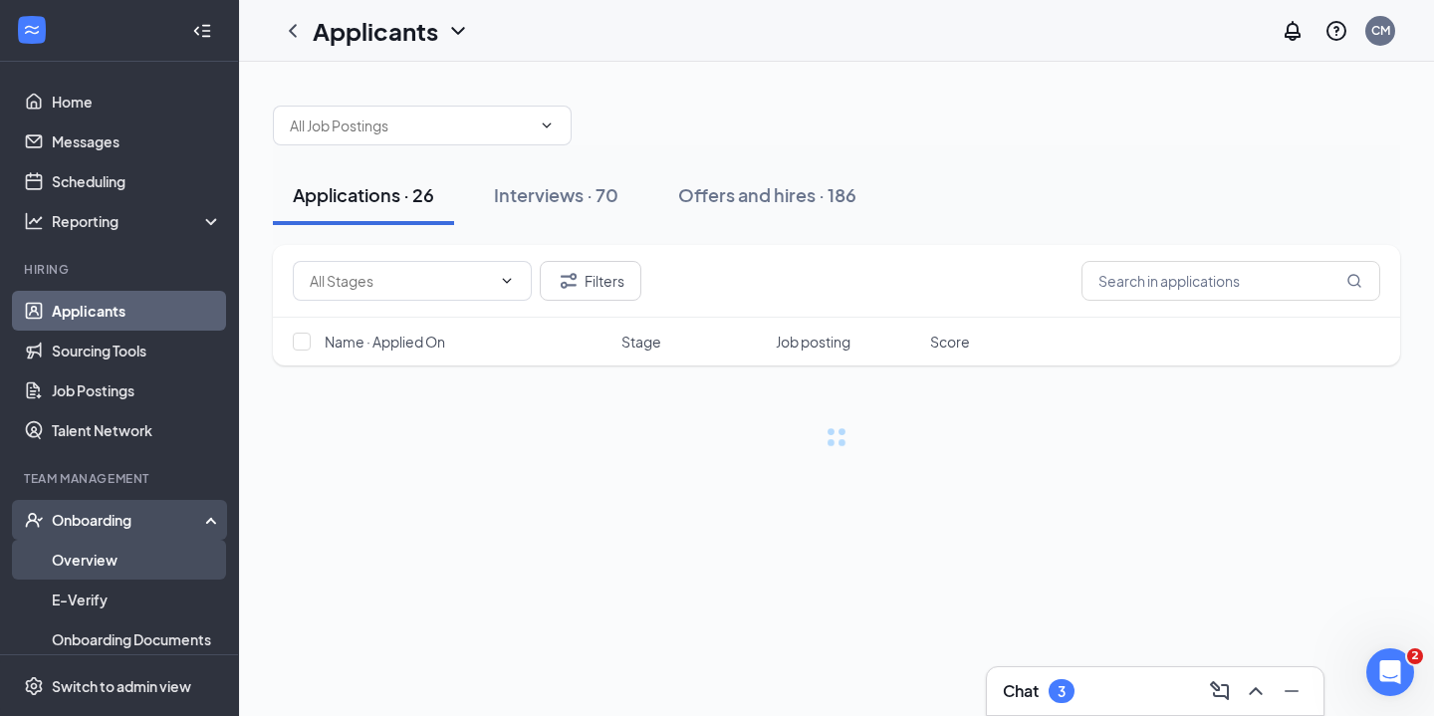
click at [93, 559] on link "Overview" at bounding box center [137, 560] width 170 height 40
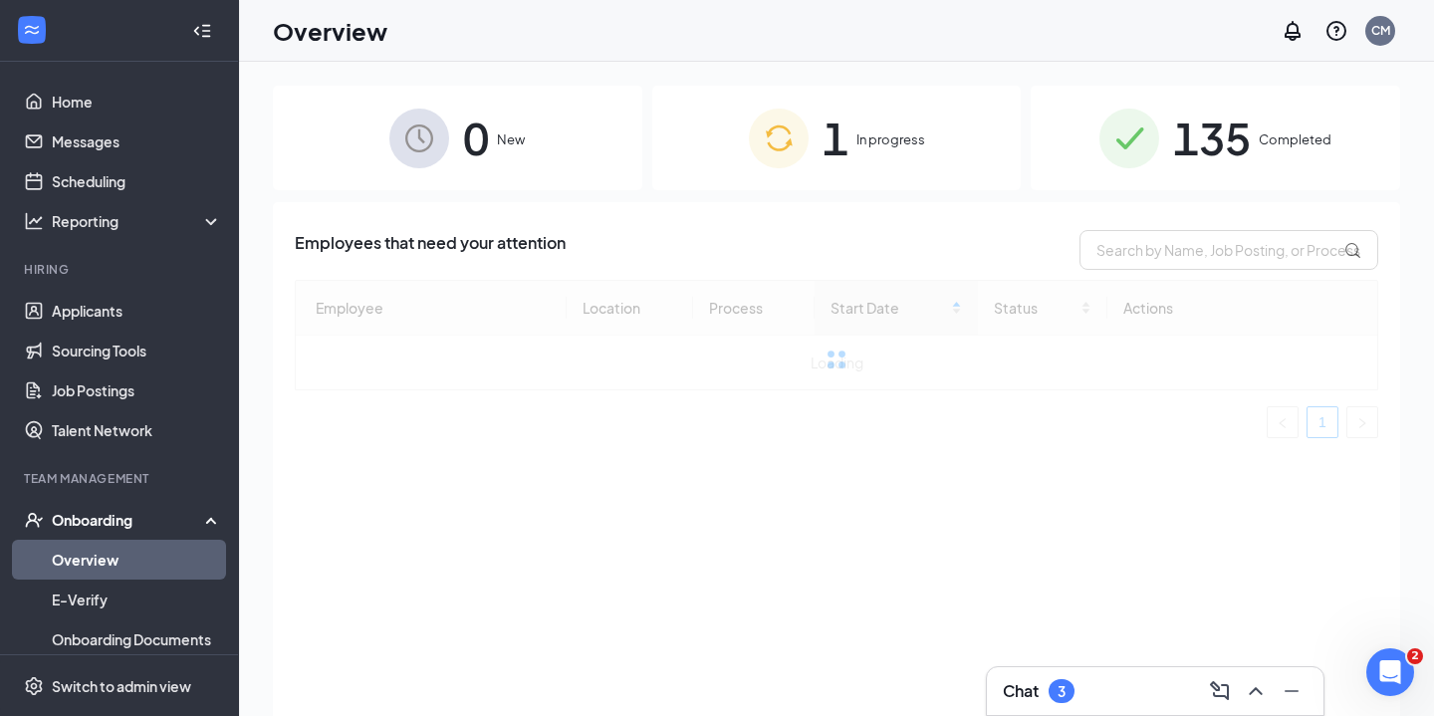
click at [1260, 143] on span "Completed" at bounding box center [1295, 139] width 73 height 20
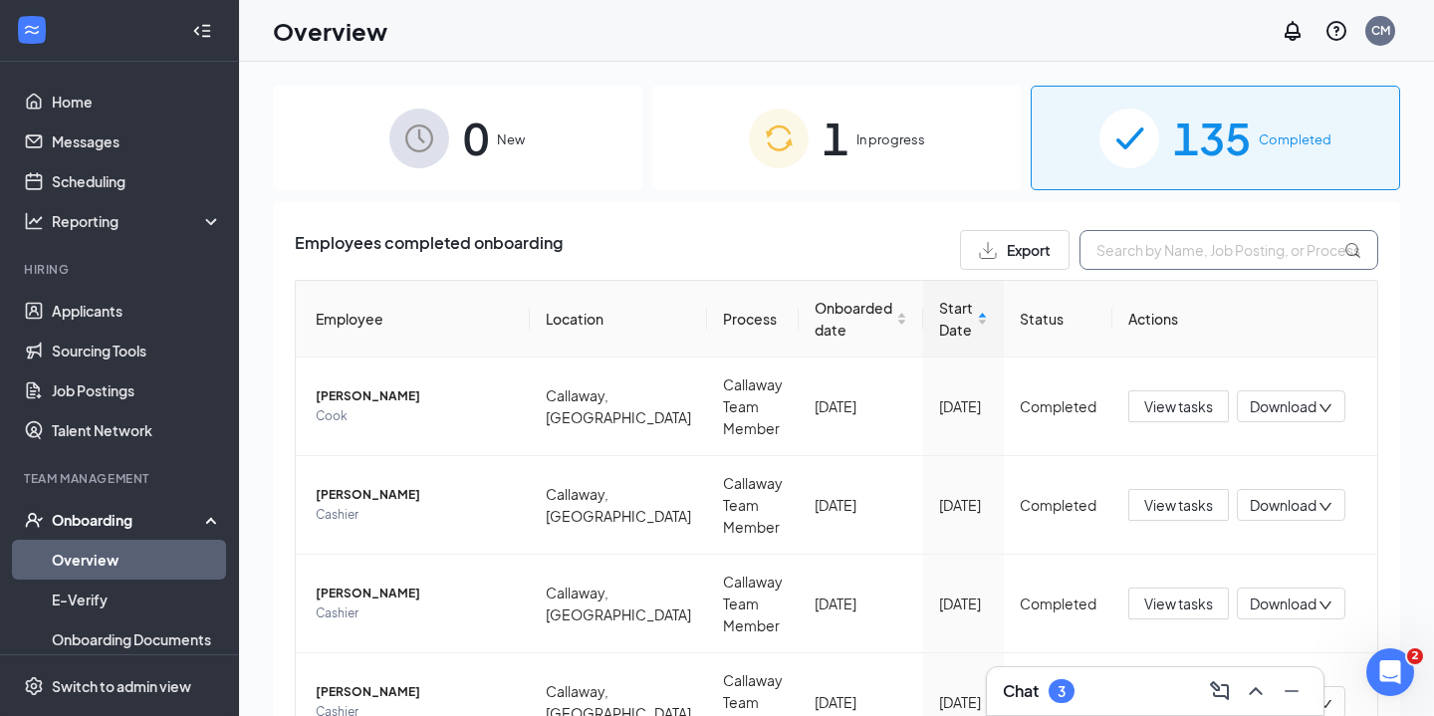
click at [1131, 254] on input "text" at bounding box center [1228, 250] width 299 height 40
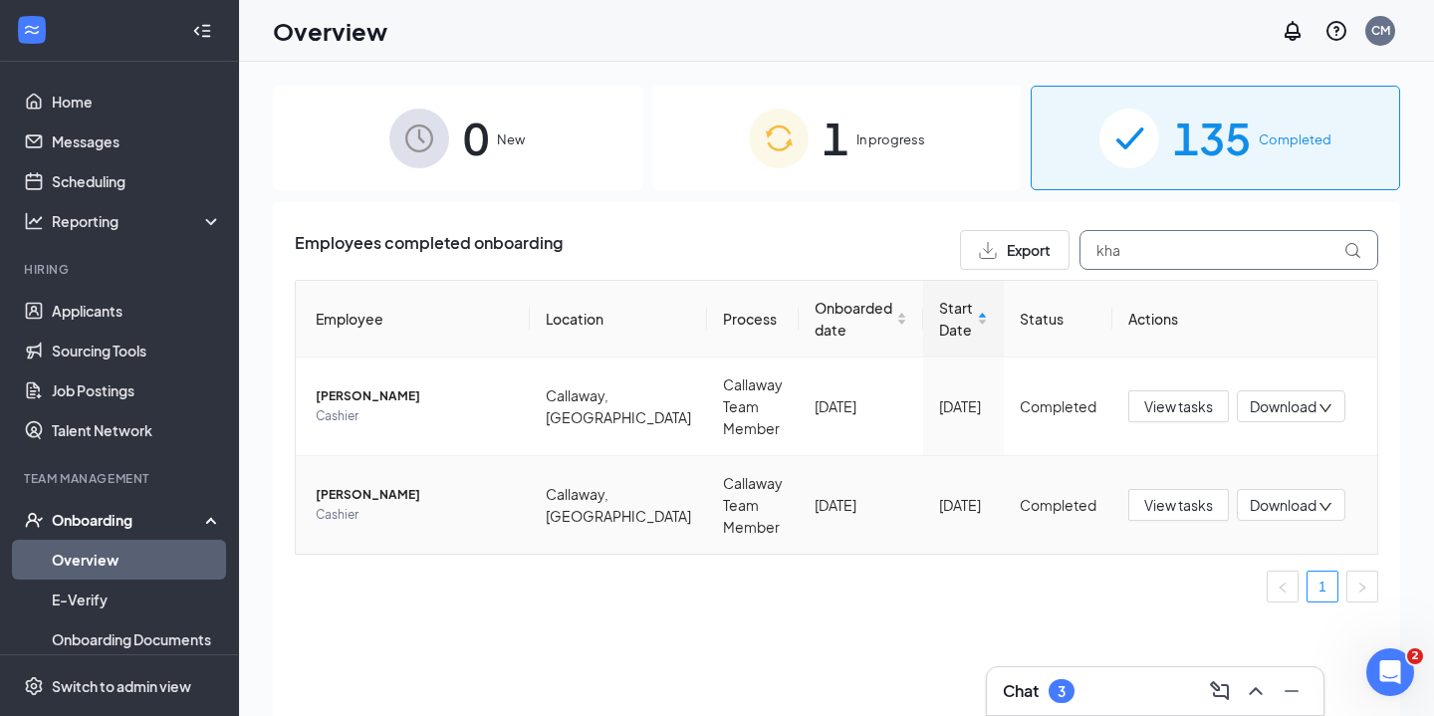
type input "kha"
click at [364, 489] on span "Khali Hunter" at bounding box center [415, 495] width 198 height 20
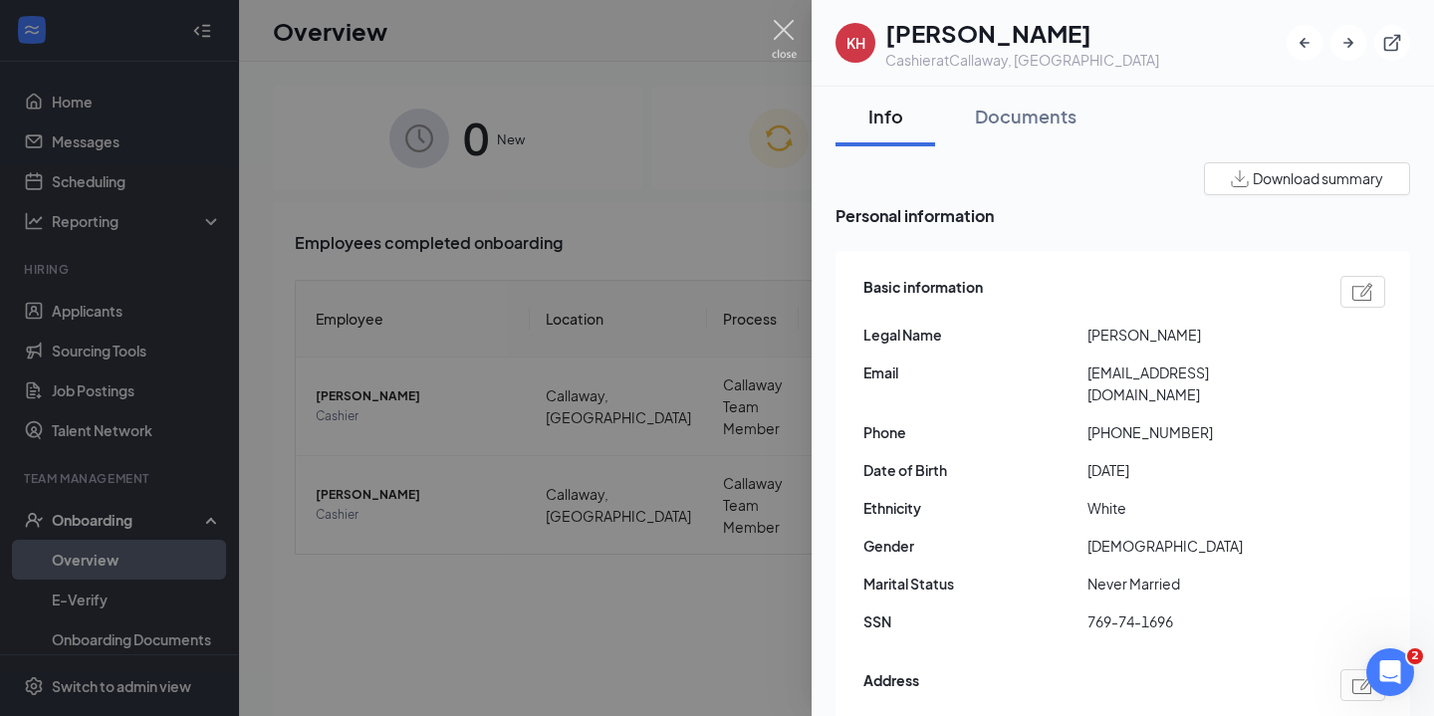
click at [790, 30] on img at bounding box center [784, 39] width 25 height 39
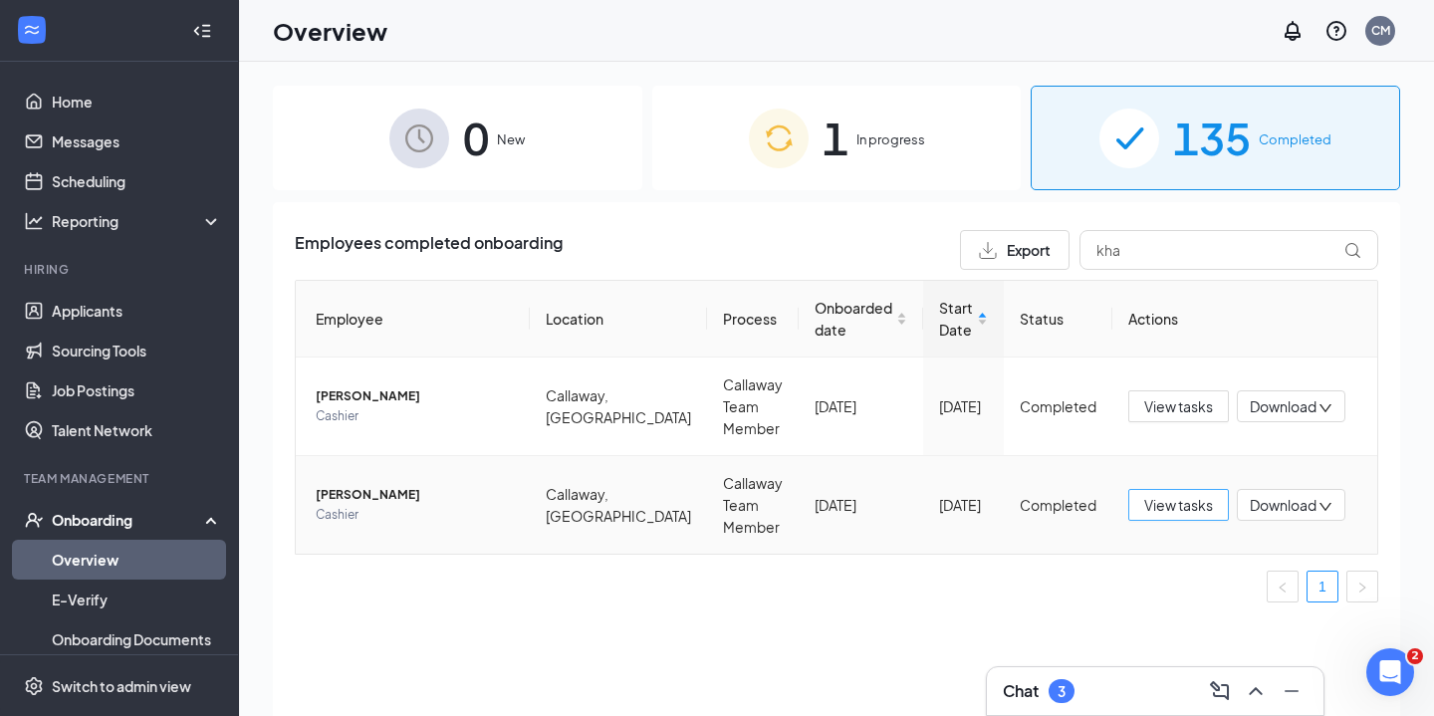
click at [1159, 520] on button "View tasks" at bounding box center [1178, 505] width 101 height 32
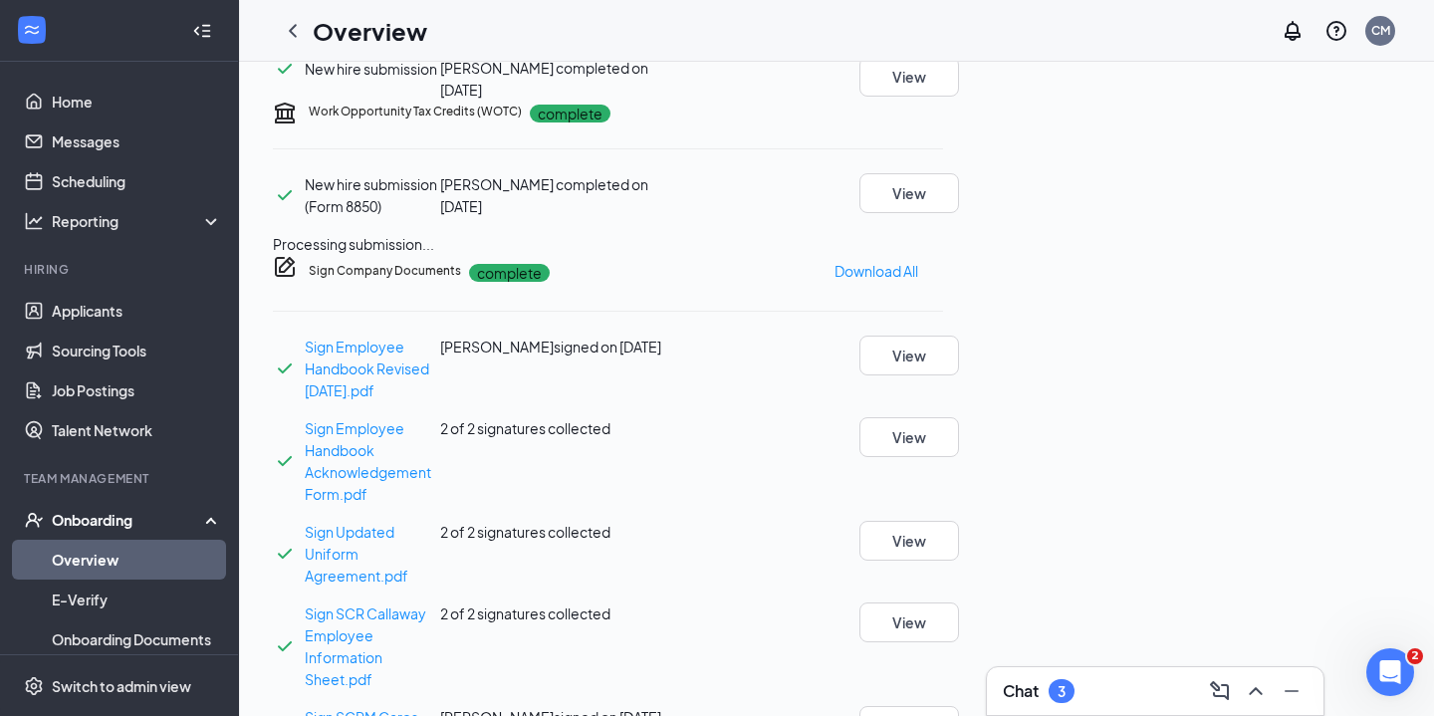
scroll to position [1177, 0]
